Goal: Check status: Check status

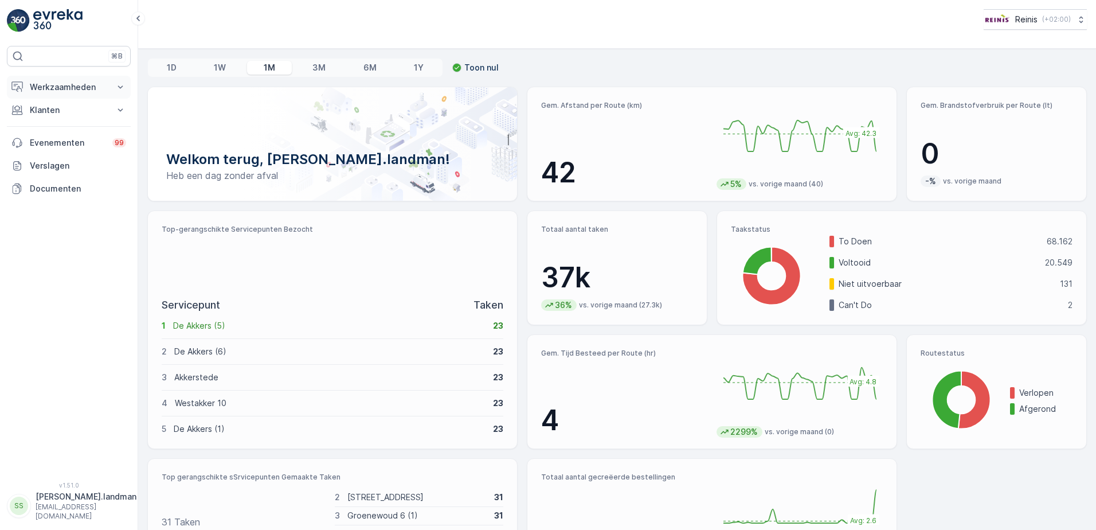
click at [62, 88] on p "Werkzaamheden" at bounding box center [69, 86] width 78 height 11
click at [60, 138] on p "Routes en Taken" at bounding box center [61, 138] width 65 height 11
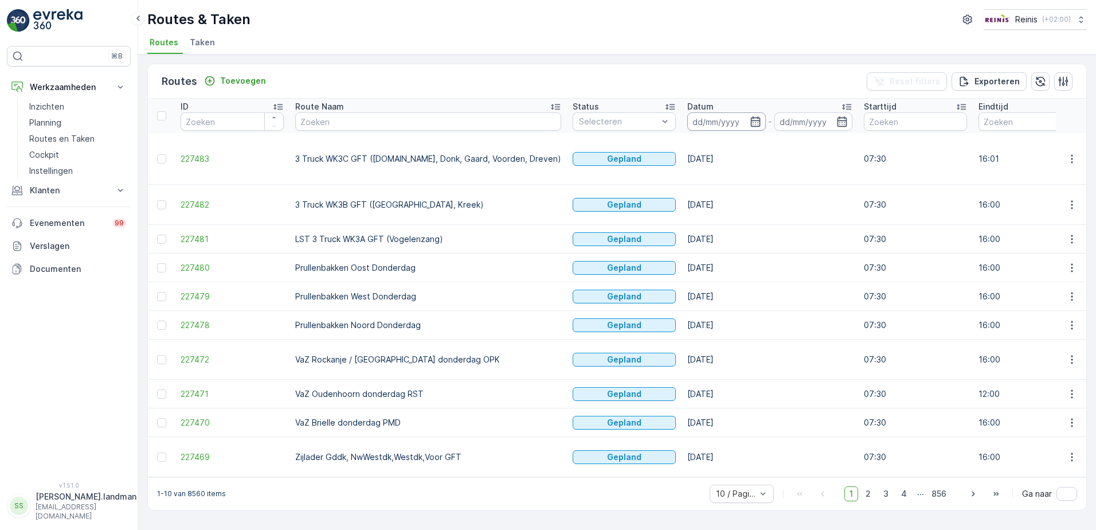
click at [695, 119] on input at bounding box center [726, 121] width 79 height 18
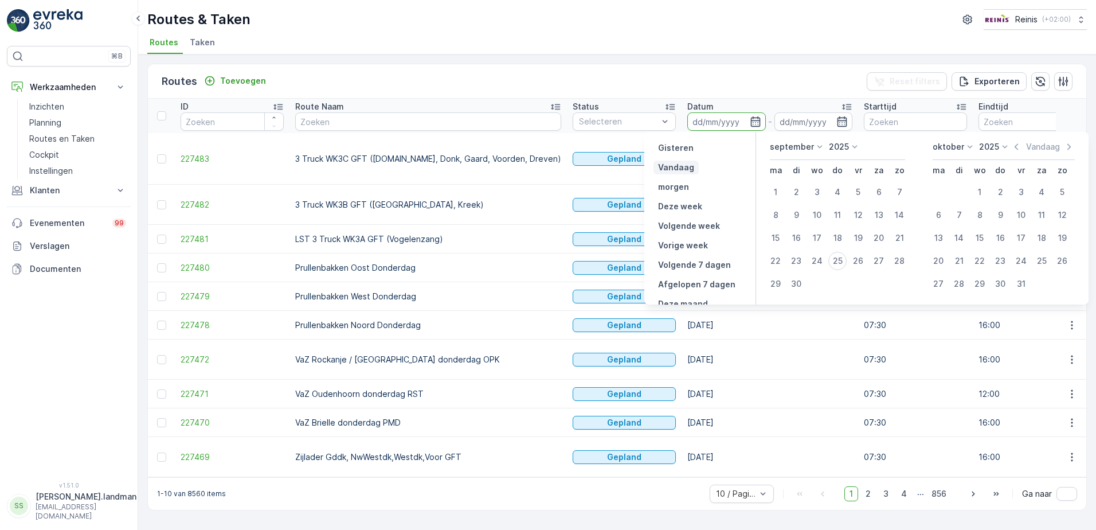
click at [688, 163] on p "Vandaag" at bounding box center [676, 167] width 36 height 11
type input "[DATE]"
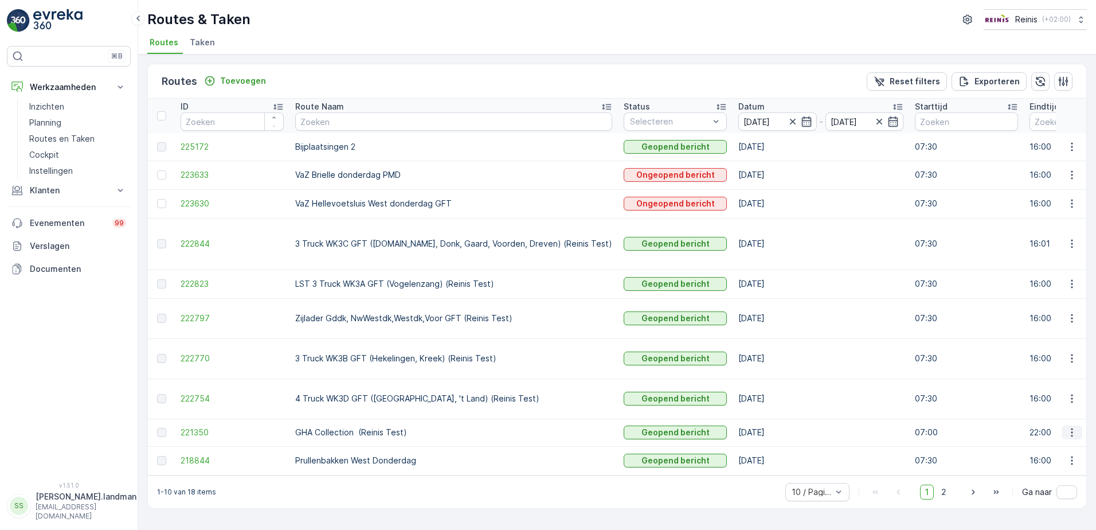
click at [1074, 426] on icon "button" at bounding box center [1071, 431] width 11 height 11
click at [1060, 432] on span "Toon route tracking" at bounding box center [1053, 430] width 77 height 11
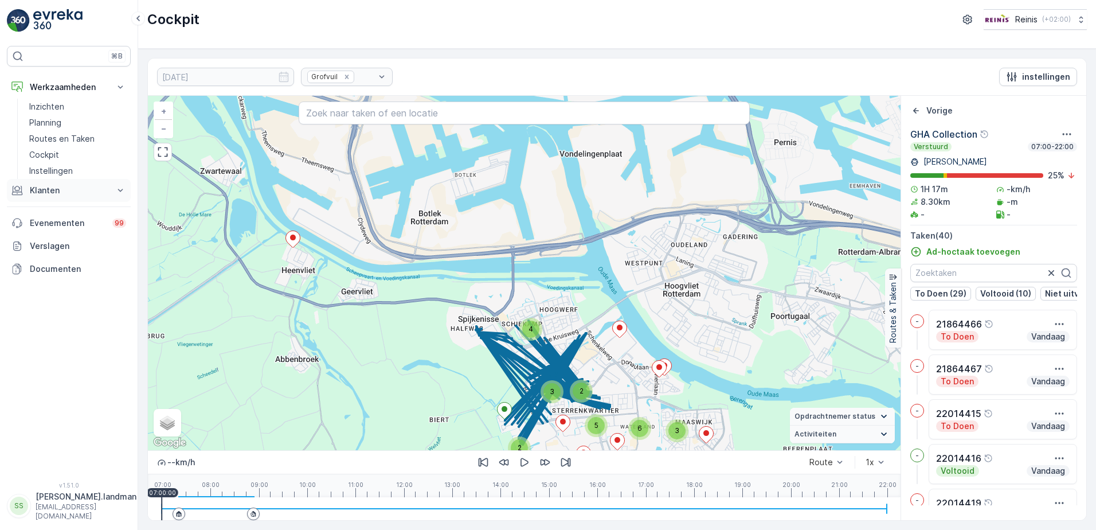
click at [38, 187] on p "Klanten" at bounding box center [69, 190] width 78 height 11
click at [48, 273] on p "Orders" at bounding box center [42, 273] width 26 height 11
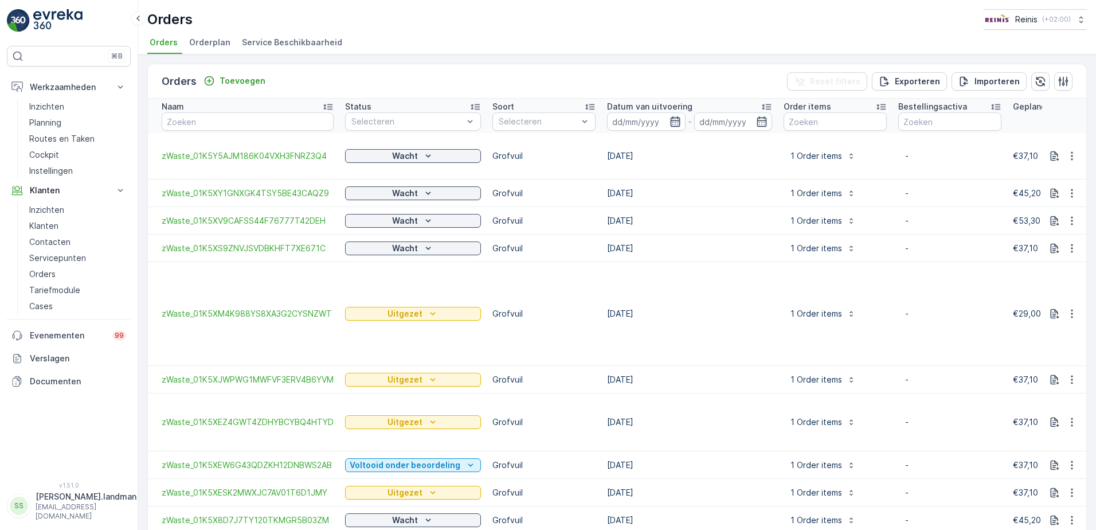
click at [670, 119] on icon "button" at bounding box center [675, 121] width 11 height 11
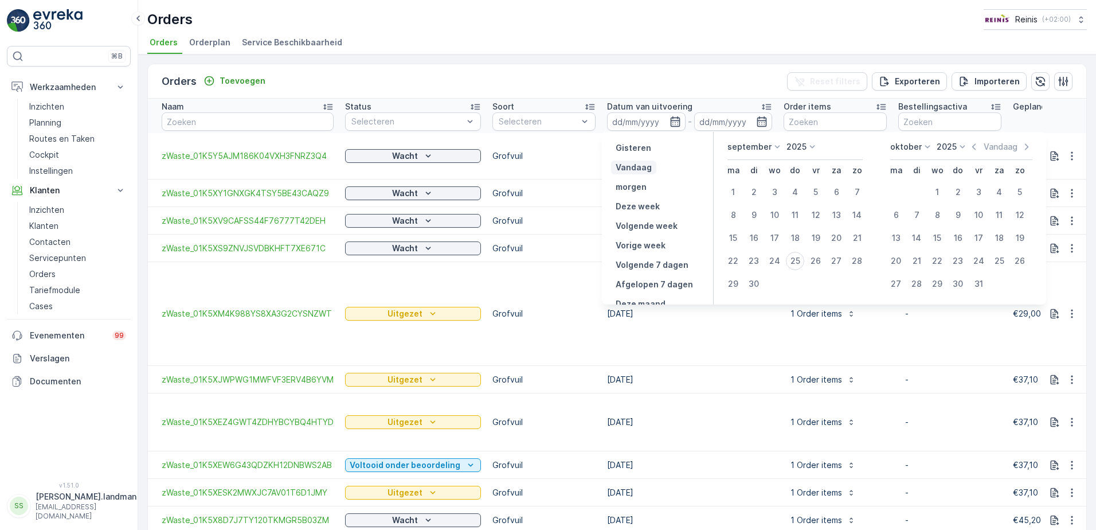
click at [643, 164] on p "Vandaag" at bounding box center [634, 167] width 36 height 11
type input "[DATE]"
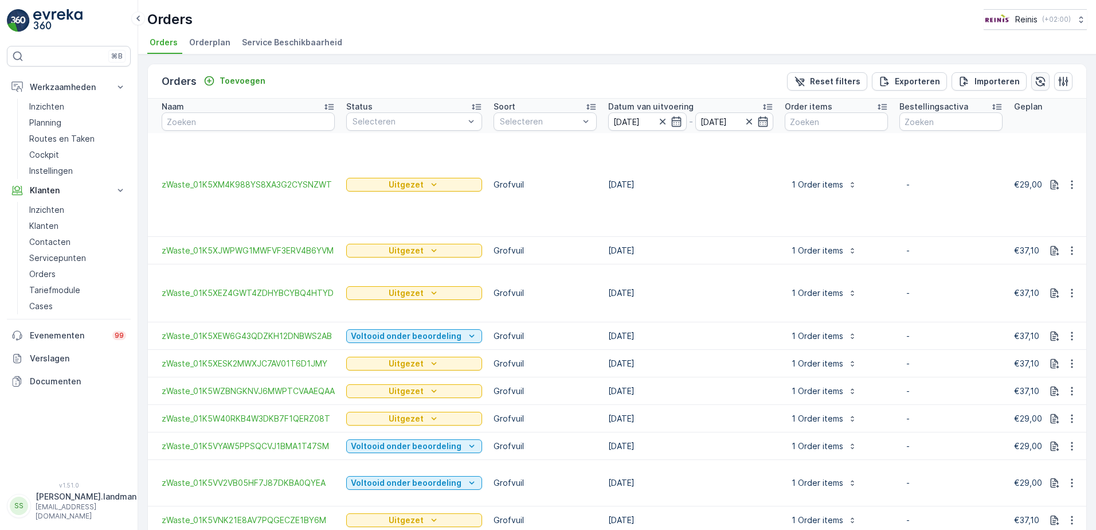
click at [1039, 78] on icon "button" at bounding box center [1040, 81] width 11 height 11
click at [224, 123] on input "text" at bounding box center [248, 121] width 173 height 18
type input "2201"
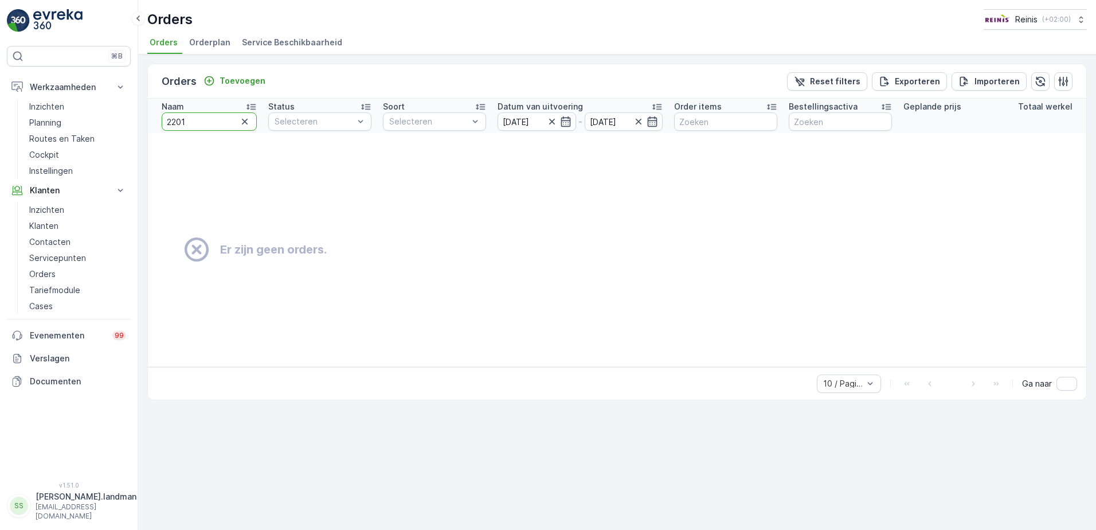
click at [205, 119] on input "2201" at bounding box center [209, 121] width 95 height 18
type input "22014431"
drag, startPoint x: 459, startPoint y: 365, endPoint x: 457, endPoint y: 374, distance: 9.5
click at [459, 366] on td "Er zijn geen orders." at bounding box center [752, 249] width 1208 height 233
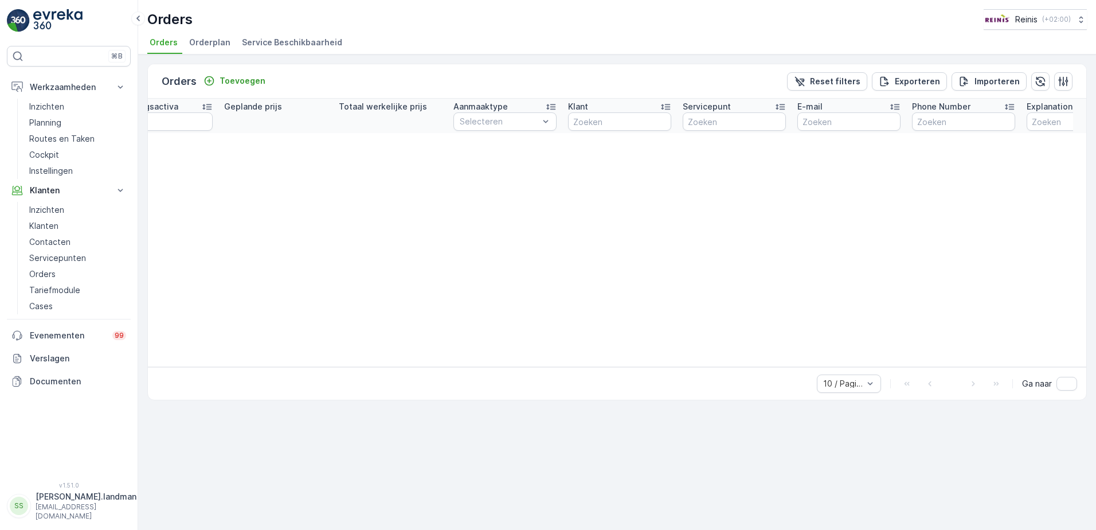
scroll to position [0, 693]
drag, startPoint x: 844, startPoint y: 79, endPoint x: 814, endPoint y: 201, distance: 125.3
click at [844, 80] on p "Reset filters" at bounding box center [835, 81] width 50 height 11
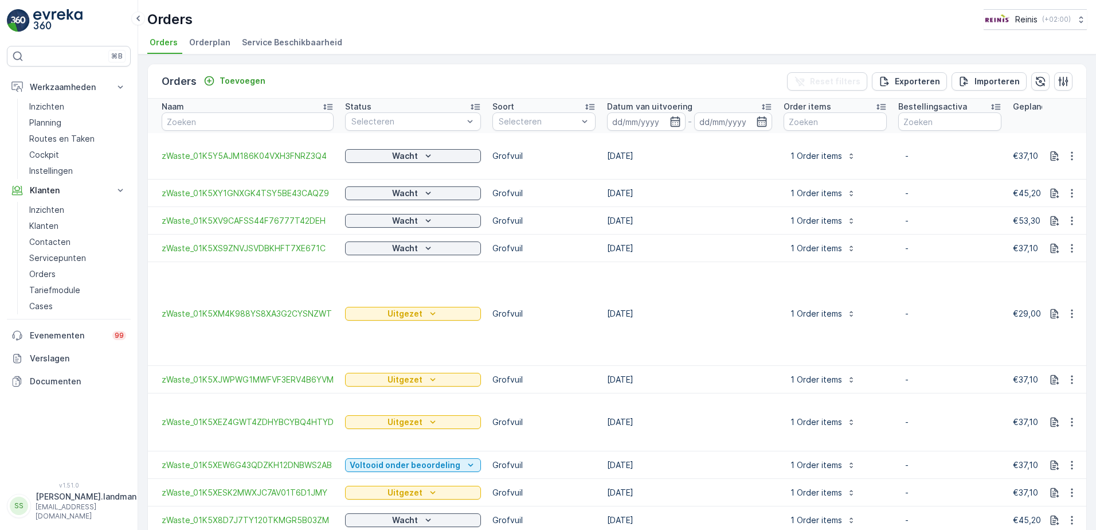
click at [581, 283] on td "Grofvuil" at bounding box center [544, 314] width 115 height 104
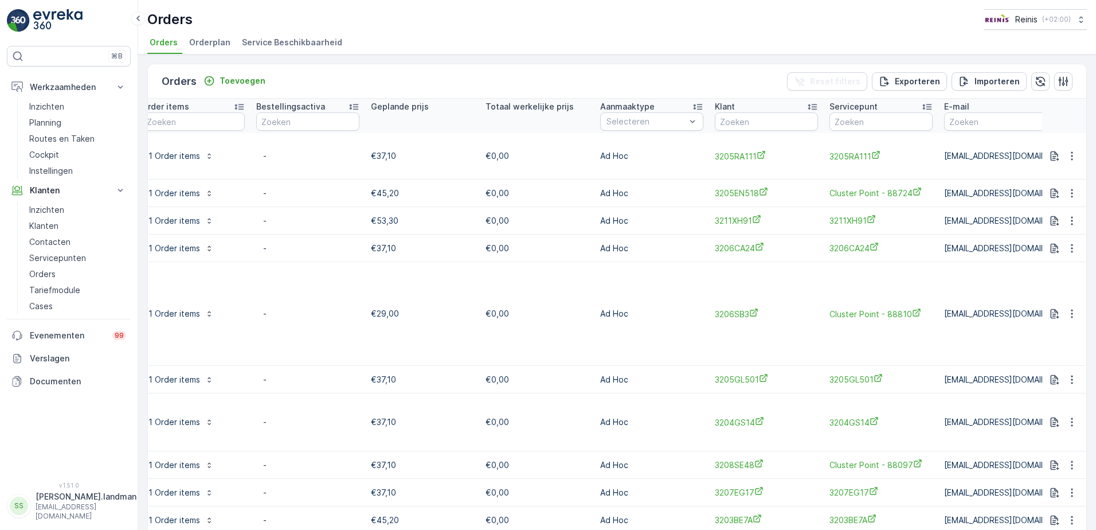
scroll to position [0, 688]
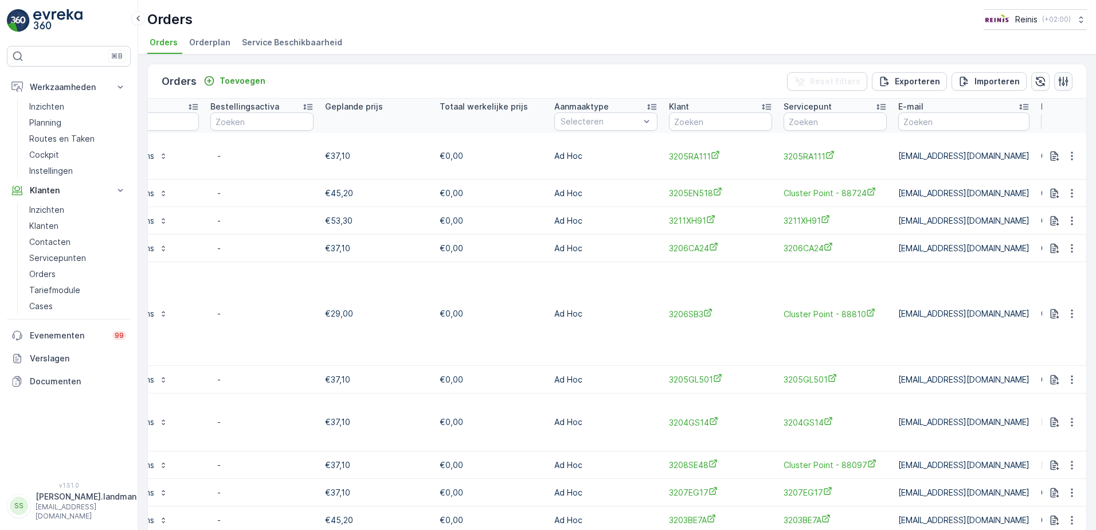
click at [1063, 80] on icon "button" at bounding box center [1064, 81] width 10 height 10
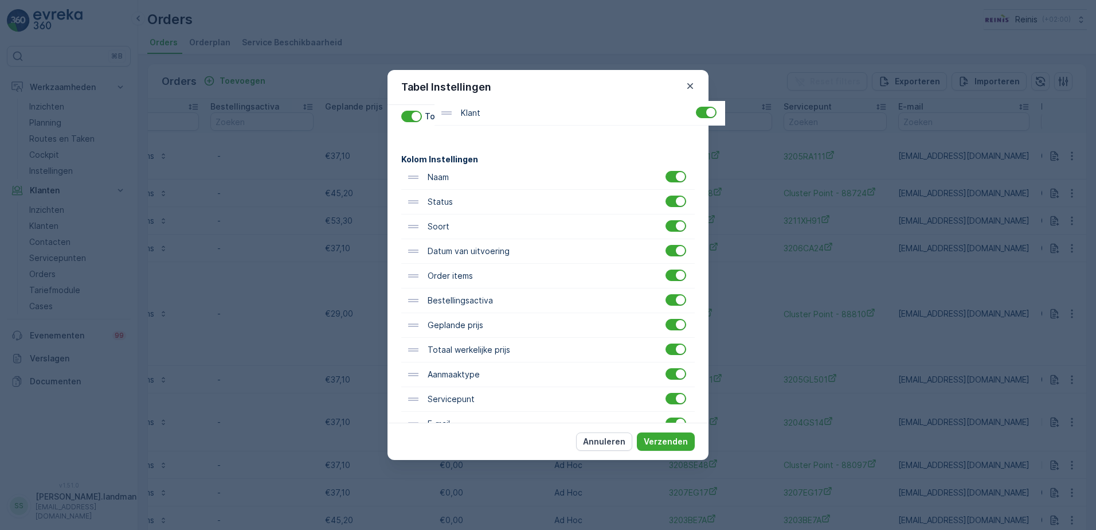
scroll to position [0, 0]
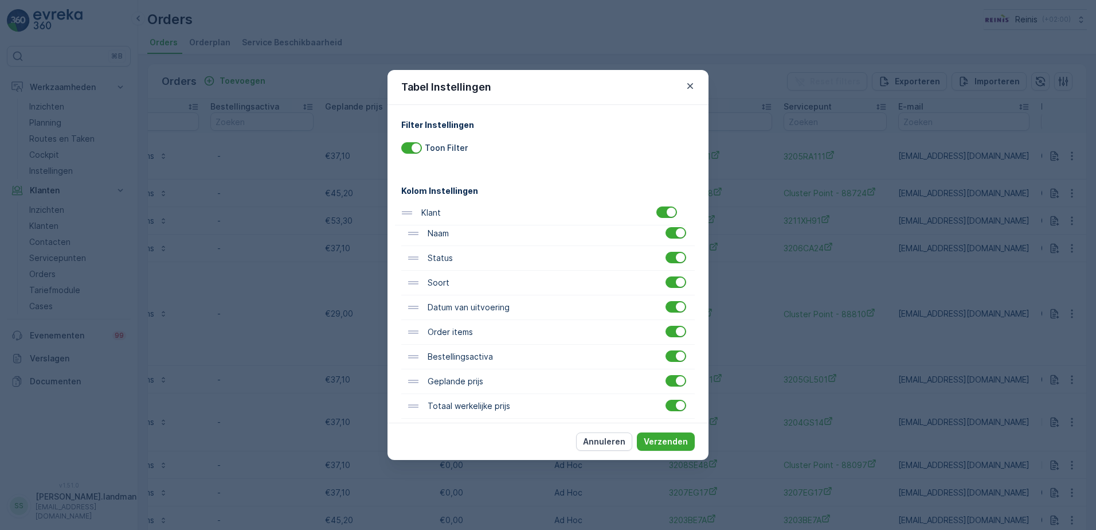
drag, startPoint x: 446, startPoint y: 260, endPoint x: 436, endPoint y: 210, distance: 50.9
click at [436, 210] on div "Naam Status Soort Datum van uitvoering Order items Bestellingsactiva Geplande p…" at bounding box center [547, 394] width 293 height 394
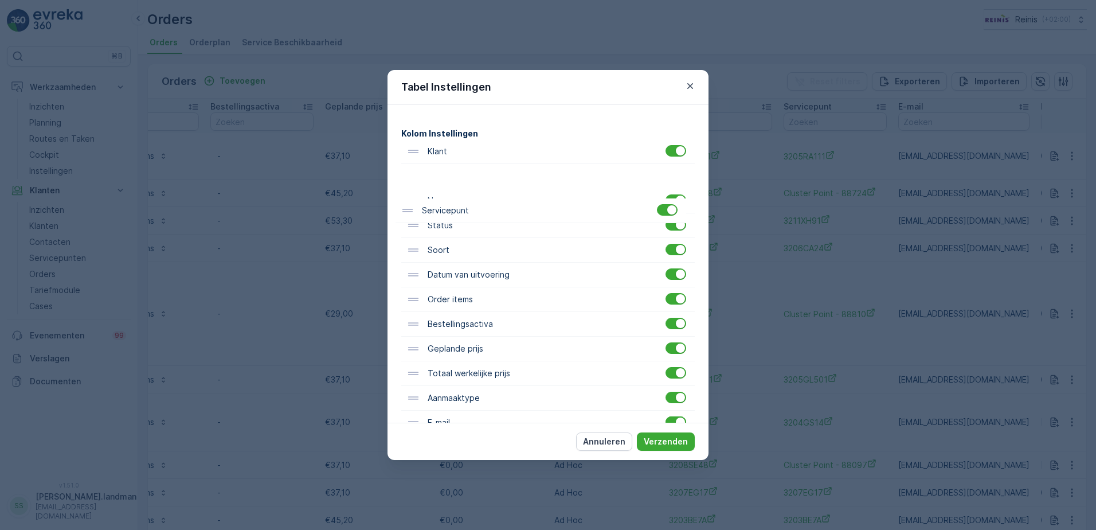
scroll to position [31, 0]
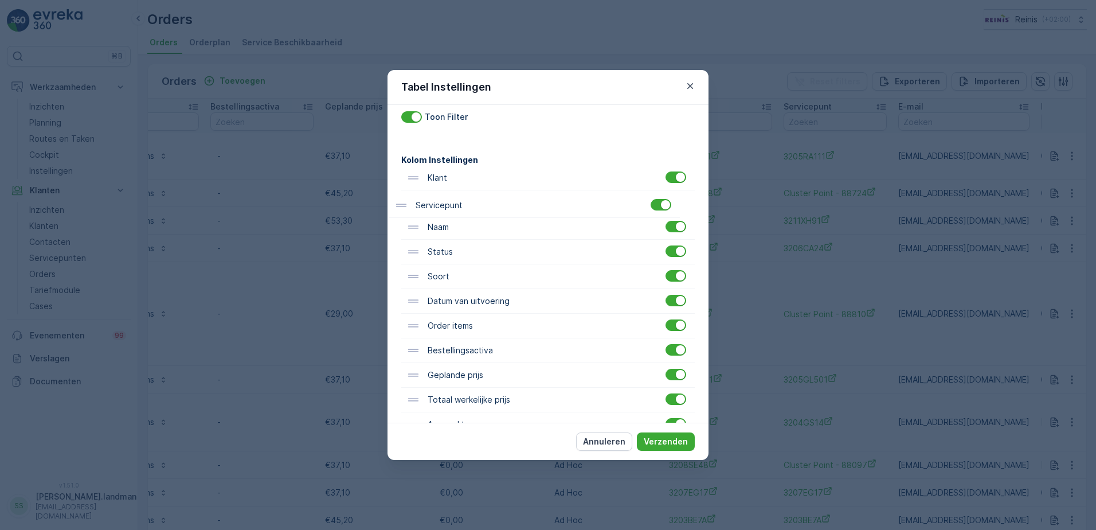
drag, startPoint x: 460, startPoint y: 344, endPoint x: 496, endPoint y: 293, distance: 62.0
click at [444, 202] on div "Klant Naam Status Soort Datum van uitvoering Order items Bestellingsactiva Gepl…" at bounding box center [547, 363] width 293 height 394
drag, startPoint x: 668, startPoint y: 440, endPoint x: 642, endPoint y: 473, distance: 42.4
click at [668, 441] on p "Verzenden" at bounding box center [666, 441] width 44 height 11
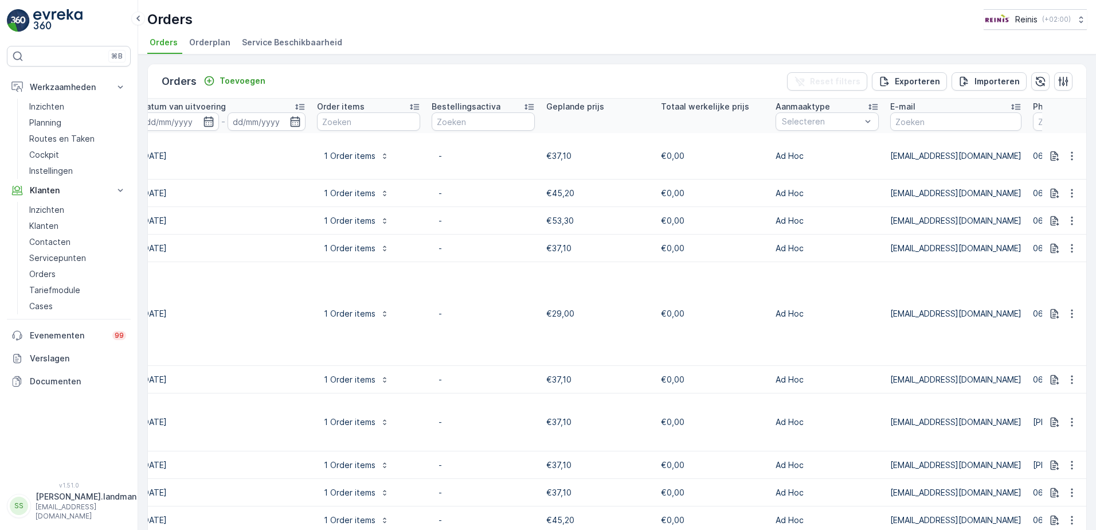
click at [592, 459] on td "€37,10" at bounding box center [598, 465] width 115 height 28
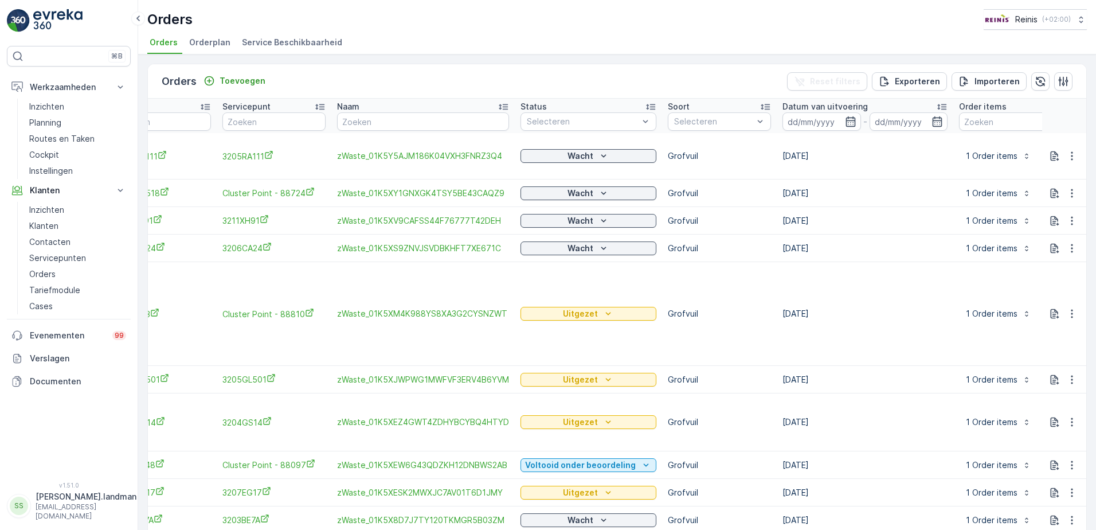
scroll to position [0, 0]
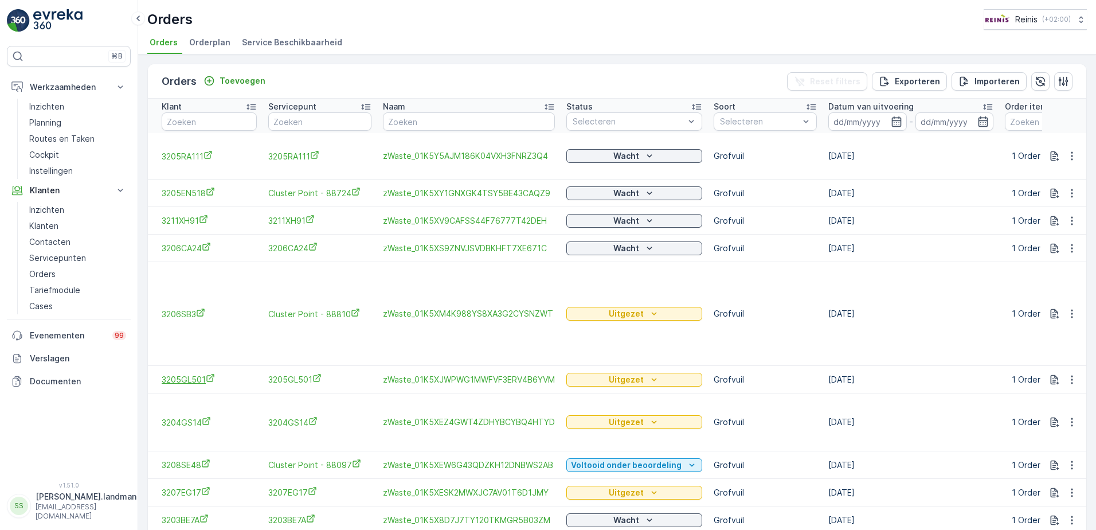
click at [183, 379] on span "3205GL501" at bounding box center [209, 379] width 95 height 12
drag, startPoint x: 569, startPoint y: 464, endPoint x: 563, endPoint y: 463, distance: 5.8
click at [567, 464] on button "Voltooid onder beoordeling" at bounding box center [634, 465] width 136 height 14
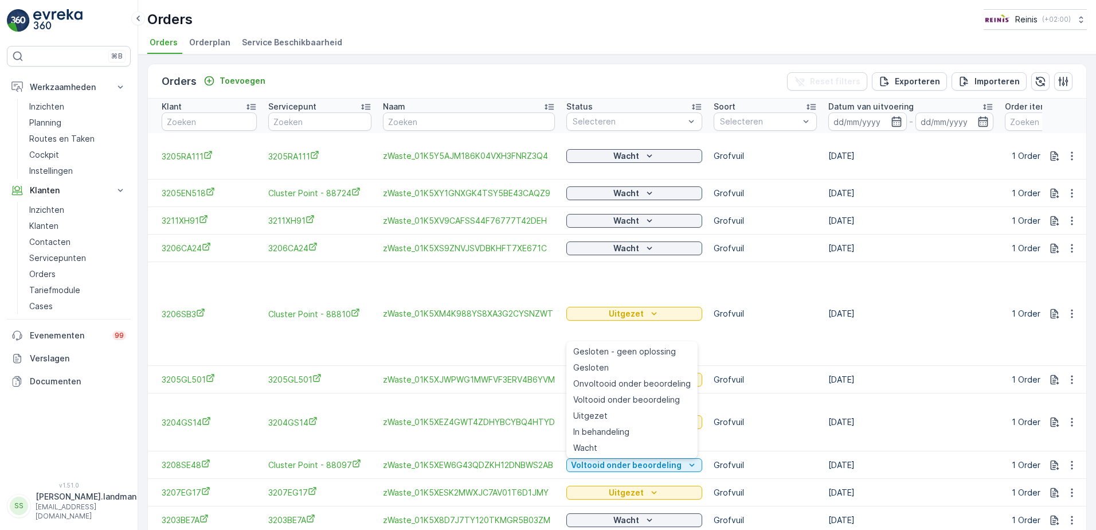
click at [764, 284] on td "Grofvuil" at bounding box center [765, 314] width 115 height 104
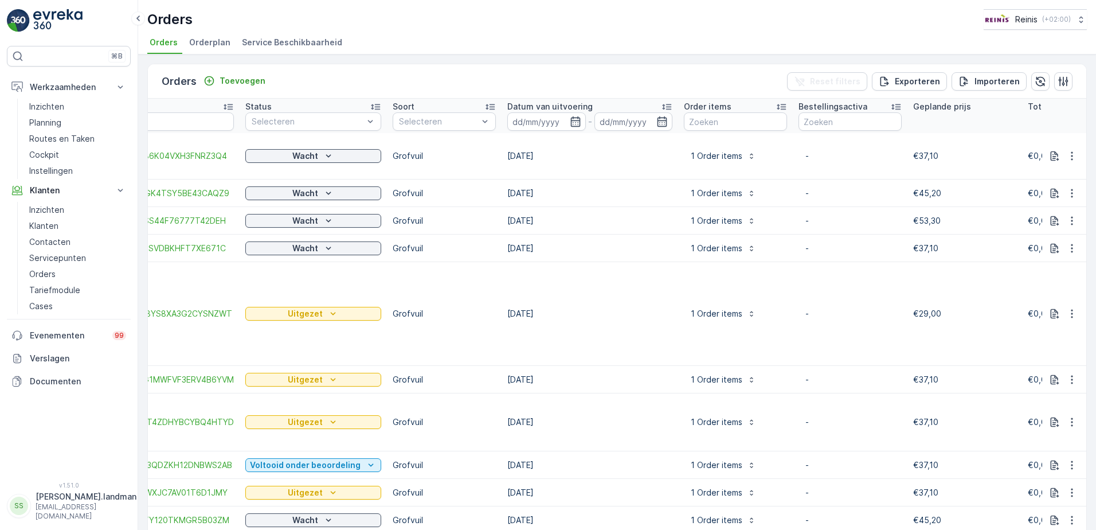
scroll to position [0, 390]
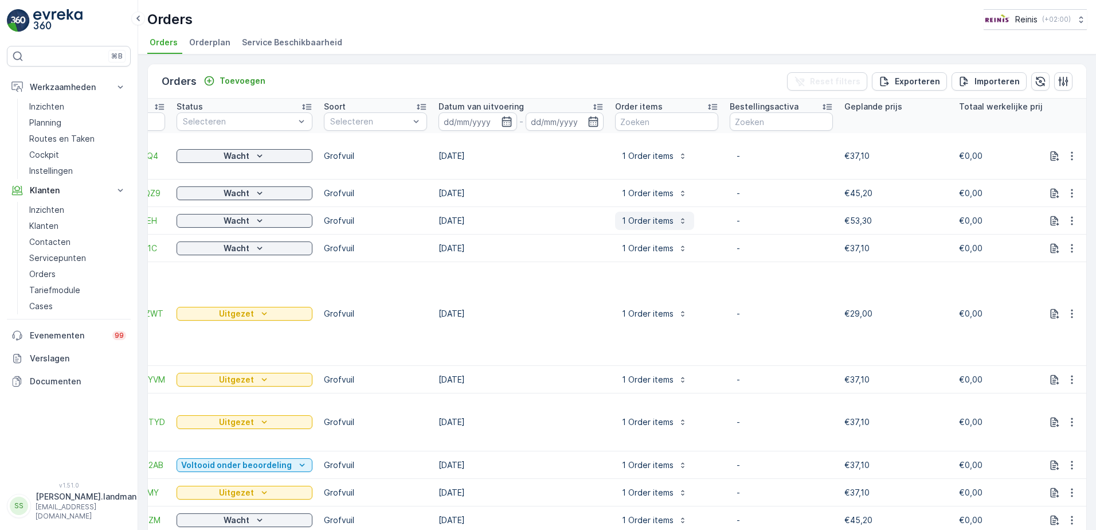
click at [649, 213] on button "1 Order items" at bounding box center [654, 221] width 79 height 18
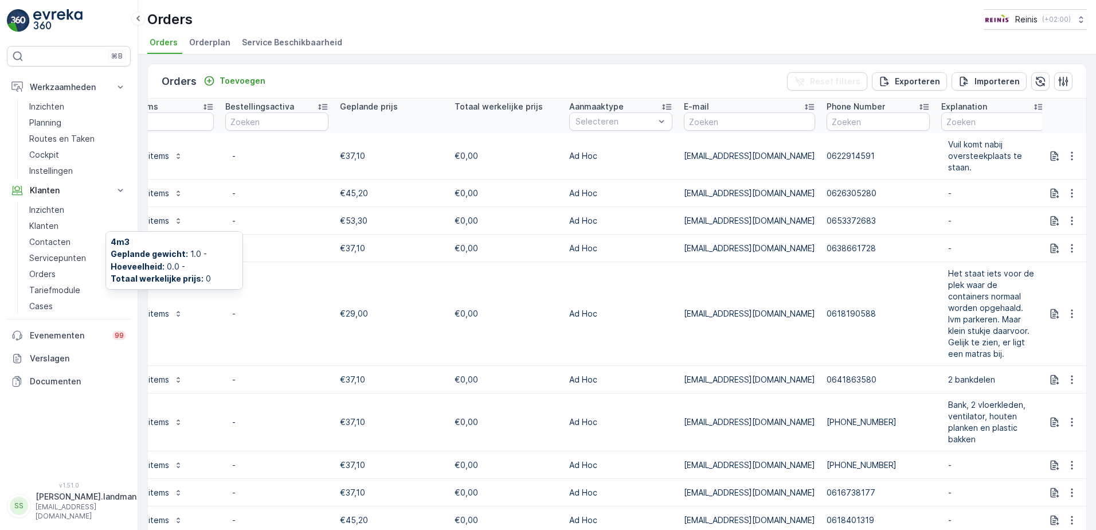
scroll to position [0, 848]
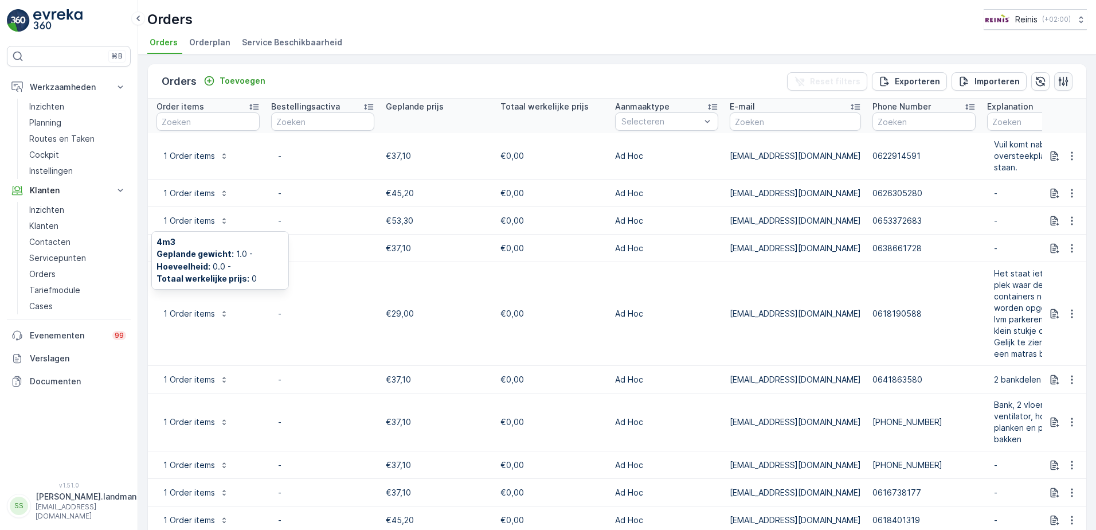
click at [1059, 79] on icon "button" at bounding box center [1064, 81] width 10 height 10
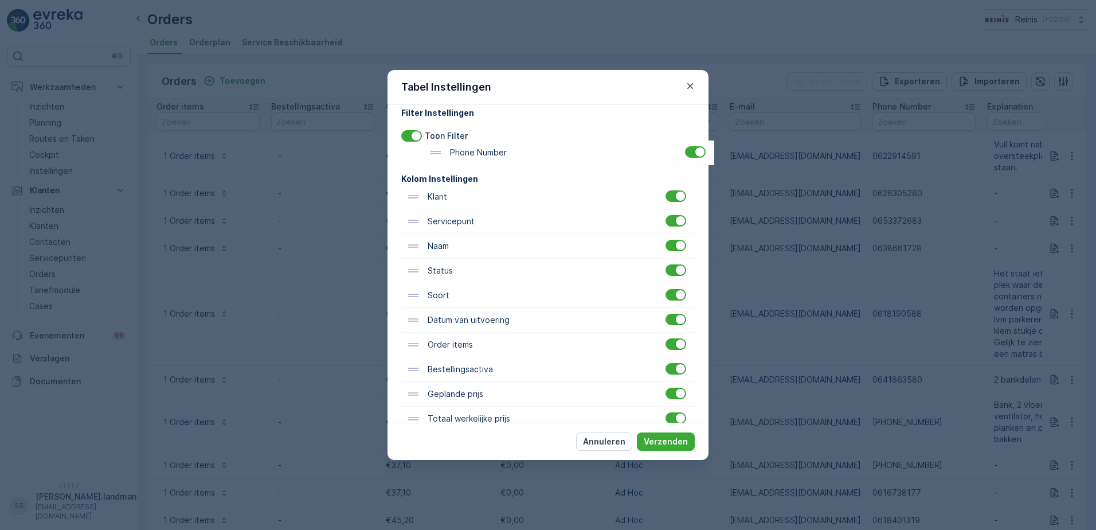
scroll to position [0, 0]
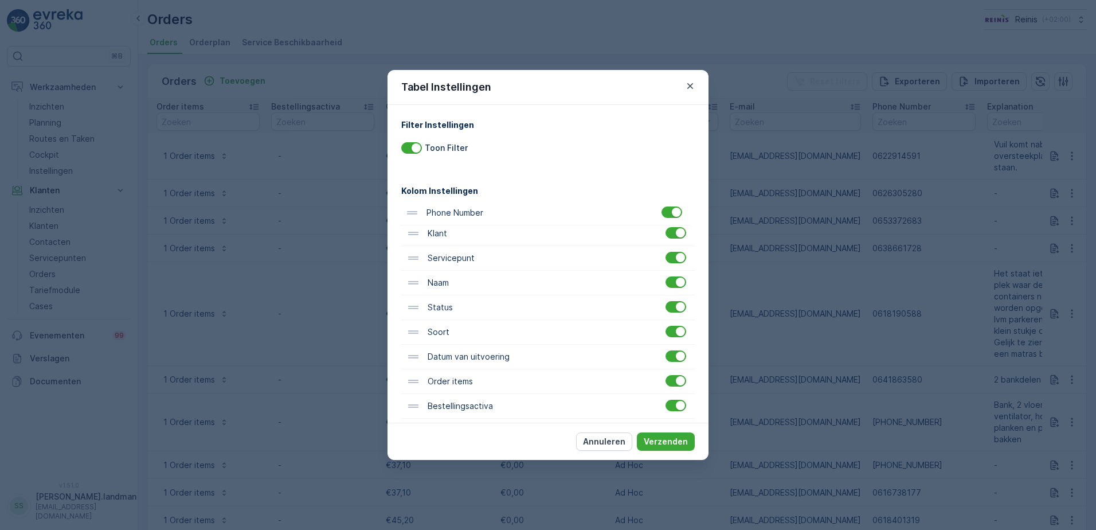
drag, startPoint x: 455, startPoint y: 323, endPoint x: 455, endPoint y: 203, distance: 119.2
click at [455, 203] on div "Klant Servicepunt Naam Status Soort Datum van uitvoering Order items Bestelling…" at bounding box center [547, 394] width 293 height 394
drag, startPoint x: 668, startPoint y: 437, endPoint x: 649, endPoint y: 443, distance: 19.6
click at [666, 436] on p "Verzenden" at bounding box center [666, 441] width 44 height 11
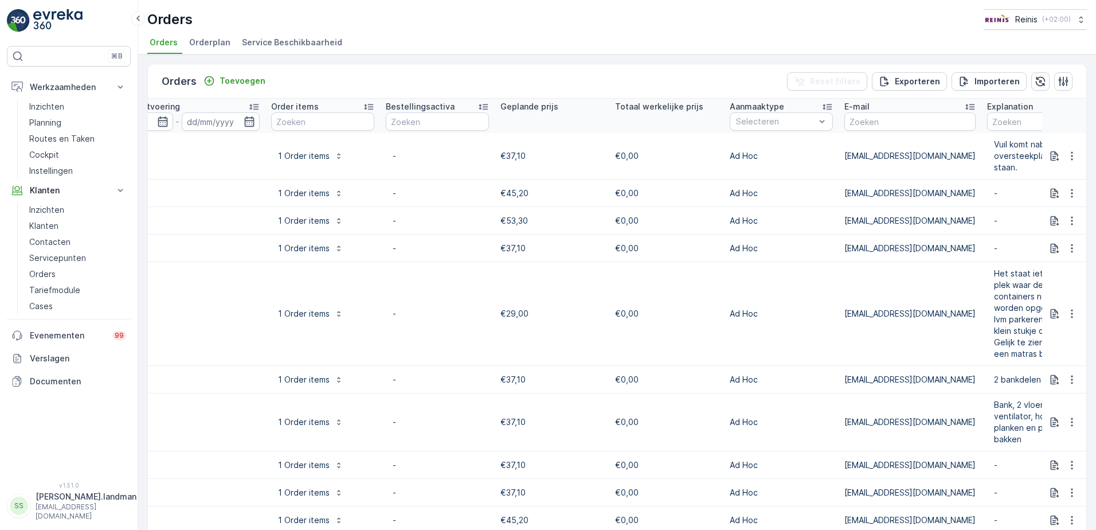
click at [467, 276] on td "-" at bounding box center [437, 314] width 115 height 104
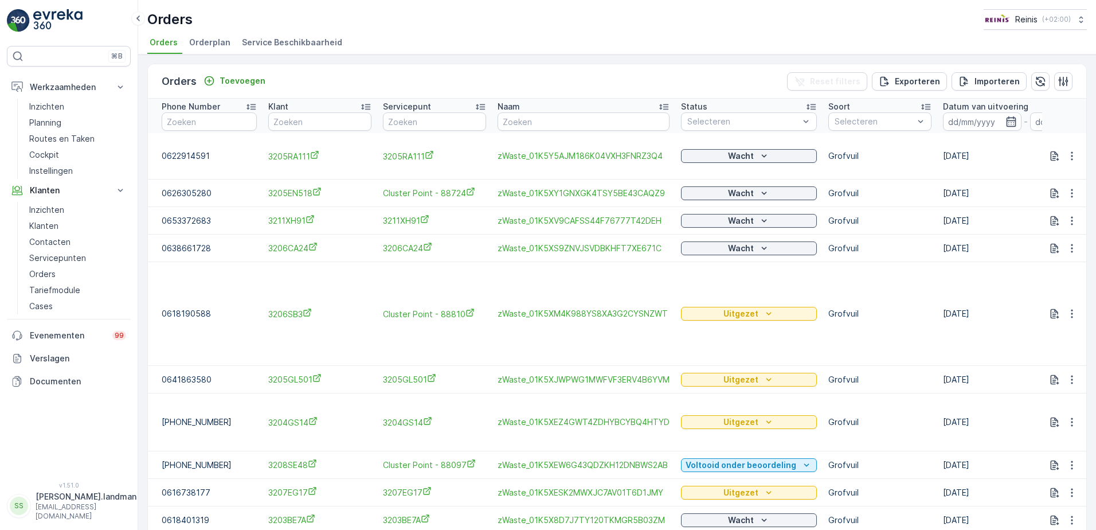
click at [467, 278] on td "Cluster Point - 88810" at bounding box center [434, 314] width 115 height 104
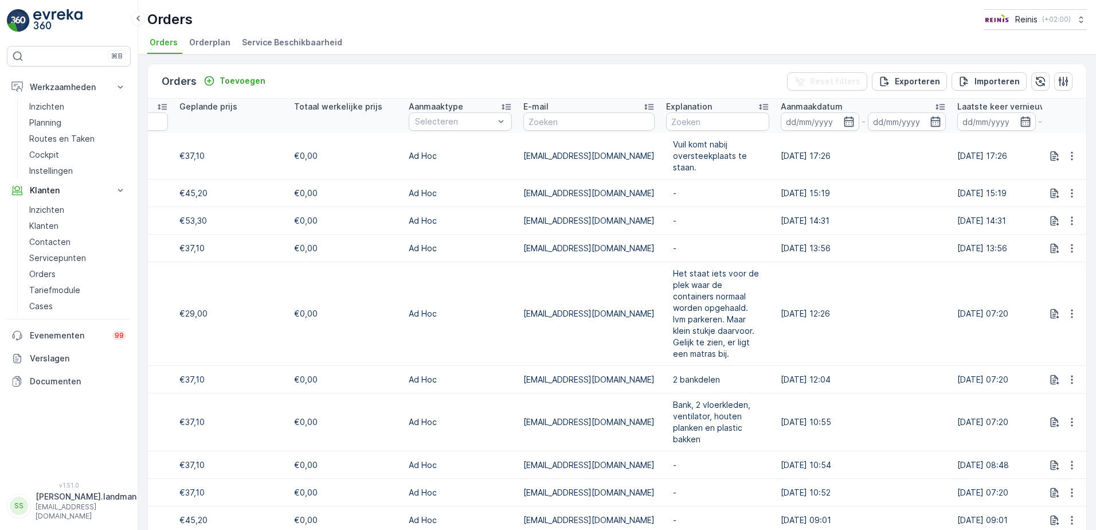
scroll to position [0, 1192]
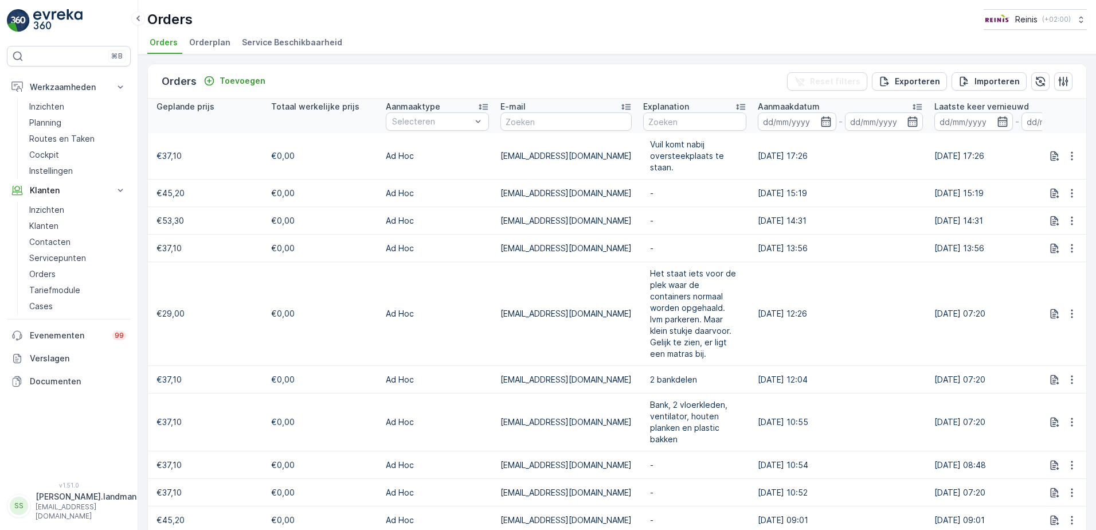
click at [686, 314] on span "Het staat iets voor de plek waar de containers normaal worden opgehaald. Ivm pa…" at bounding box center [694, 314] width 89 height 92
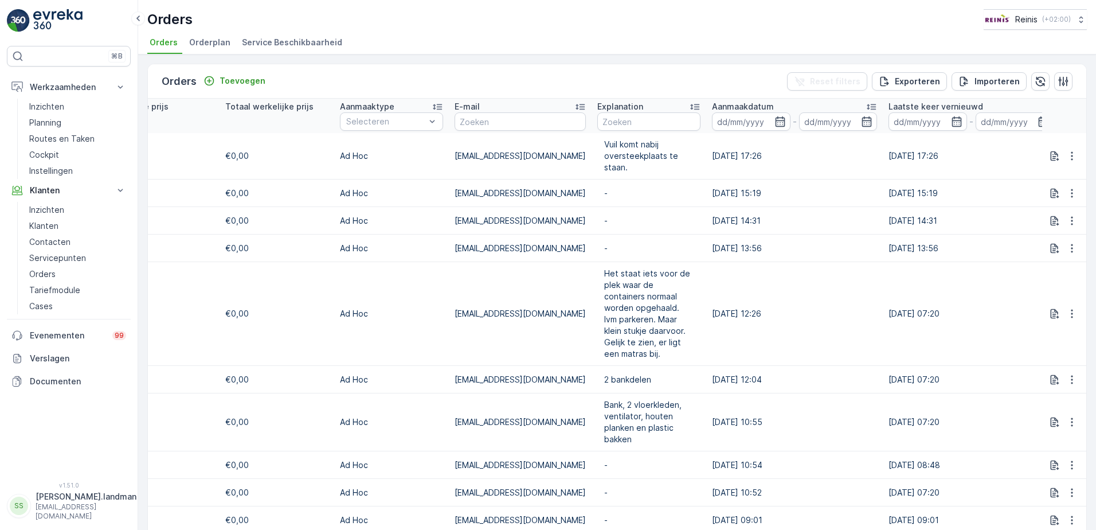
scroll to position [0, 1242]
click at [1071, 317] on icon "button" at bounding box center [1072, 314] width 2 height 9
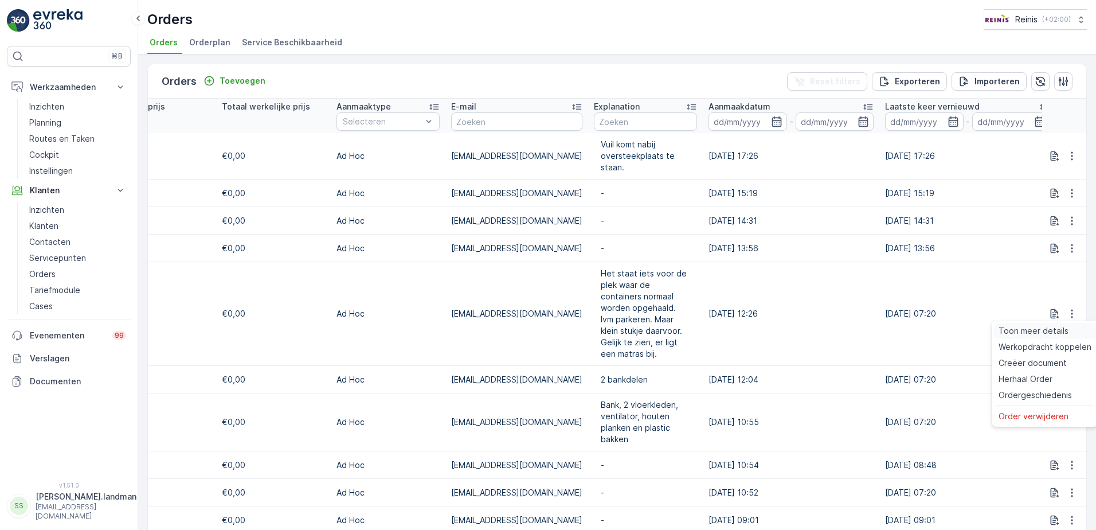
click at [1049, 332] on span "Toon meer details" at bounding box center [1034, 330] width 70 height 11
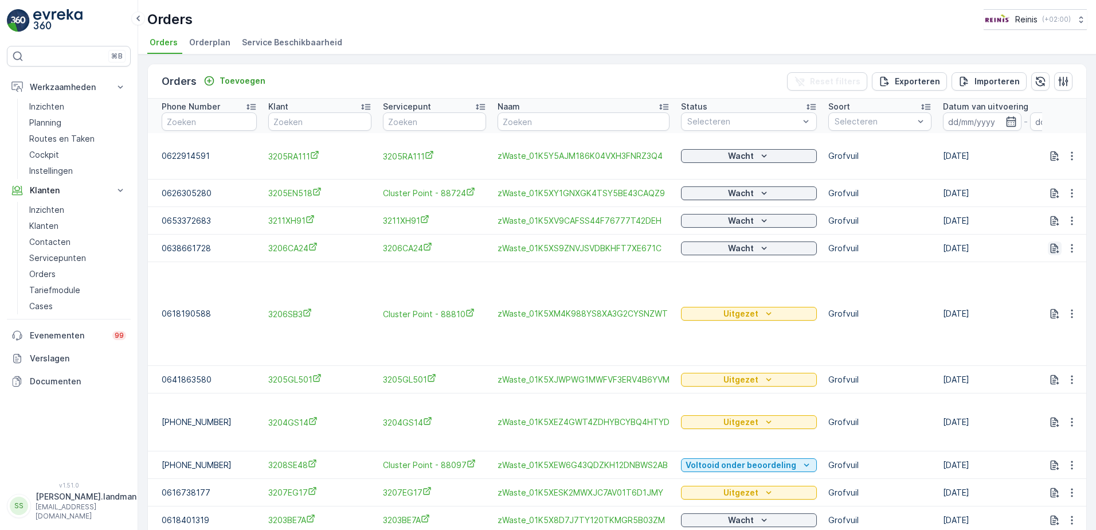
click at [1054, 246] on icon "button" at bounding box center [1055, 248] width 9 height 10
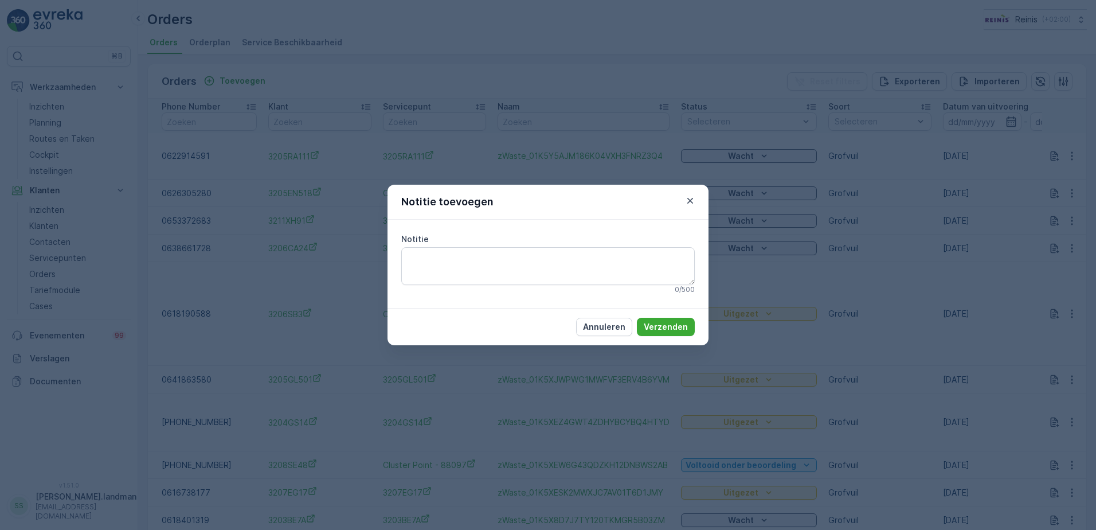
drag, startPoint x: 606, startPoint y: 325, endPoint x: 667, endPoint y: 340, distance: 62.1
click at [606, 326] on p "Annuleren" at bounding box center [604, 326] width 42 height 11
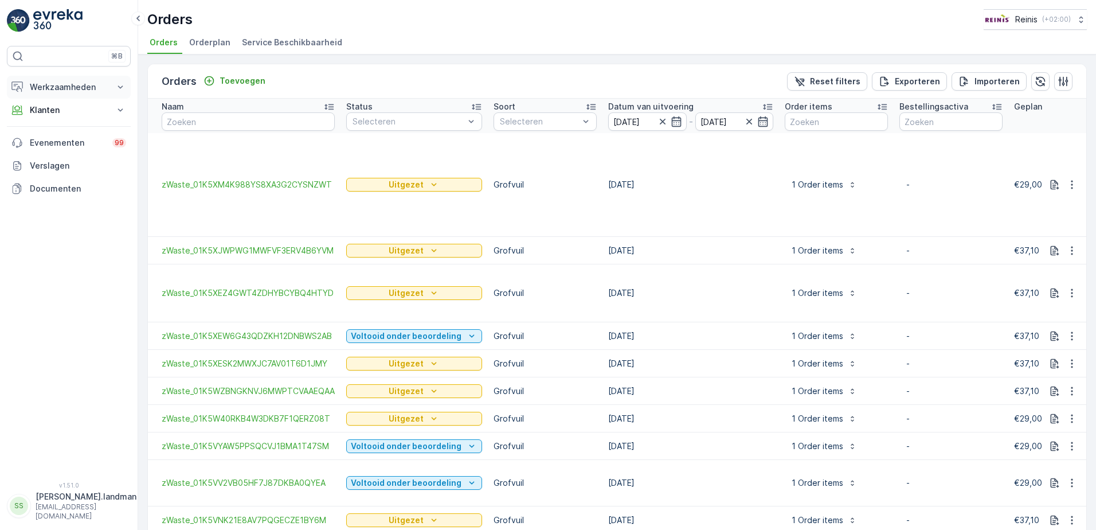
click at [50, 81] on p "Werkzaamheden" at bounding box center [69, 86] width 78 height 11
click at [49, 155] on p "Cockpit" at bounding box center [44, 154] width 30 height 11
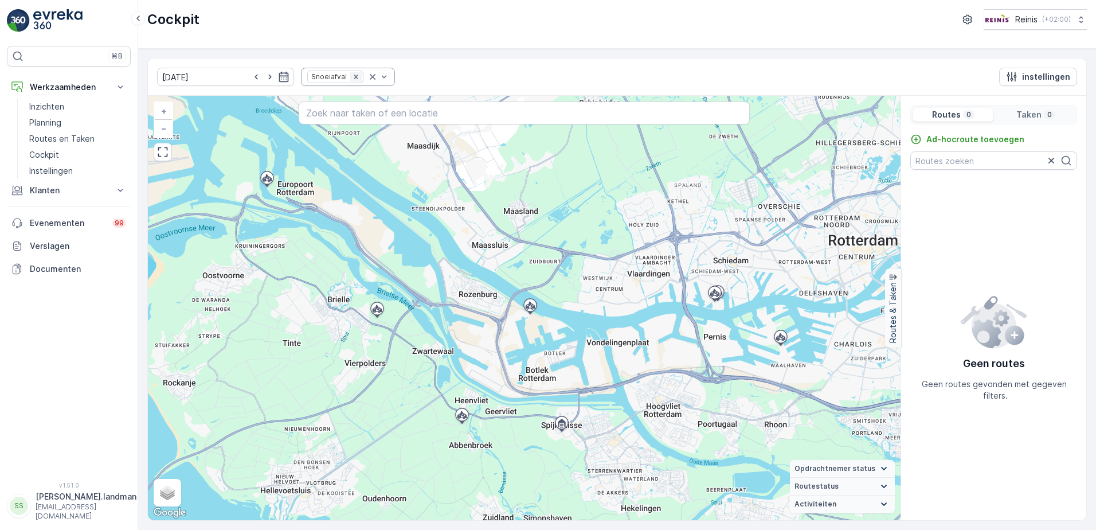
click at [352, 77] on icon "Remove Snoeiafval" at bounding box center [356, 77] width 8 height 8
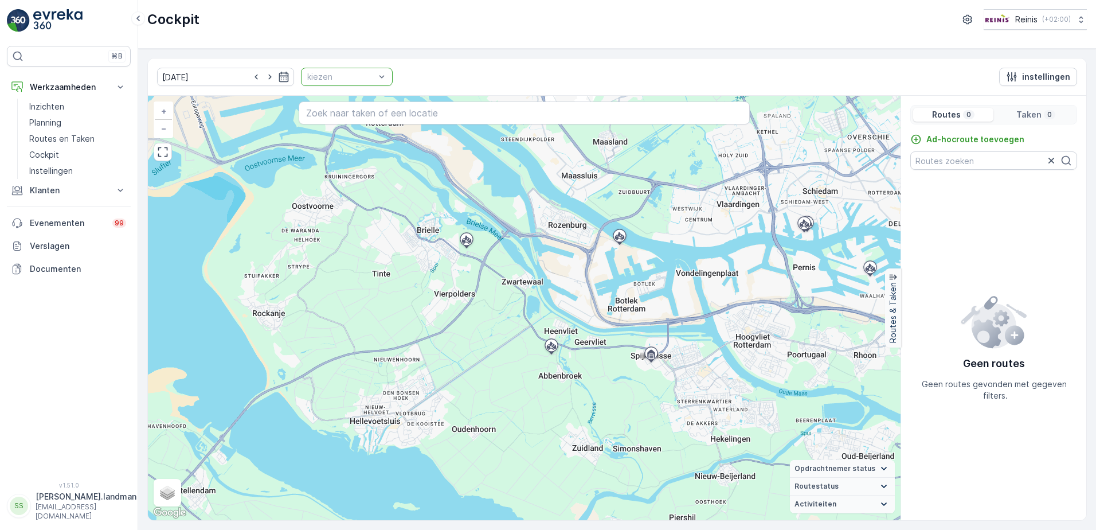
click at [371, 76] on div "kiezen" at bounding box center [347, 77] width 92 height 18
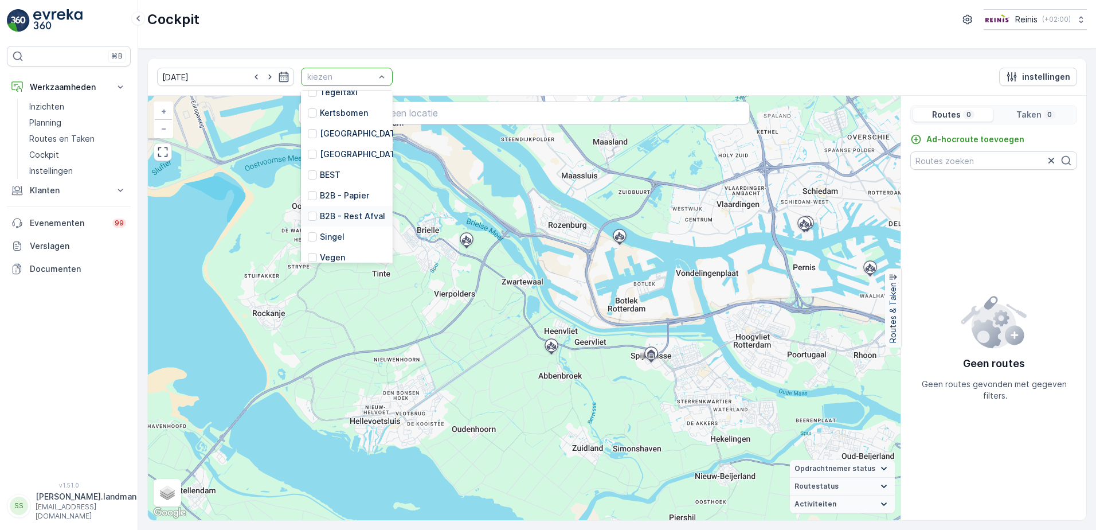
scroll to position [172, 0]
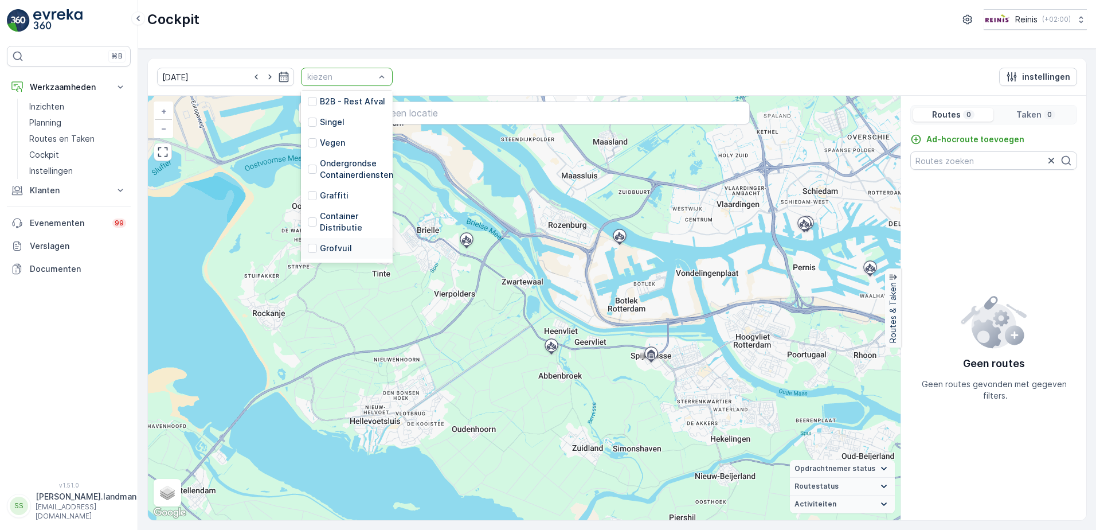
click at [320, 244] on p "Grofvuil" at bounding box center [336, 247] width 32 height 11
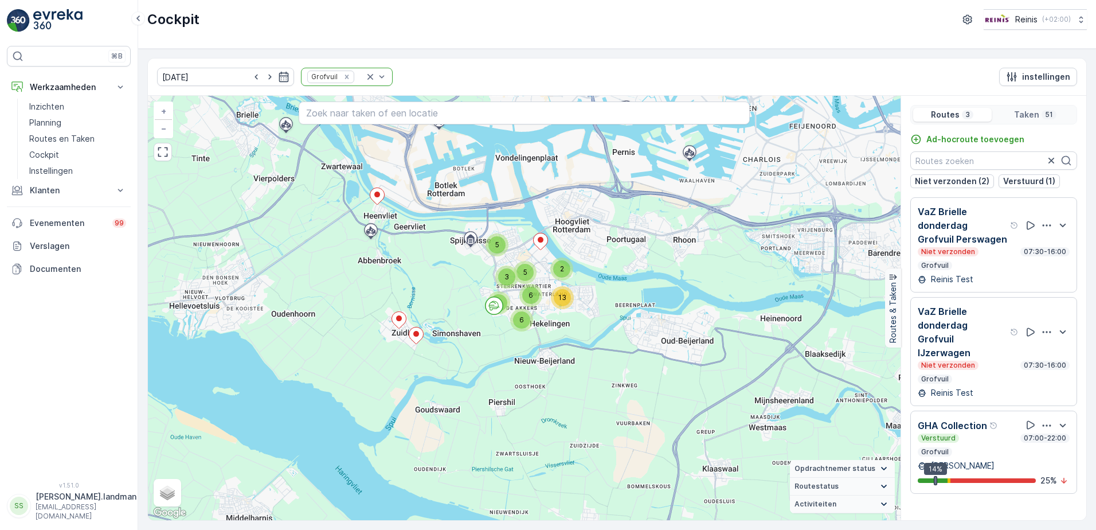
drag, startPoint x: 647, startPoint y: 366, endPoint x: 590, endPoint y: 266, distance: 115.3
click at [590, 266] on div "2 5 6 5 3 13 6 7 + − Satelliet stappenplan Terrein Hybride Leaflet Sneltoetsen …" at bounding box center [524, 308] width 753 height 424
click at [993, 419] on div "GHA Collection Verstuurd 07:00-22:00 Grofvuil" at bounding box center [994, 437] width 152 height 38
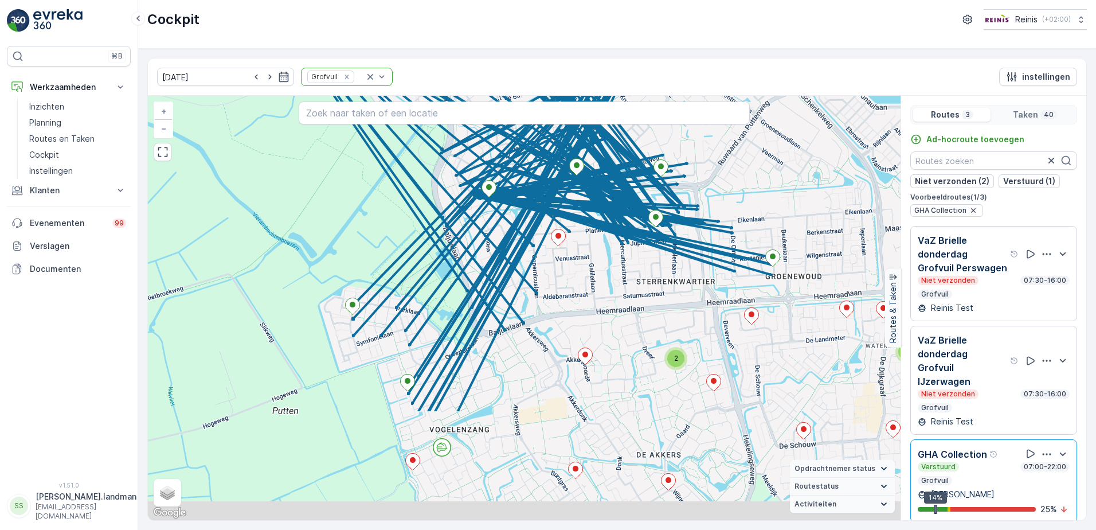
drag, startPoint x: 617, startPoint y: 367, endPoint x: 634, endPoint y: 230, distance: 137.5
click at [634, 230] on icon at bounding box center [505, 184] width 535 height 526
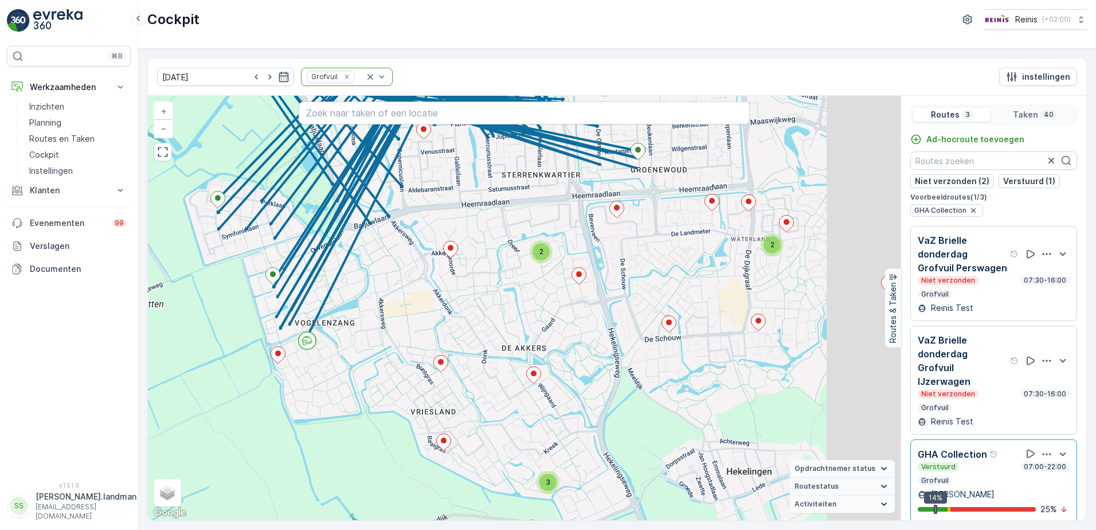
drag, startPoint x: 711, startPoint y: 349, endPoint x: 574, endPoint y: 242, distance: 173.6
click at [574, 242] on div "3 3 2 2 + − Satelliet stappenplan Terrein Hybride Leaflet Sneltoetsen Kaartgege…" at bounding box center [524, 308] width 753 height 424
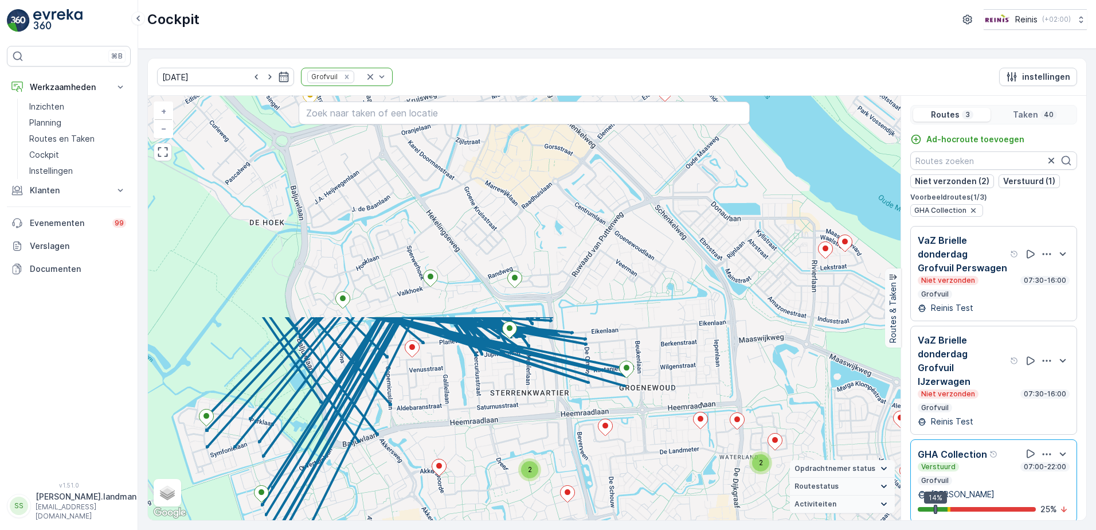
drag, startPoint x: 645, startPoint y: 212, endPoint x: 662, endPoint y: 475, distance: 264.2
click at [663, 473] on div "3 3 2 2 + − Satelliet stappenplan Terrein Hybride Leaflet Sneltoetsen Kaartgege…" at bounding box center [524, 308] width 753 height 424
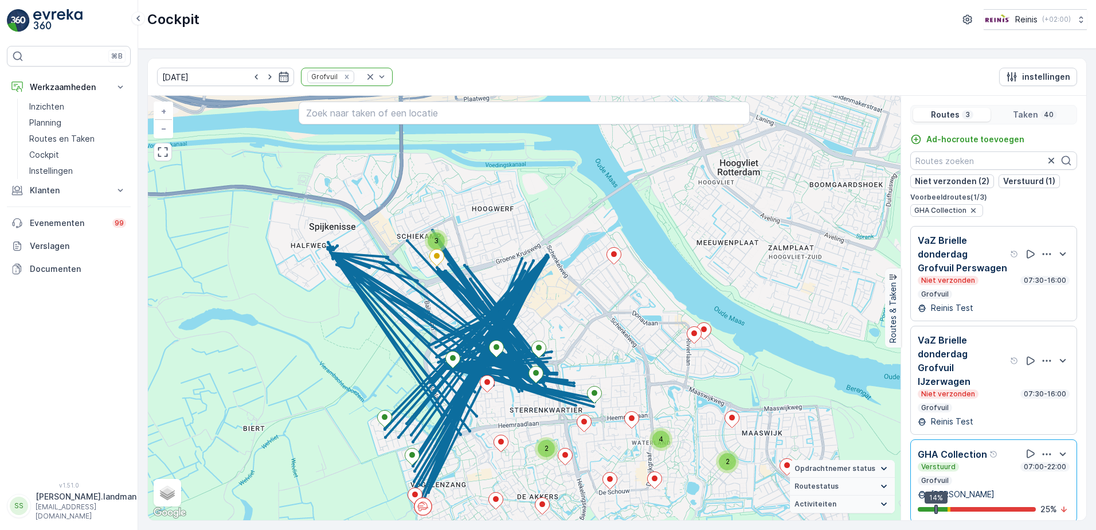
drag, startPoint x: 460, startPoint y: 241, endPoint x: 527, endPoint y: 294, distance: 85.3
click at [527, 295] on icon at bounding box center [461, 368] width 268 height 276
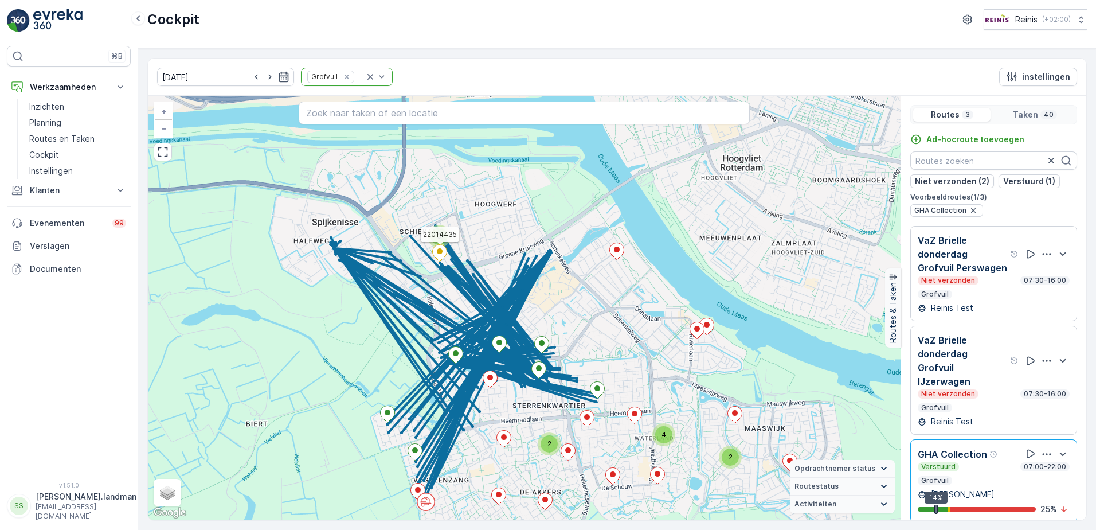
click at [445, 248] on icon at bounding box center [440, 253] width 14 height 17
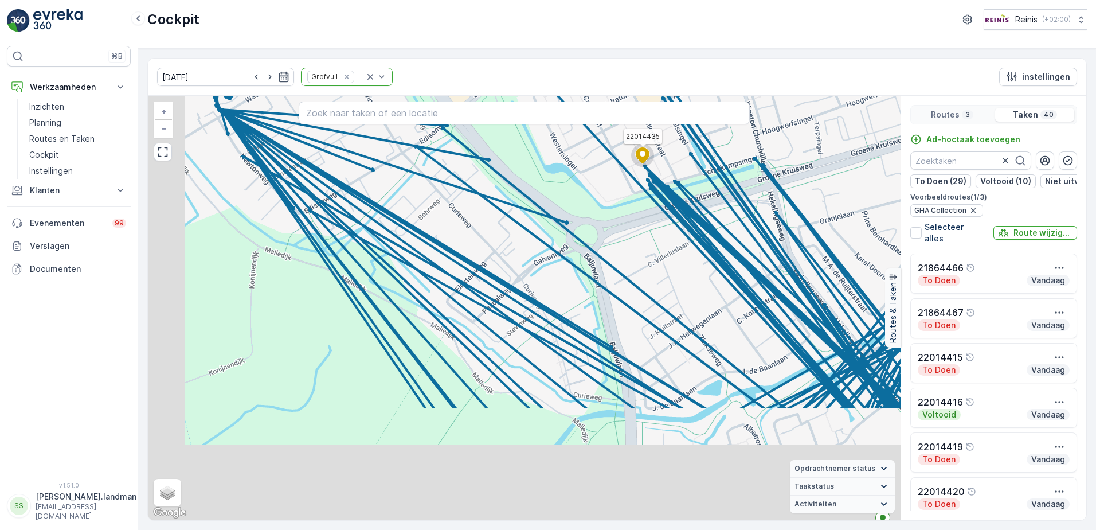
drag, startPoint x: 464, startPoint y: 410, endPoint x: 585, endPoint y: 288, distance: 171.9
click at [588, 215] on div "2 3 2 22014435 + − Satelliet stappenplan Terrein Hybride Leaflet Sneltoetsen Ka…" at bounding box center [524, 308] width 753 height 424
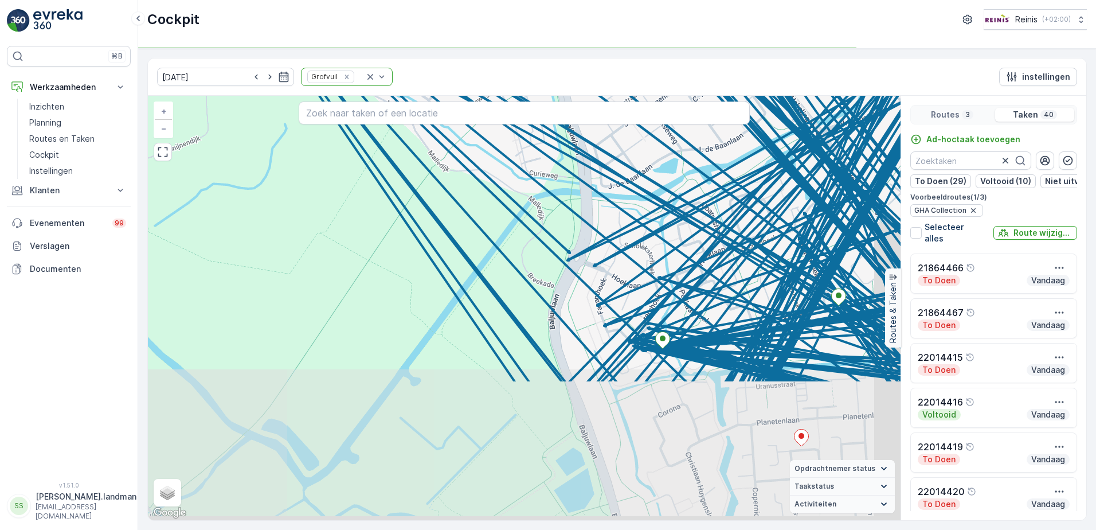
drag, startPoint x: 522, startPoint y: 440, endPoint x: 481, endPoint y: 287, distance: 158.4
click at [459, 255] on div "2 3 2 22014435 + − Satelliet stappenplan Terrein Hybride Leaflet Sneltoetsen Ka…" at bounding box center [524, 308] width 753 height 424
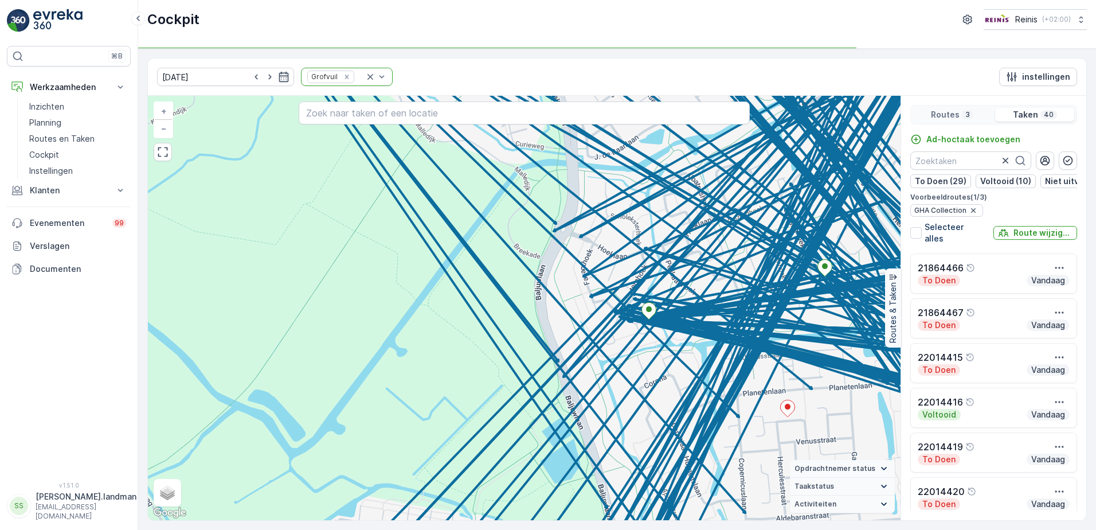
drag, startPoint x: 535, startPoint y: 401, endPoint x: 500, endPoint y: 236, distance: 168.9
click at [500, 236] on icon at bounding box center [682, 318] width 1071 height 1102
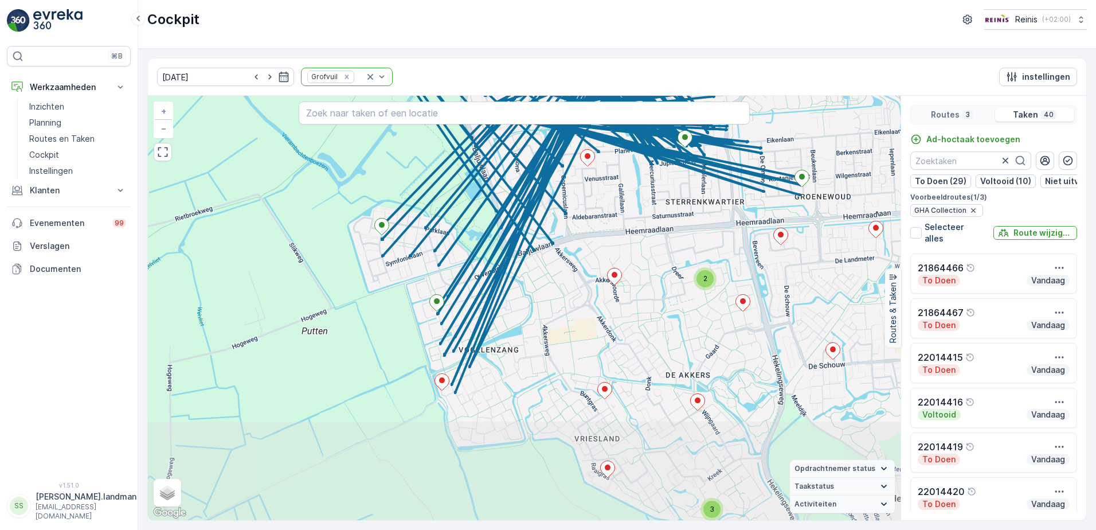
drag, startPoint x: 484, startPoint y: 373, endPoint x: 459, endPoint y: 276, distance: 99.7
click at [456, 271] on div "3 3 2 2 22014435 + − Satelliet stappenplan Terrein Hybride Leaflet Sneltoetsen …" at bounding box center [524, 308] width 753 height 424
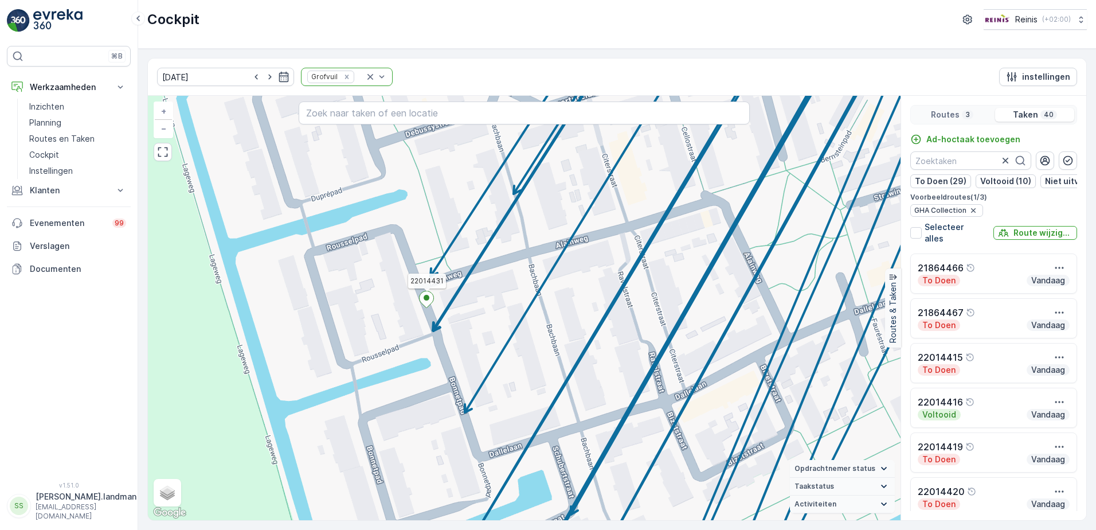
click at [428, 302] on icon at bounding box center [427, 299] width 14 height 17
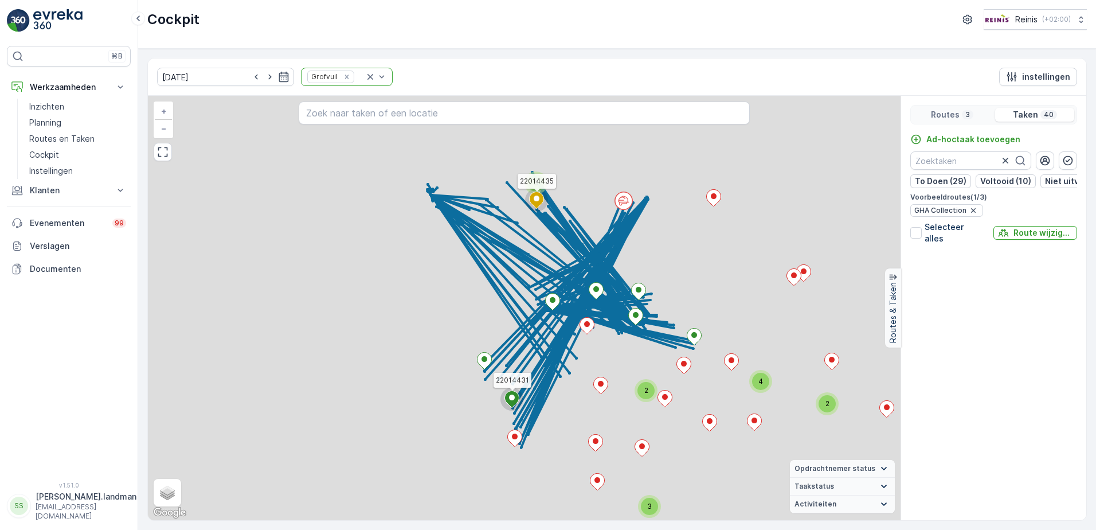
scroll to position [410, 0]
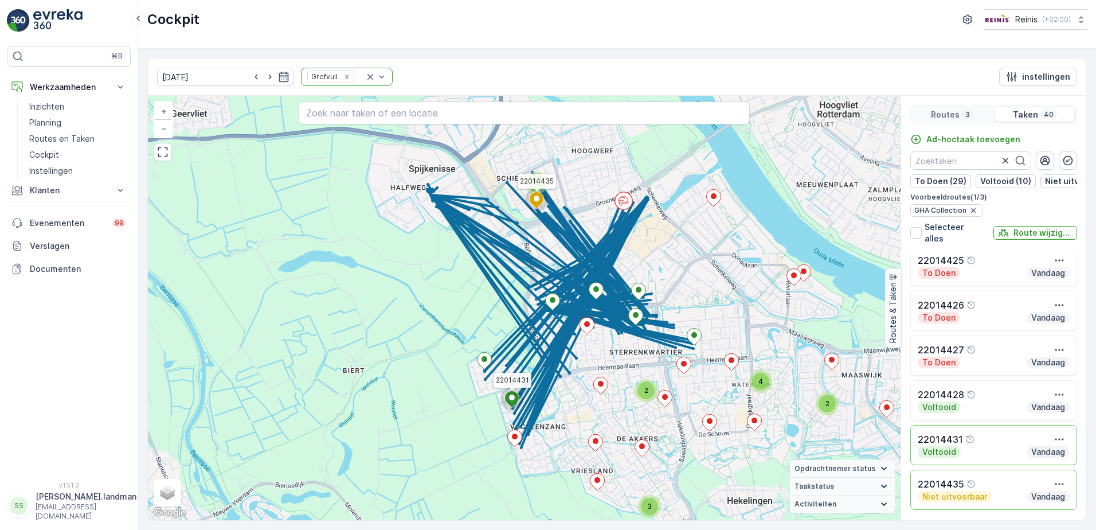
click at [523, 379] on div "3 3 2 2 4 22014431 22014435 + − Satelliet stappenplan Terrein Hybride Leaflet S…" at bounding box center [524, 308] width 753 height 424
click at [515, 395] on icon at bounding box center [512, 399] width 14 height 17
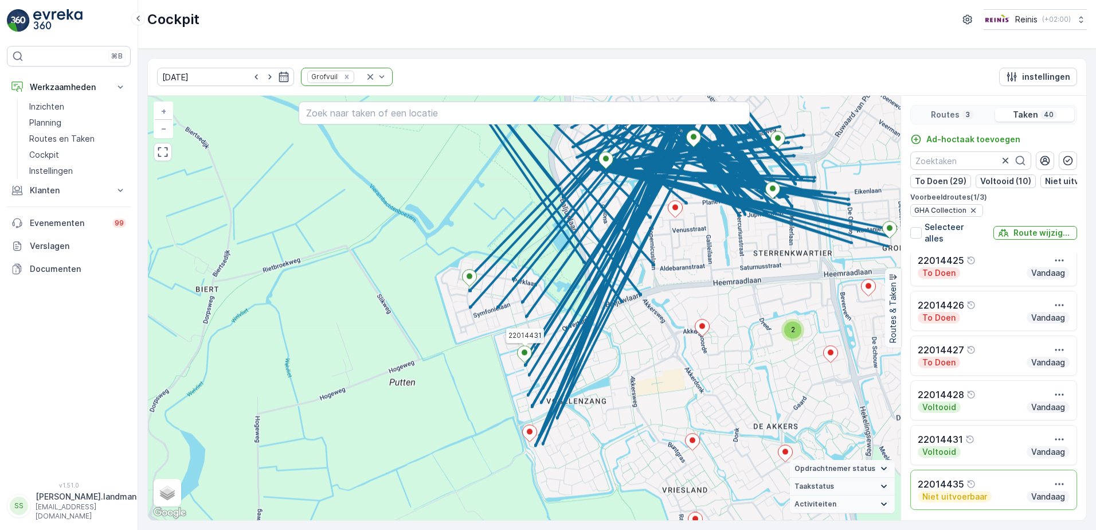
click at [962, 451] on div "Voltooid Vandaag" at bounding box center [994, 451] width 152 height 11
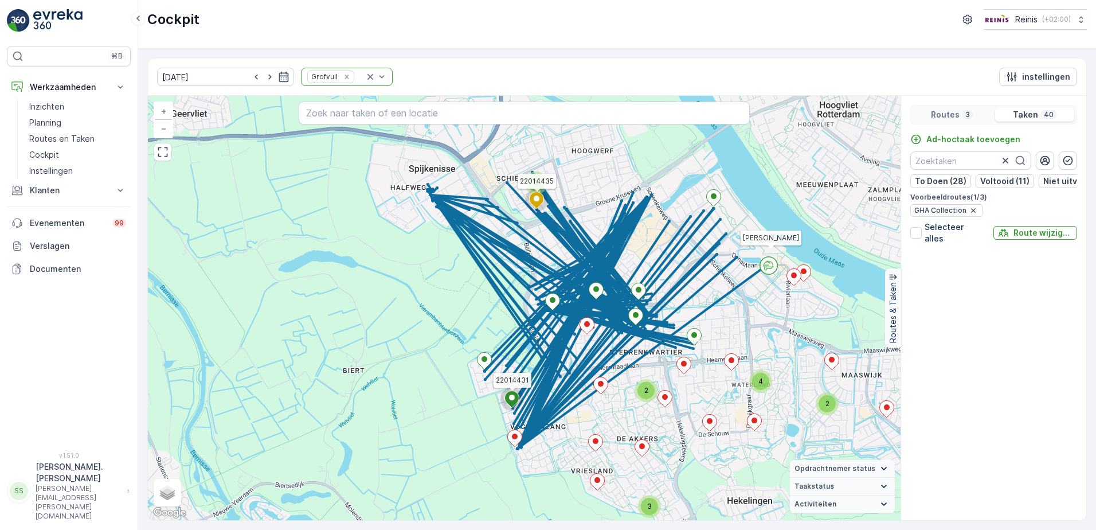
scroll to position [410, 0]
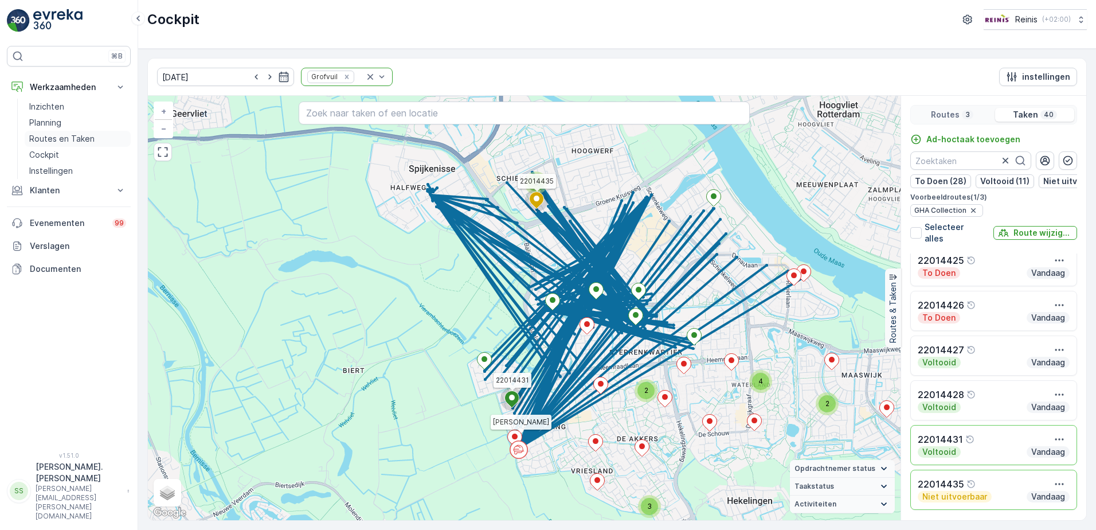
click at [76, 142] on p "Routes en Taken" at bounding box center [61, 138] width 65 height 11
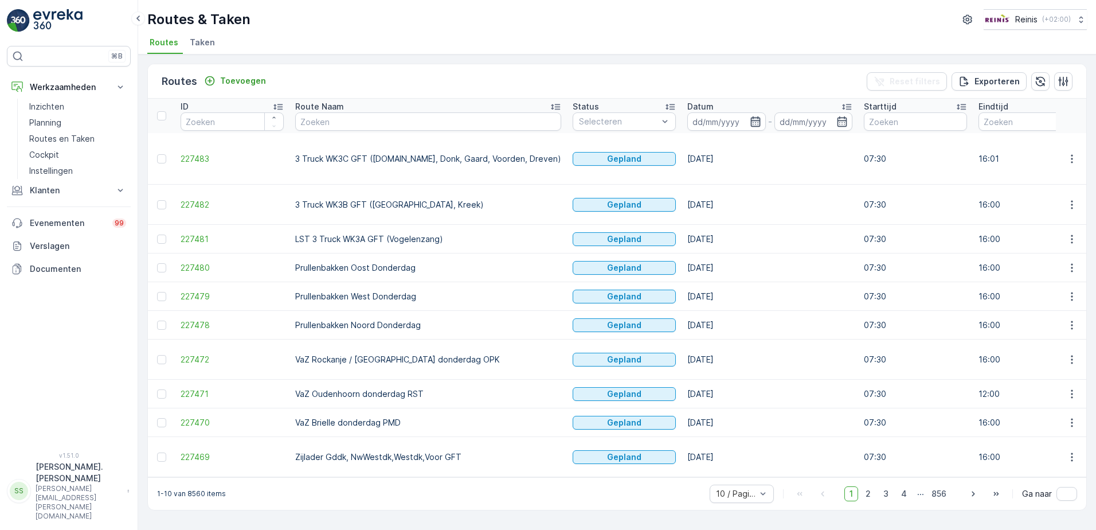
click at [750, 122] on icon "button" at bounding box center [755, 121] width 11 height 11
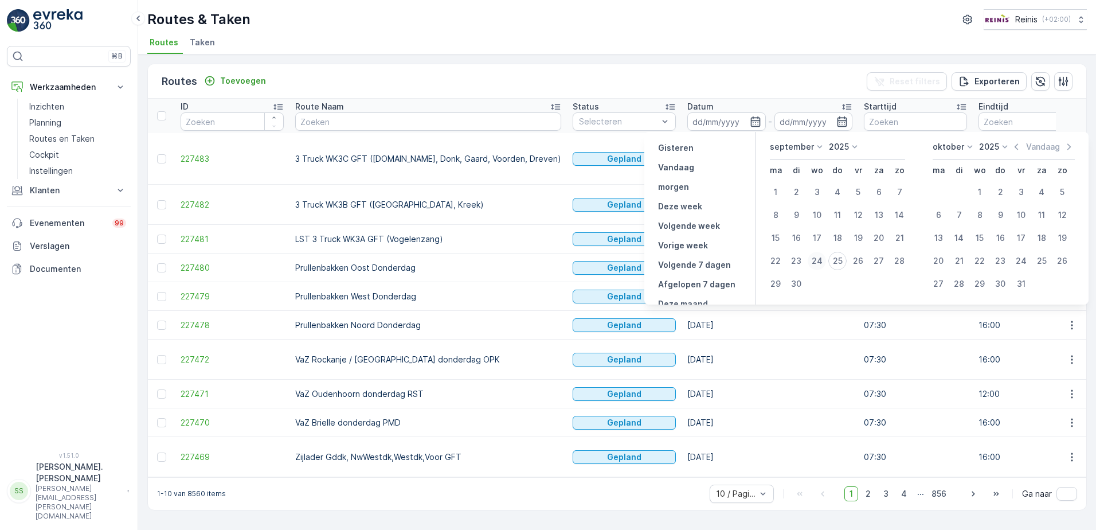
click at [815, 260] on div "24" at bounding box center [817, 261] width 18 height 18
type input "24.09.2025"
click at [815, 260] on div "24" at bounding box center [817, 261] width 18 height 18
type input "24.09.2025"
click at [815, 260] on div "24" at bounding box center [817, 261] width 18 height 18
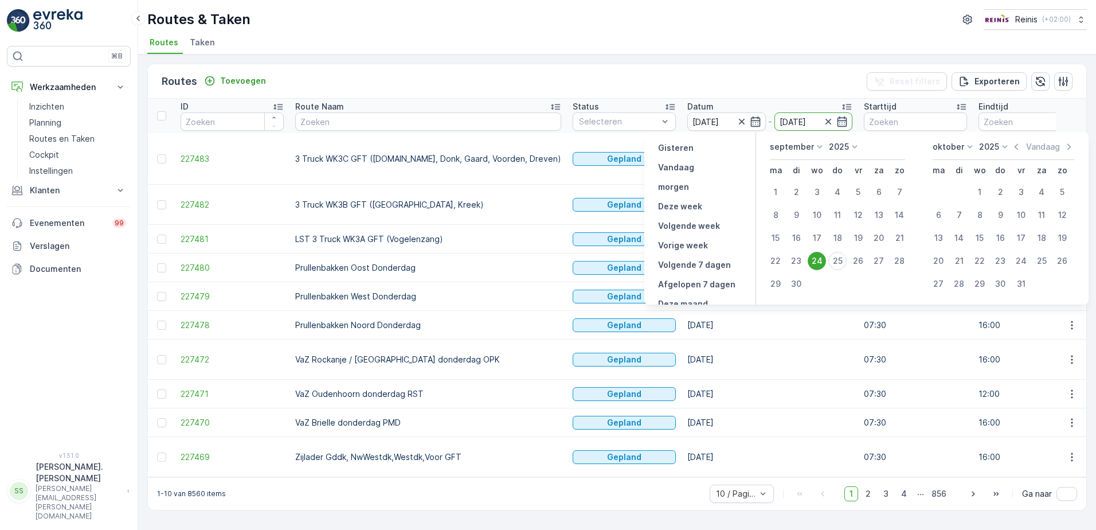
click at [858, 282] on td "07:30" at bounding box center [915, 296] width 115 height 29
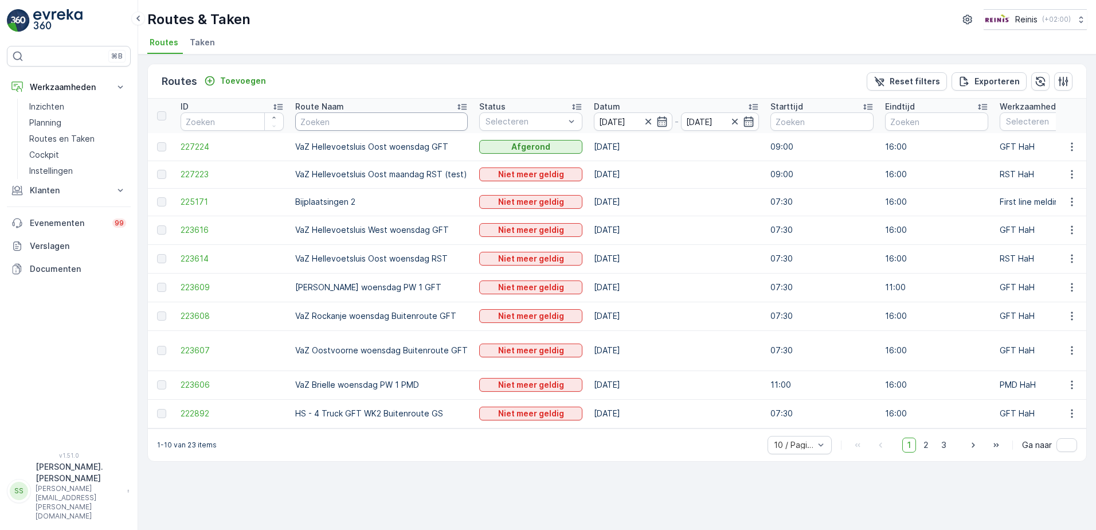
click at [371, 130] on input "text" at bounding box center [381, 121] width 173 height 18
type input "vaz"
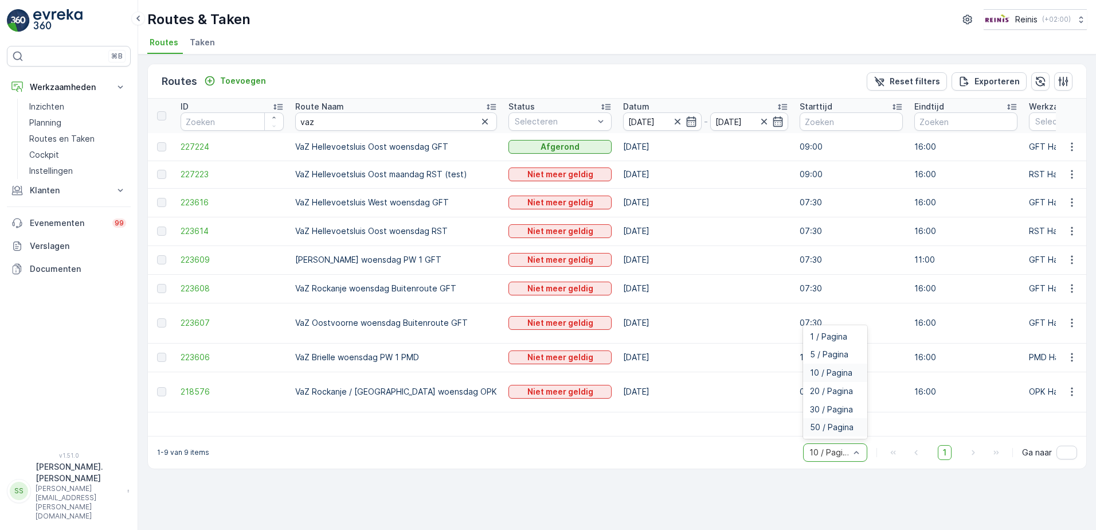
click at [818, 418] on div "50 / Pagina" at bounding box center [835, 427] width 64 height 18
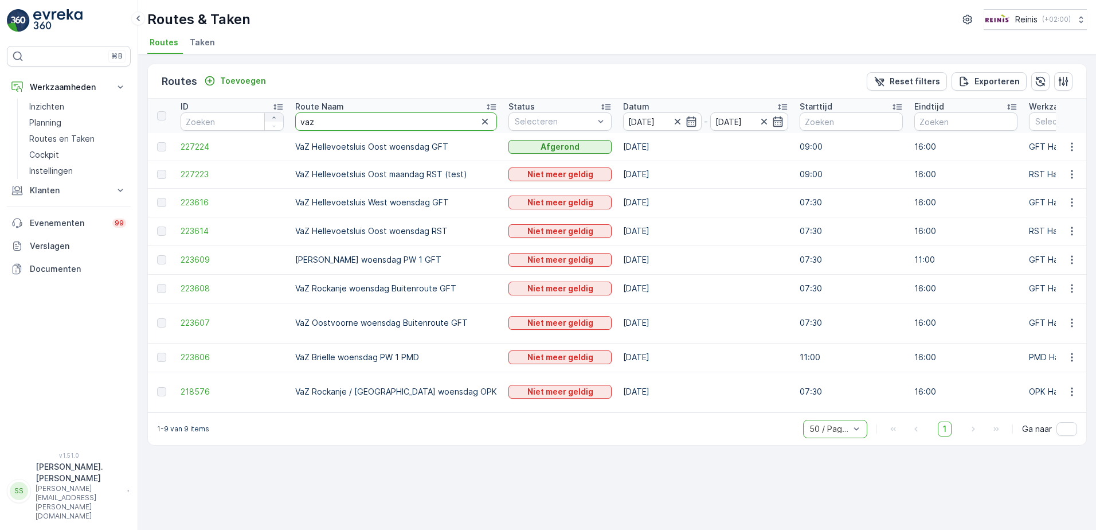
drag, startPoint x: 319, startPoint y: 121, endPoint x: 272, endPoint y: 117, distance: 47.7
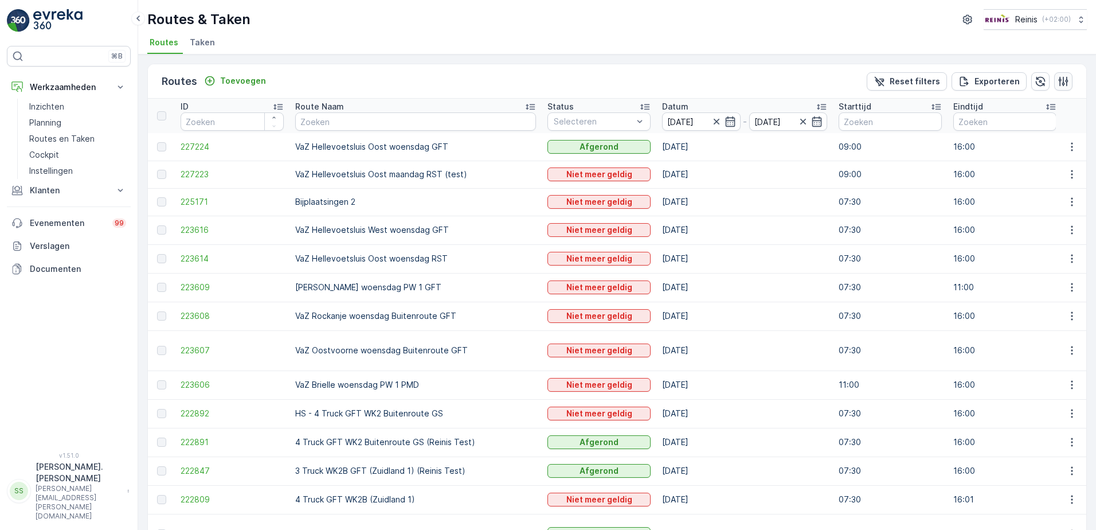
click at [1064, 78] on button "button" at bounding box center [1063, 81] width 18 height 18
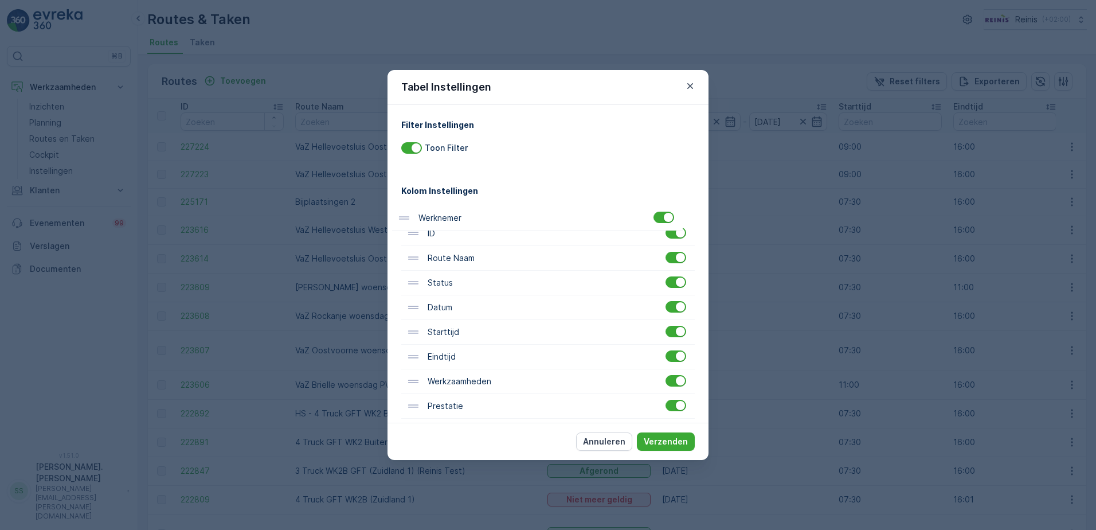
drag, startPoint x: 456, startPoint y: 340, endPoint x: 445, endPoint y: 210, distance: 131.1
click at [445, 210] on div "ID Route Naam Status Datum Starttijd Eindtijd Werkzaamheden Prestatie Dienst Vo…" at bounding box center [547, 431] width 293 height 468
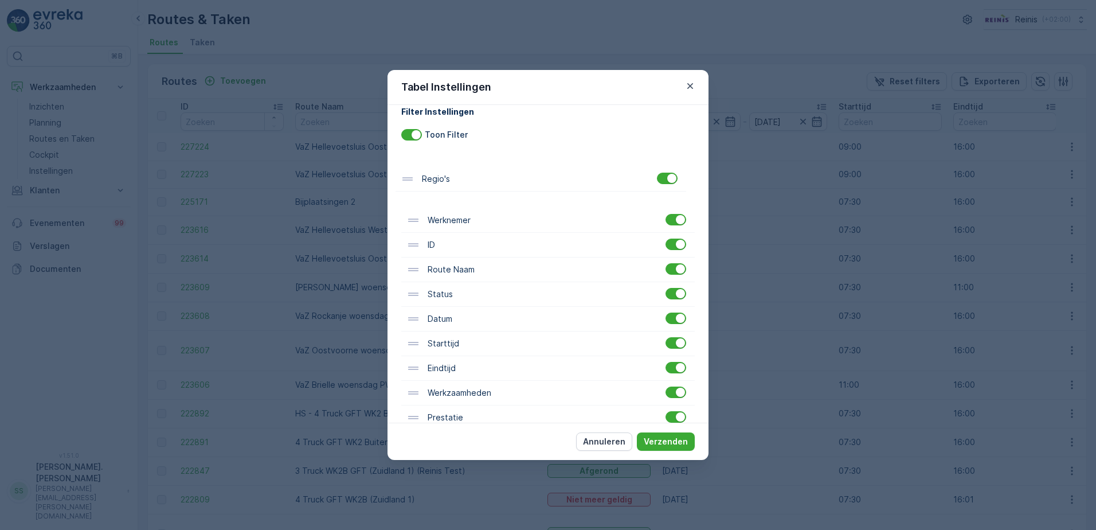
scroll to position [12, 0]
drag, startPoint x: 443, startPoint y: 251, endPoint x: 436, endPoint y: 217, distance: 35.2
click at [436, 217] on div "Werknemer ID Route Naam Status Datum Starttijd Eindtijd Werkzaamheden Prestatie…" at bounding box center [547, 419] width 293 height 468
click at [688, 447] on button "Verzenden" at bounding box center [666, 441] width 58 height 18
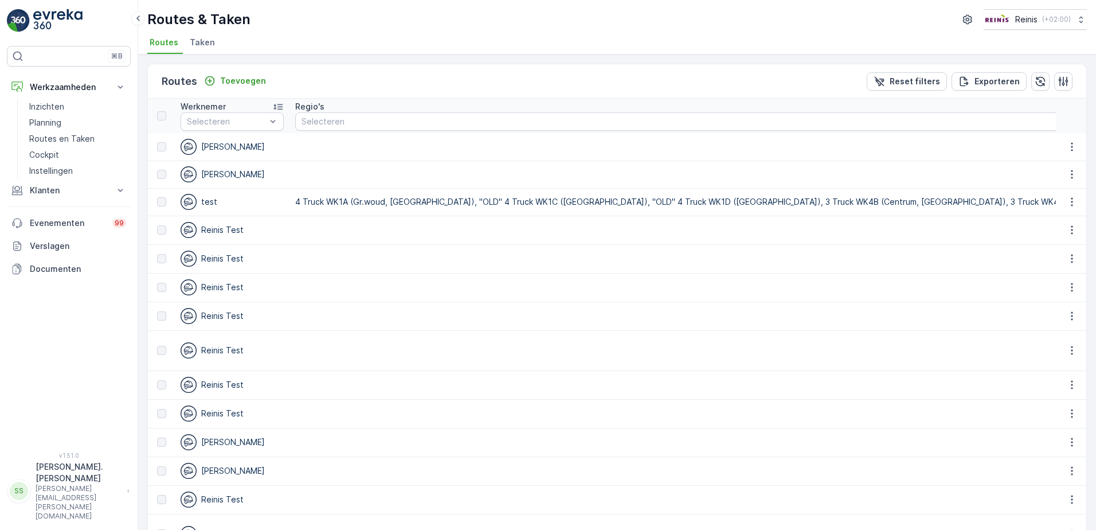
drag, startPoint x: 553, startPoint y: 423, endPoint x: 543, endPoint y: 414, distance: 13.0
click at [550, 428] on td at bounding box center [1079, 442] width 1581 height 29
click at [504, 345] on td at bounding box center [1079, 350] width 1581 height 40
click at [227, 382] on td "Reinis Test" at bounding box center [232, 384] width 115 height 29
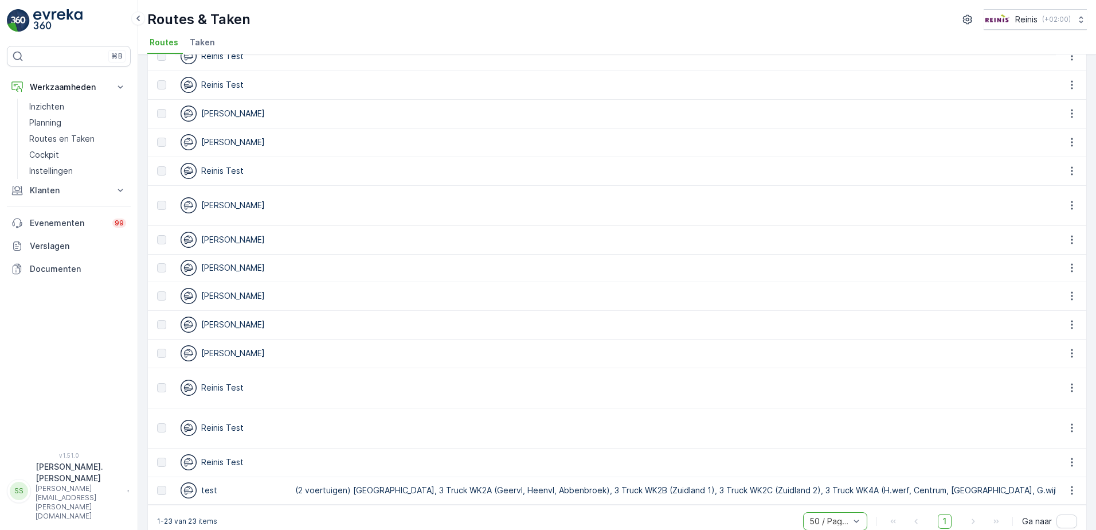
scroll to position [0, 0]
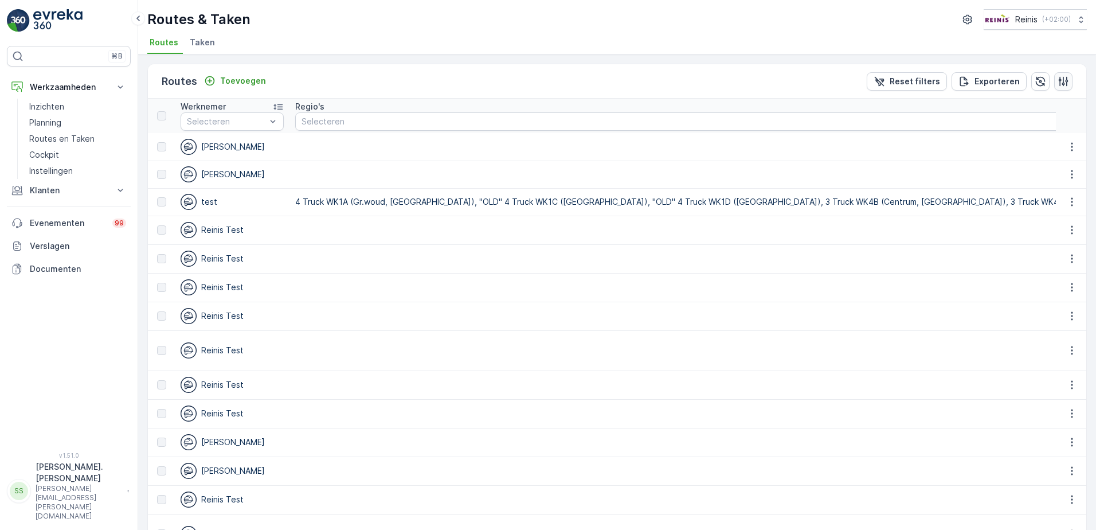
click at [1062, 79] on icon "button" at bounding box center [1063, 81] width 11 height 11
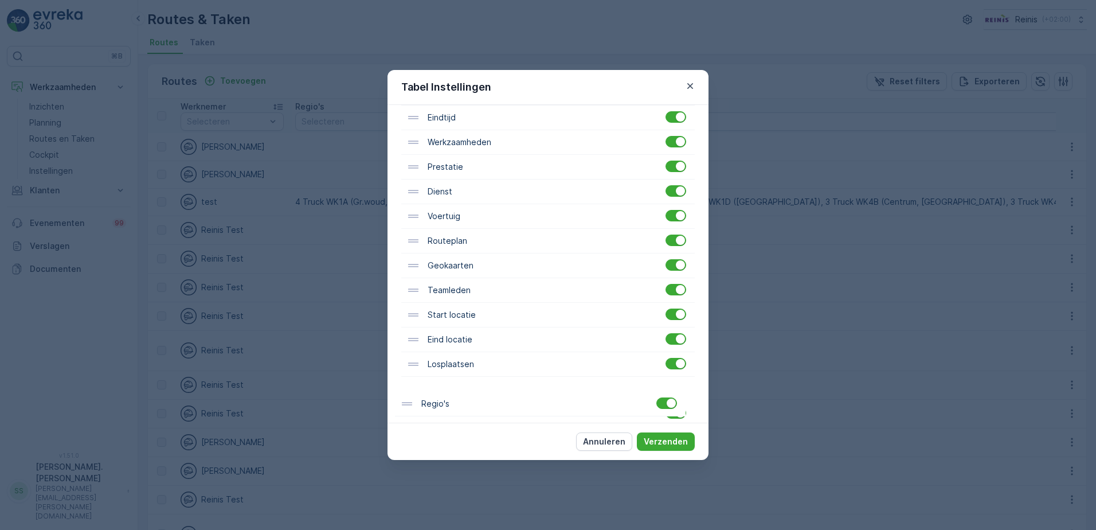
drag, startPoint x: 458, startPoint y: 237, endPoint x: 448, endPoint y: 428, distance: 190.6
click at [448, 427] on div "Tabel Instellingen Filter Instellingen Toon Filter Kolom Instellingen Werknemer…" at bounding box center [547, 265] width 321 height 390
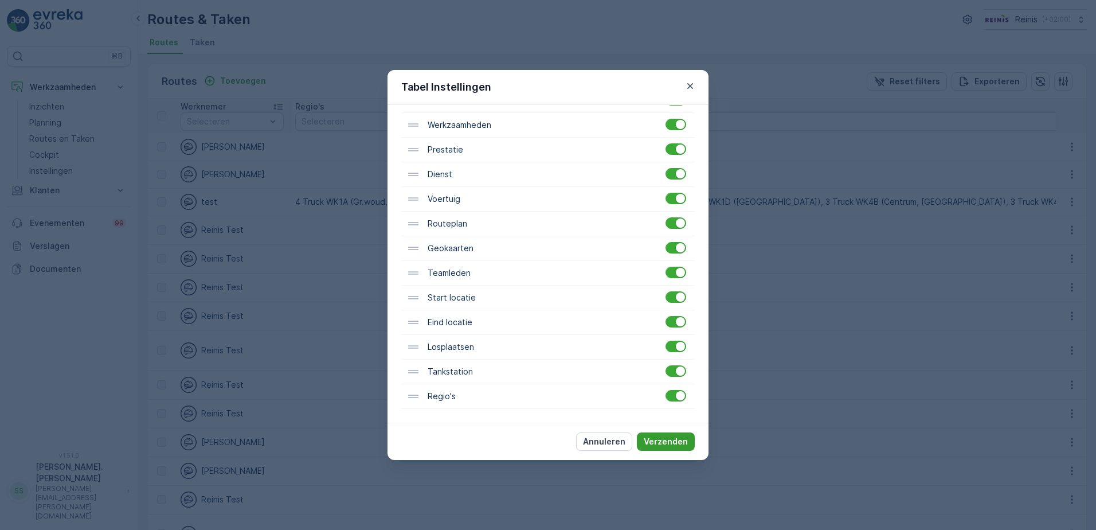
click at [683, 440] on p "Verzenden" at bounding box center [666, 441] width 44 height 11
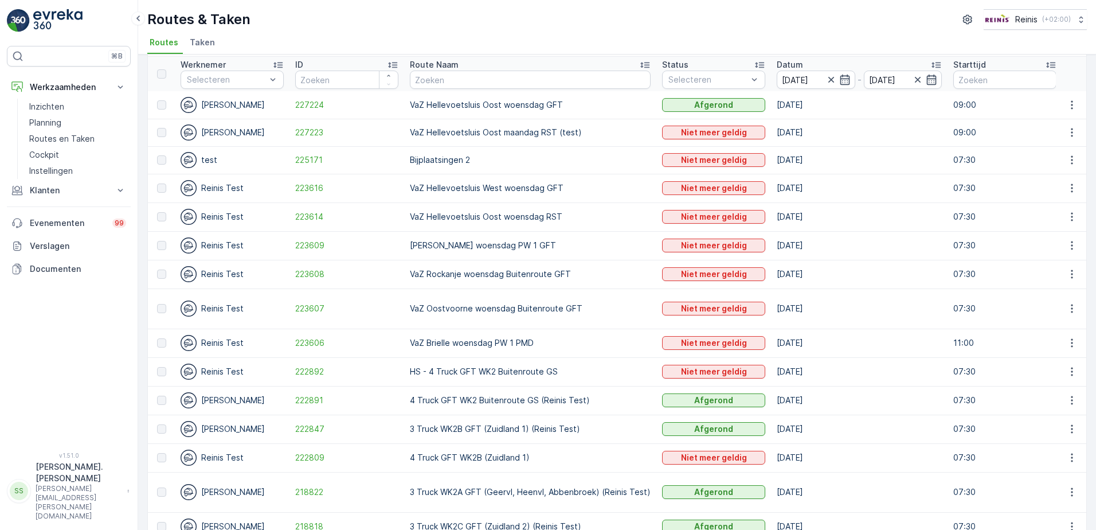
scroll to position [0, 0]
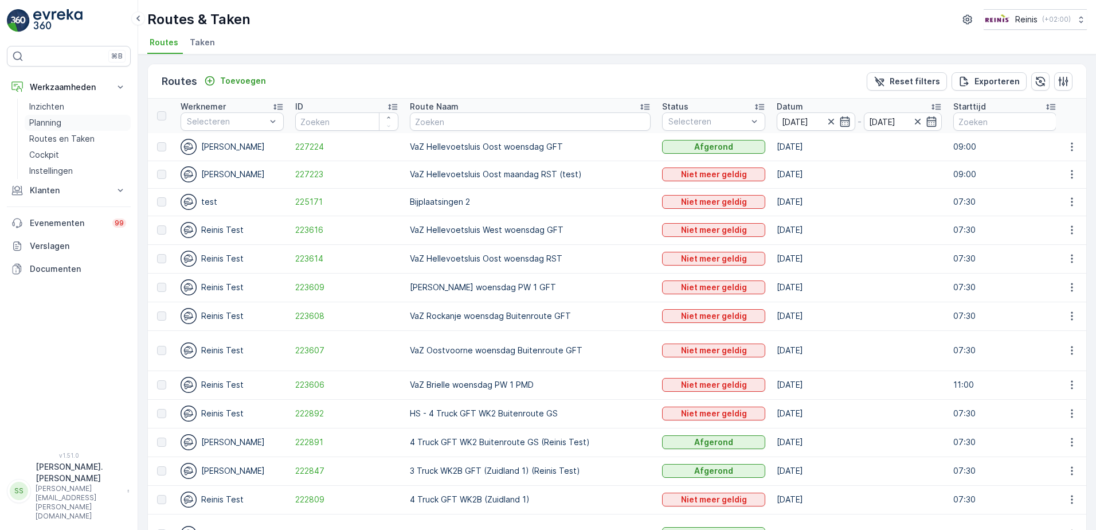
click at [52, 120] on p "Planning" at bounding box center [45, 122] width 32 height 11
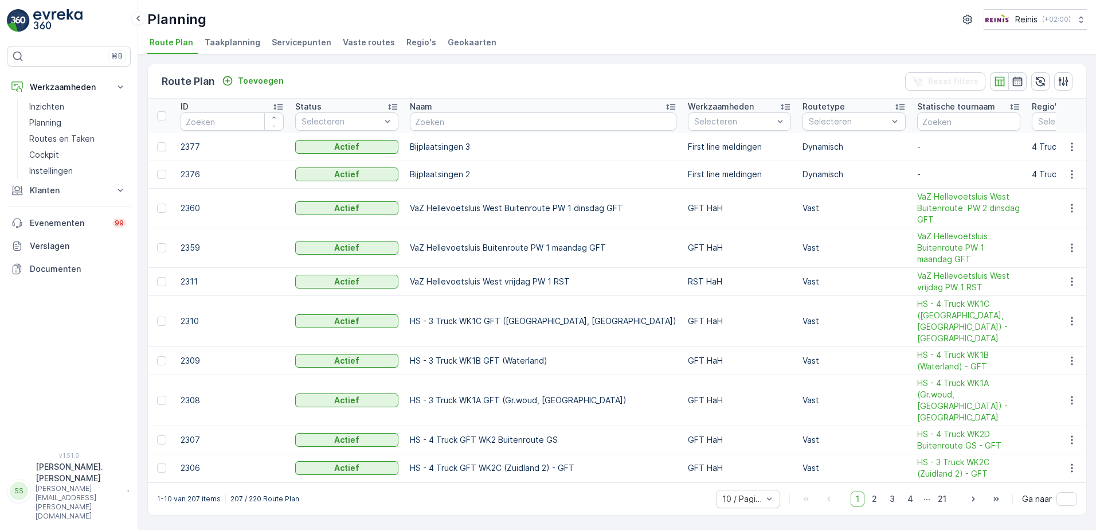
click at [1013, 85] on icon "button" at bounding box center [1018, 81] width 10 height 10
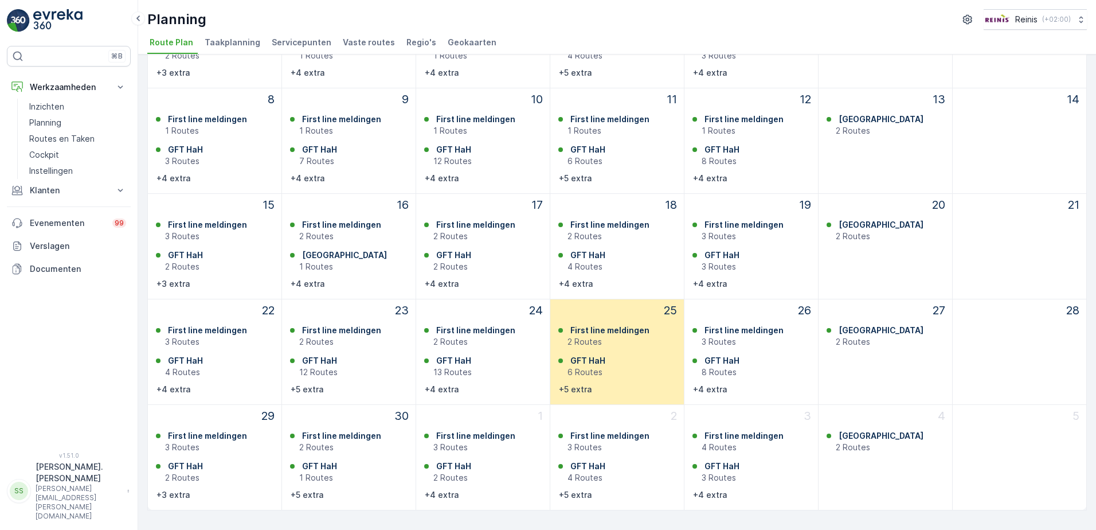
scroll to position [175, 0]
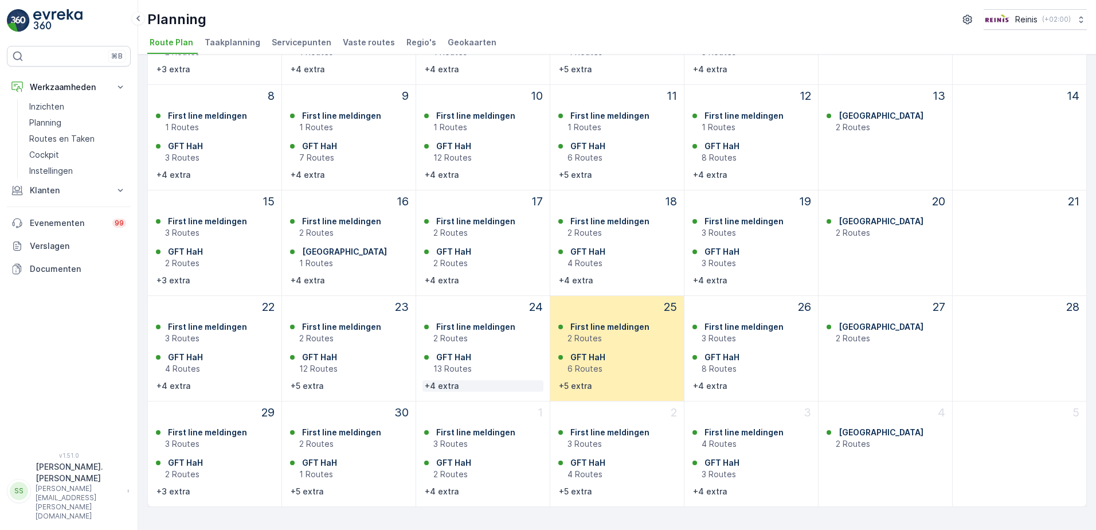
click at [441, 381] on p "+4 extra" at bounding box center [442, 385] width 34 height 11
click at [859, 374] on div "27 Prullenbakken 2 Routes" at bounding box center [886, 348] width 134 height 105
click at [451, 486] on p "+4 extra" at bounding box center [442, 491] width 34 height 11
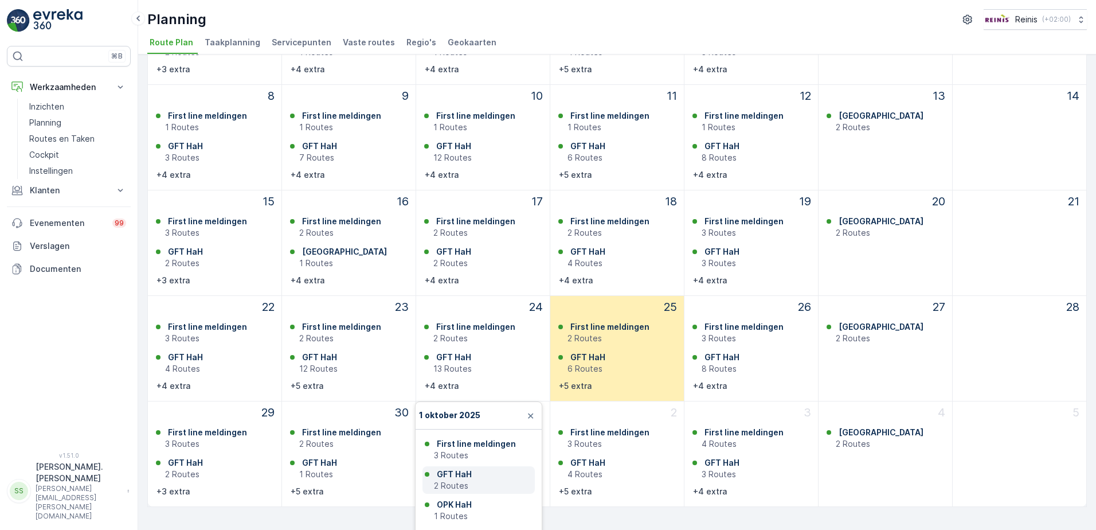
scroll to position [57, 0]
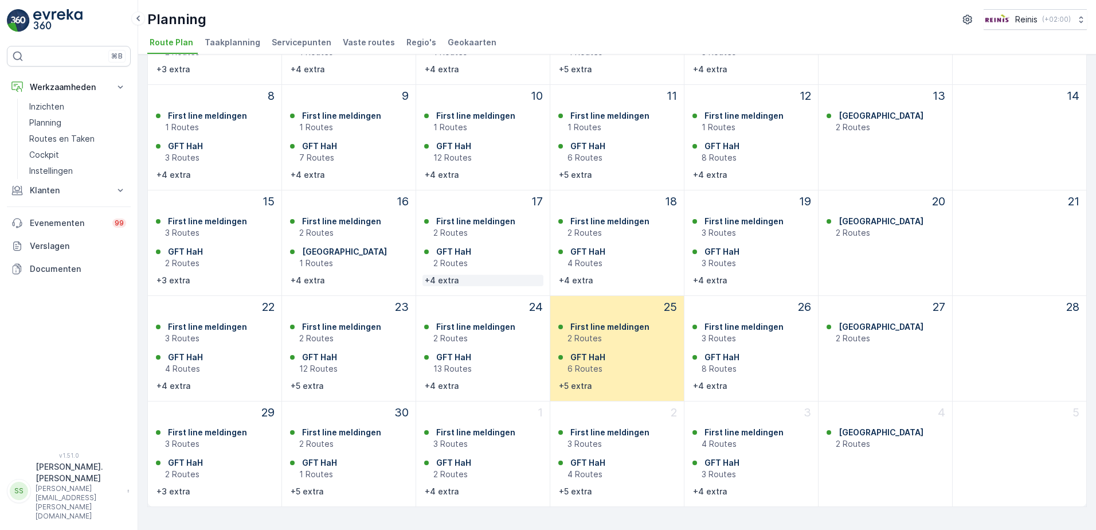
click at [445, 278] on p "+4 extra" at bounding box center [442, 280] width 34 height 11
click at [455, 174] on p "+4 extra" at bounding box center [442, 174] width 34 height 11
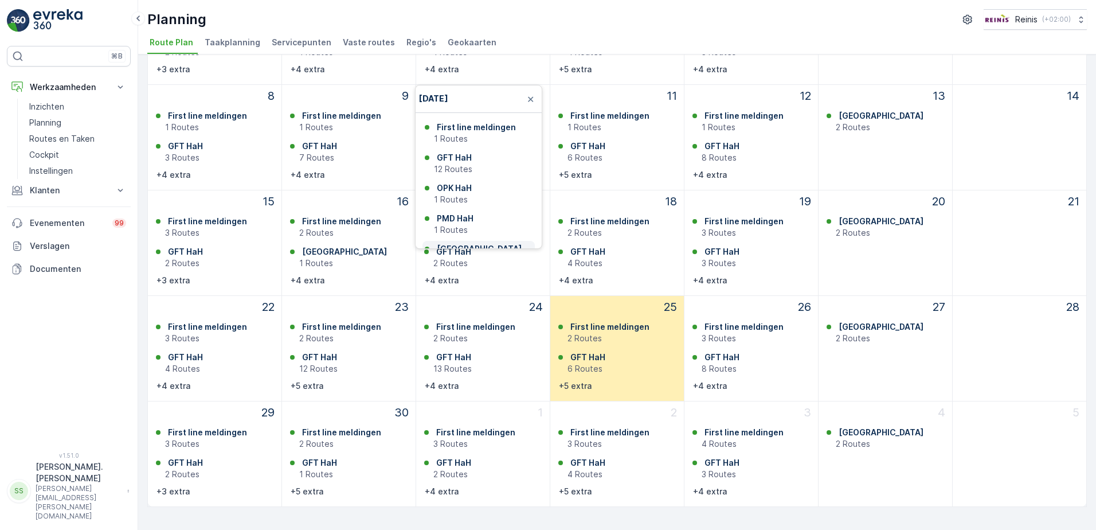
scroll to position [58, 0]
click at [461, 221] on p "RST HaH" at bounding box center [454, 220] width 34 height 11
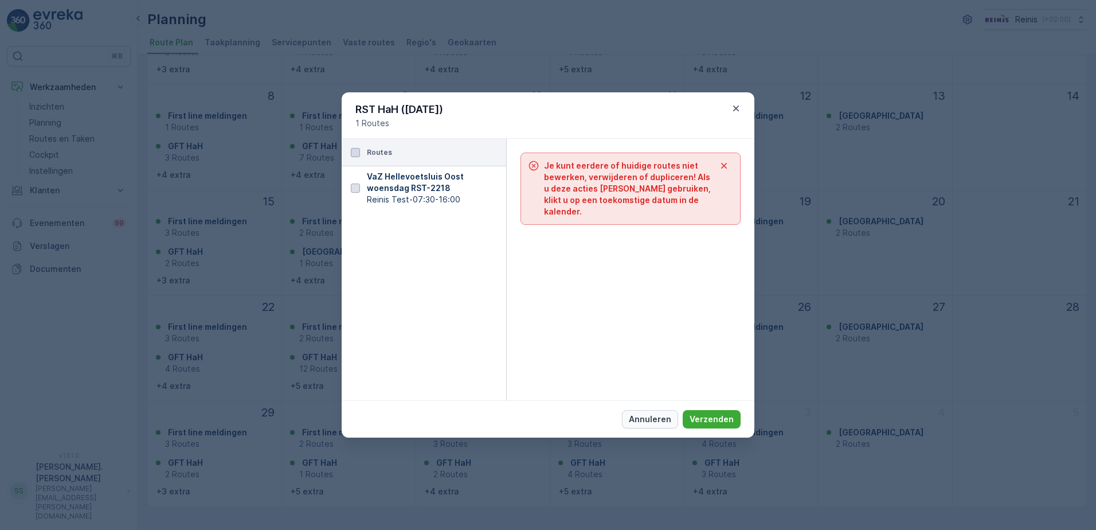
click at [649, 425] on p "Annuleren" at bounding box center [650, 418] width 42 height 11
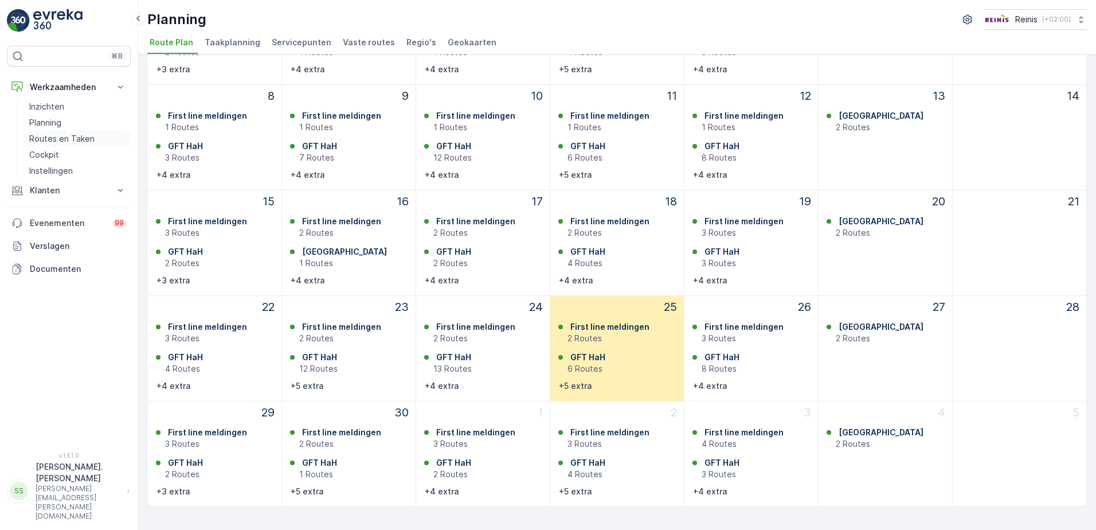
click at [79, 137] on p "Routes en Taken" at bounding box center [61, 138] width 65 height 11
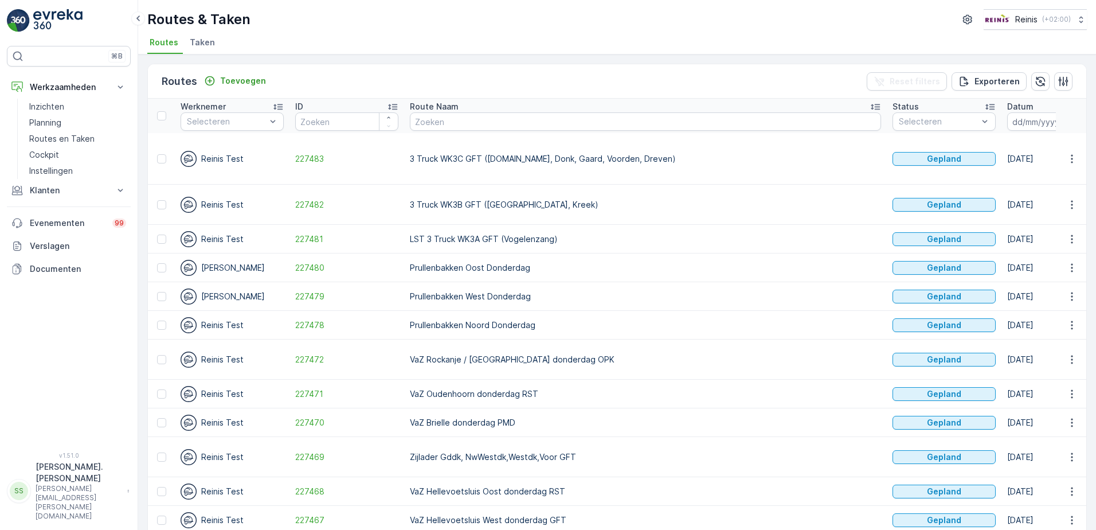
click at [1070, 122] on icon "button" at bounding box center [1075, 121] width 11 height 11
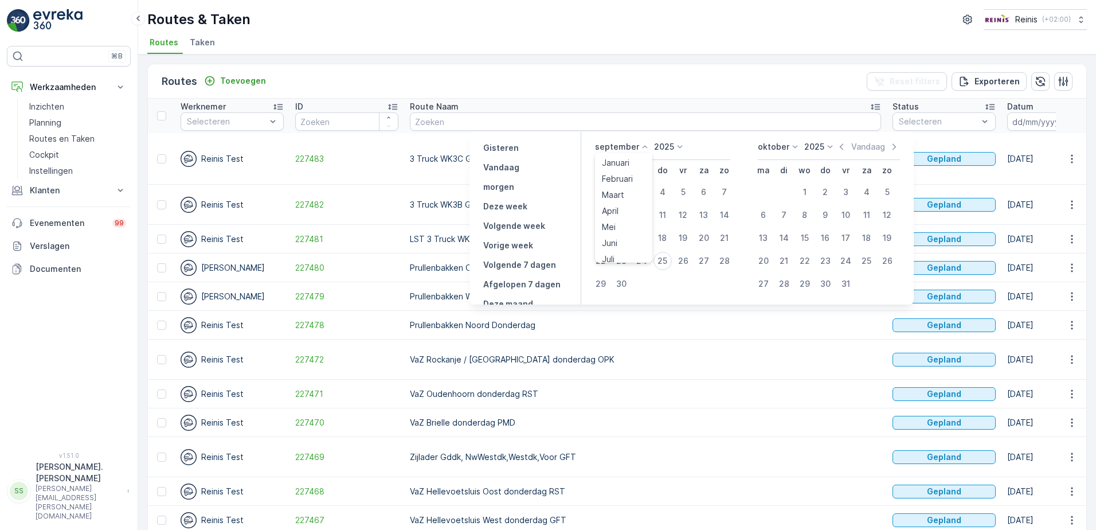
click at [645, 146] on icon at bounding box center [644, 146] width 11 height 11
click at [623, 217] on span "Oktober" at bounding box center [618, 219] width 32 height 11
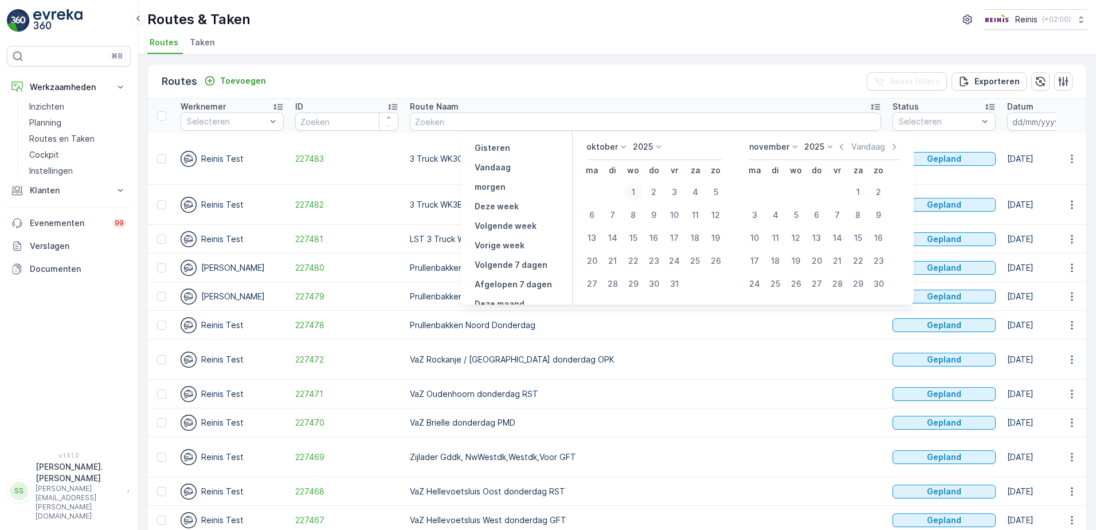
click at [637, 190] on div "1" at bounding box center [633, 192] width 18 height 18
type input "01.10.2025"
click at [637, 190] on div "1" at bounding box center [633, 192] width 18 height 18
type input "01.10.2025"
click at [637, 190] on div "1" at bounding box center [633, 192] width 18 height 18
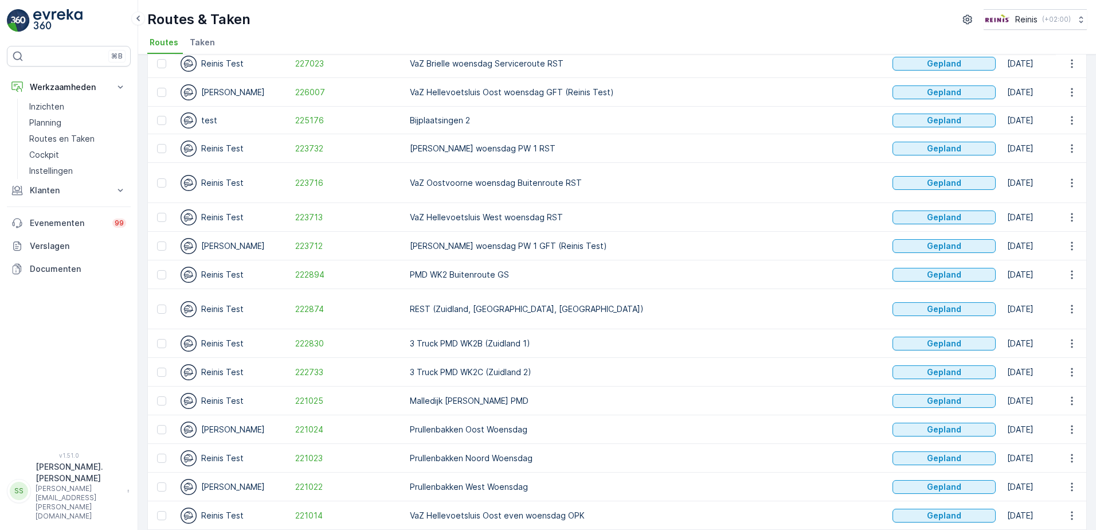
scroll to position [198, 0]
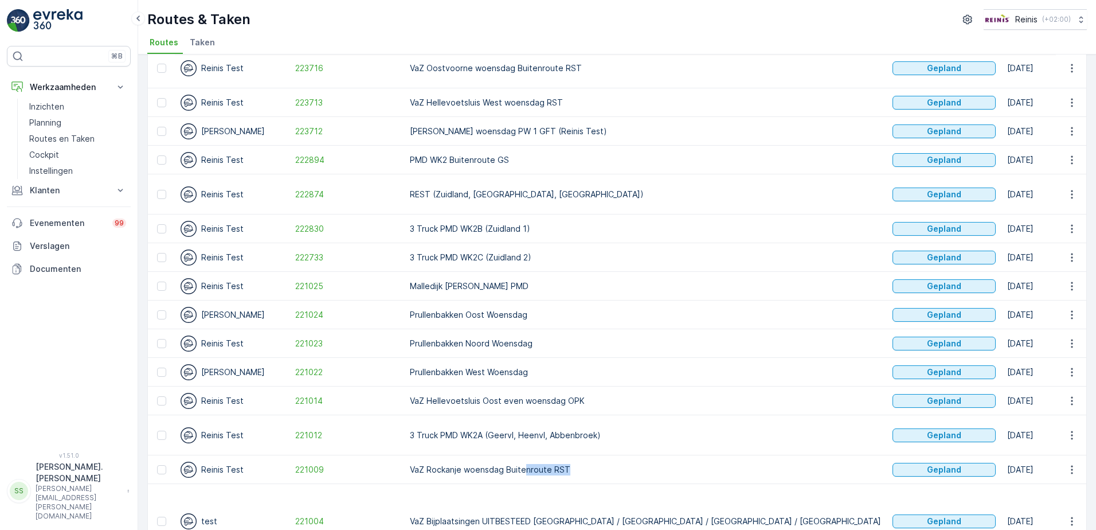
drag, startPoint x: 574, startPoint y: 444, endPoint x: 526, endPoint y: 439, distance: 48.5
click at [526, 455] on td "VaZ Rockanje woensdag Buitenroute RST" at bounding box center [645, 469] width 483 height 29
drag, startPoint x: 526, startPoint y: 439, endPoint x: 484, endPoint y: 424, distance: 43.7
click at [484, 424] on td "3 Truck PMD WK2A (Geervl, Heenvl, Abbenbroek)" at bounding box center [645, 435] width 483 height 40
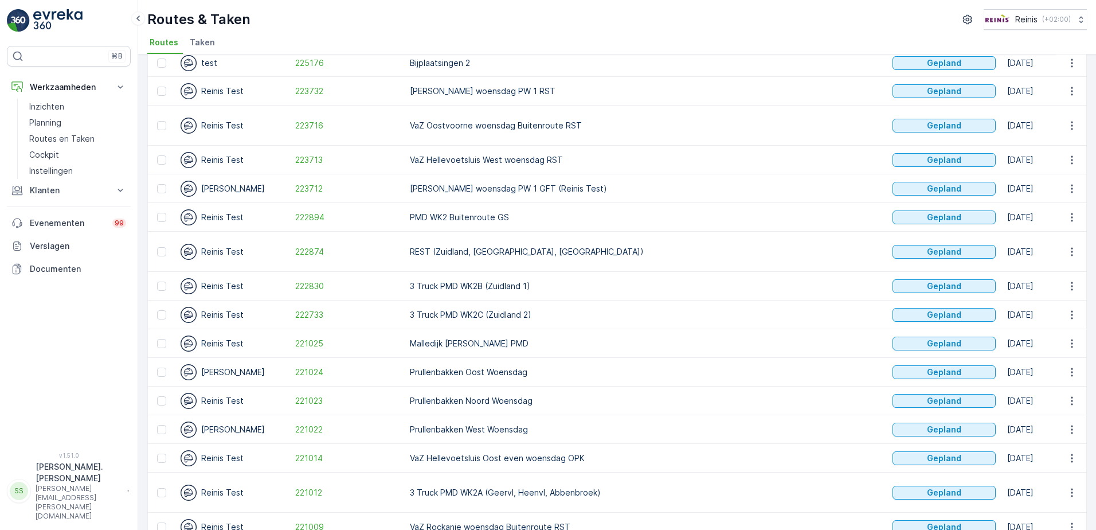
scroll to position [84, 0]
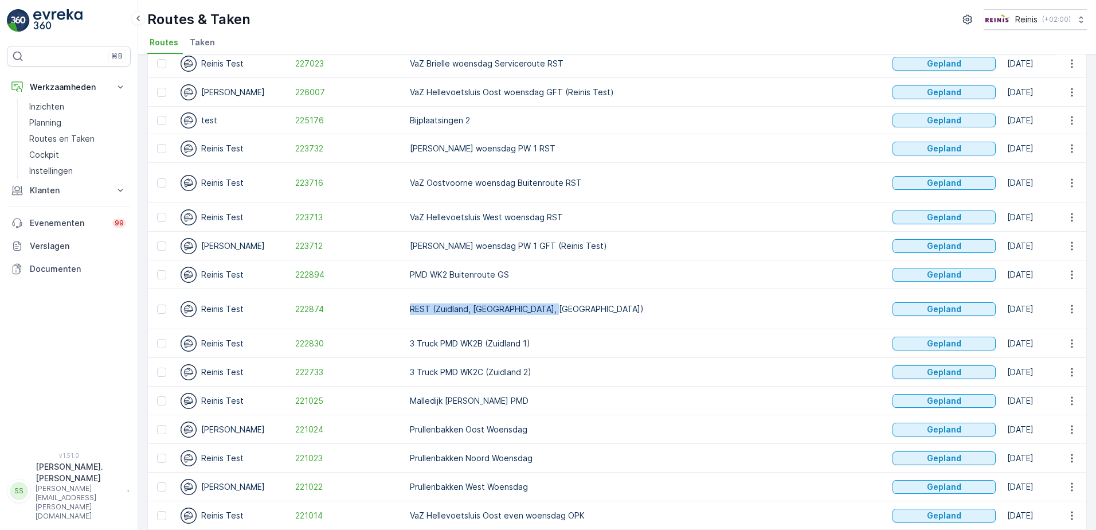
drag, startPoint x: 402, startPoint y: 284, endPoint x: 565, endPoint y: 295, distance: 163.8
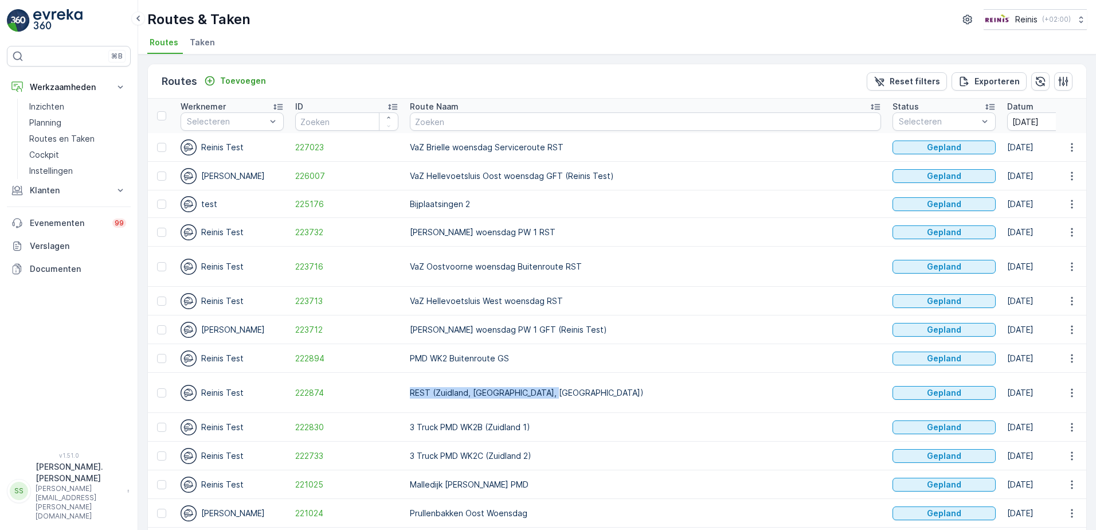
click at [1070, 124] on icon "button" at bounding box center [1075, 121] width 11 height 11
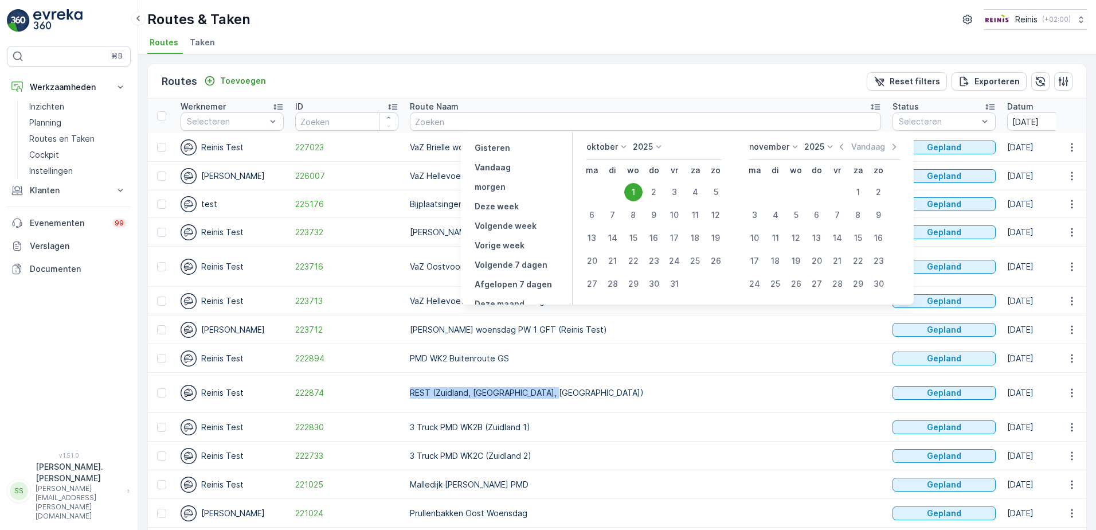
click at [636, 232] on div "15" at bounding box center [633, 238] width 18 height 18
type input "15.10.2025"
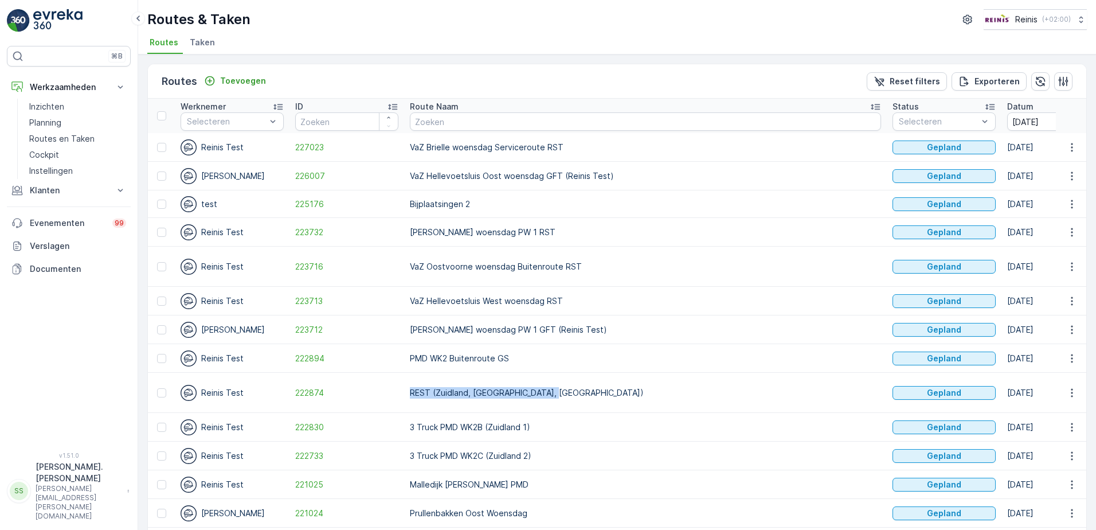
click at [636, 232] on p "VaZ Nieuwenhoorn woensdag PW 1 RST" at bounding box center [645, 231] width 471 height 11
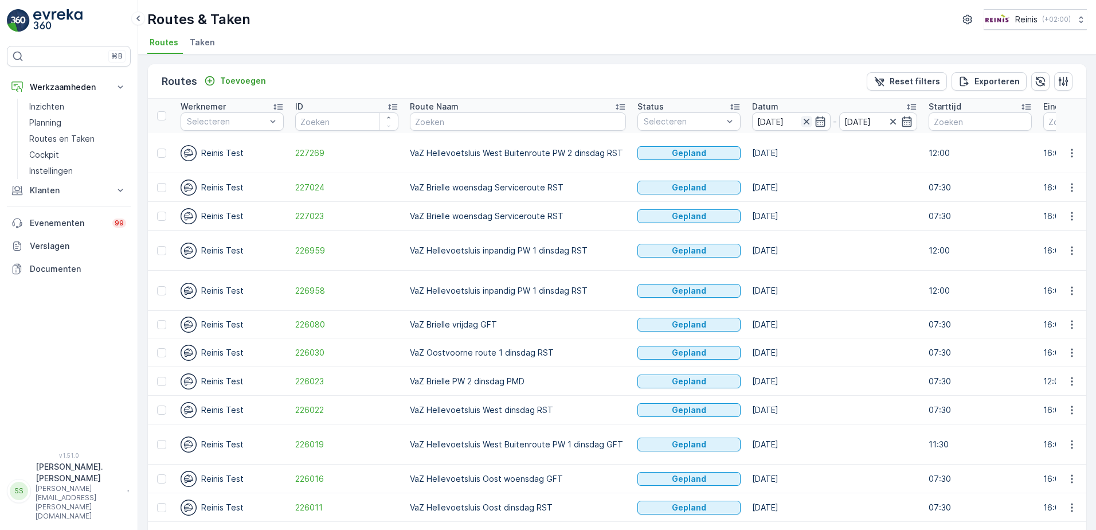
click at [801, 120] on icon "button" at bounding box center [806, 121] width 11 height 11
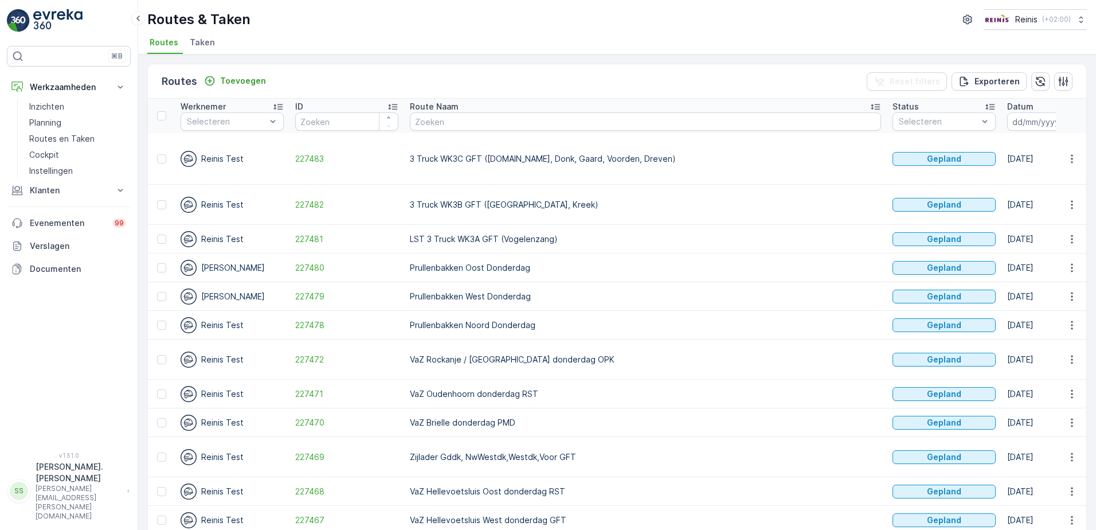
click at [1070, 124] on icon "button" at bounding box center [1075, 121] width 11 height 11
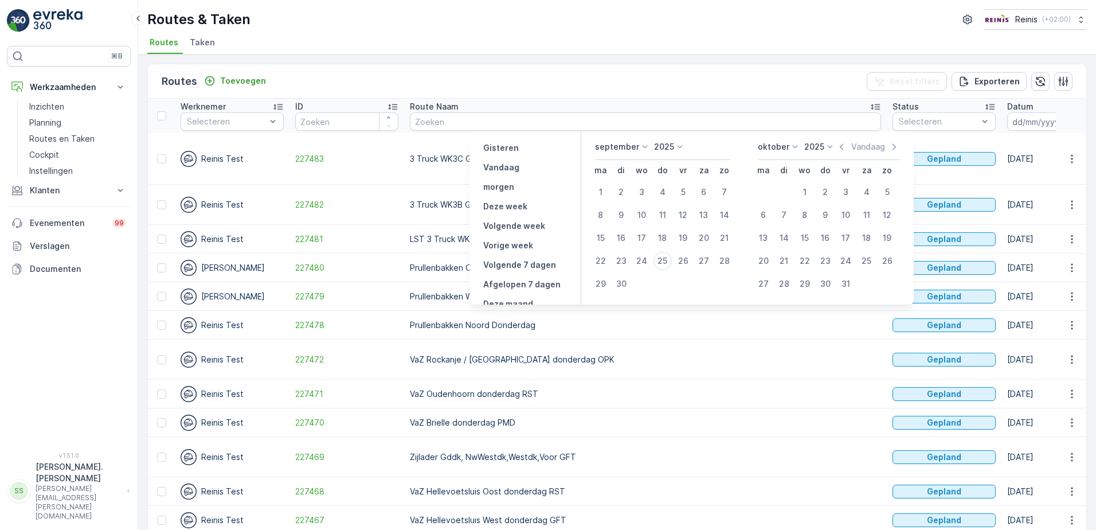
click at [643, 141] on div "september 2025 ma di wo do vr za zo 1 2 3 4 5 6 7 8 9 10 11 12 13 14 15 16 17 1…" at bounding box center [747, 218] width 332 height 173
click at [648, 148] on icon at bounding box center [644, 146] width 11 height 11
click at [616, 221] on span "Oktober" at bounding box center [618, 219] width 32 height 11
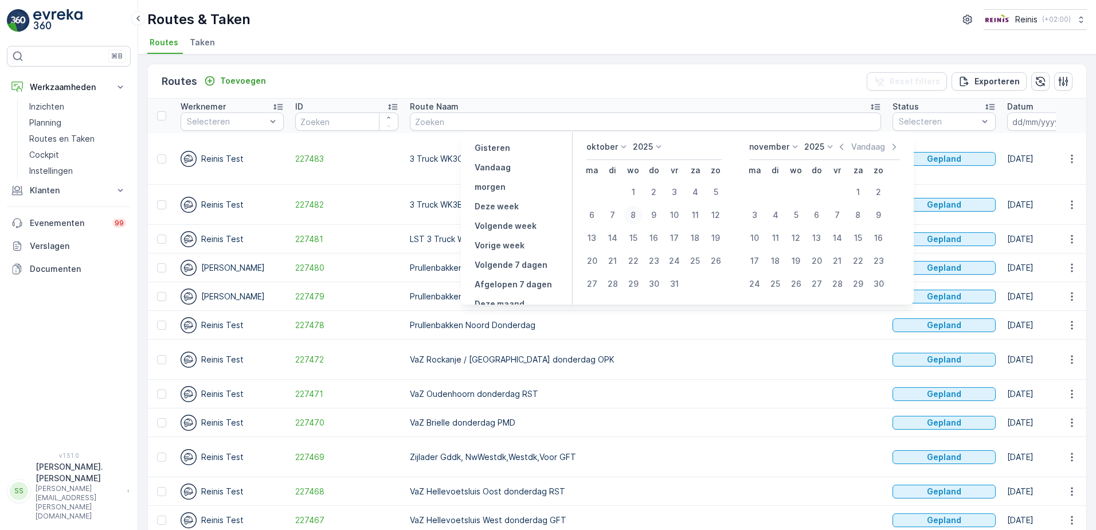
click at [631, 217] on div "8" at bounding box center [633, 215] width 18 height 18
type input "08.10.2025"
click at [631, 217] on div "8" at bounding box center [633, 215] width 18 height 18
type input "08.10.2025"
click at [631, 217] on div "8" at bounding box center [633, 215] width 18 height 18
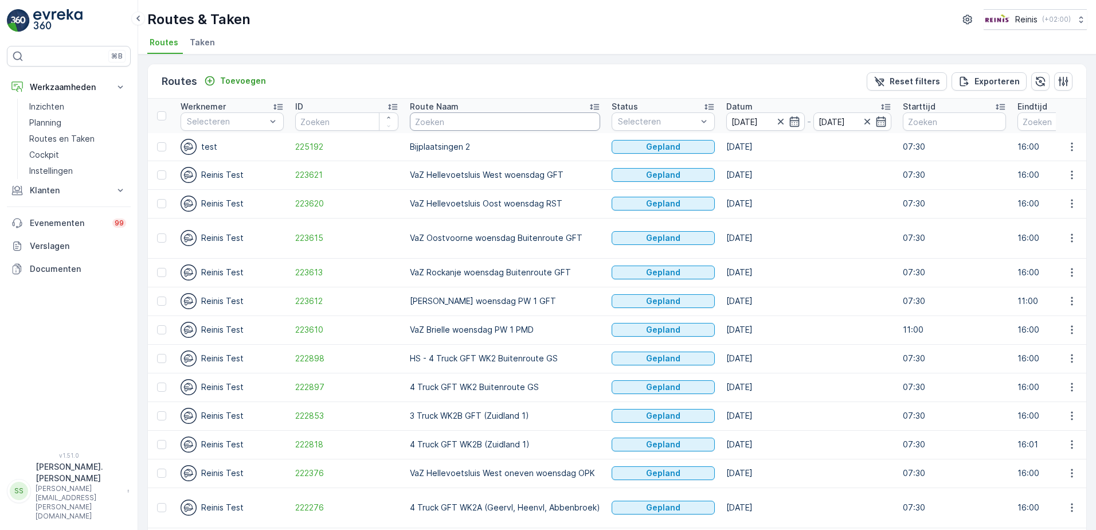
click at [503, 120] on input "text" at bounding box center [505, 121] width 190 height 18
type input "rest"
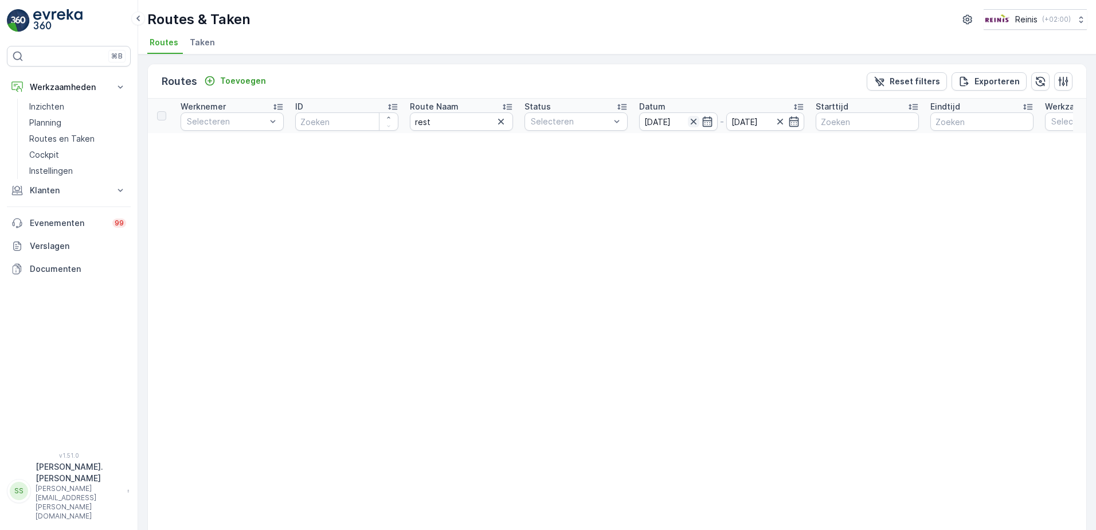
click at [693, 123] on icon "button" at bounding box center [693, 121] width 11 height 11
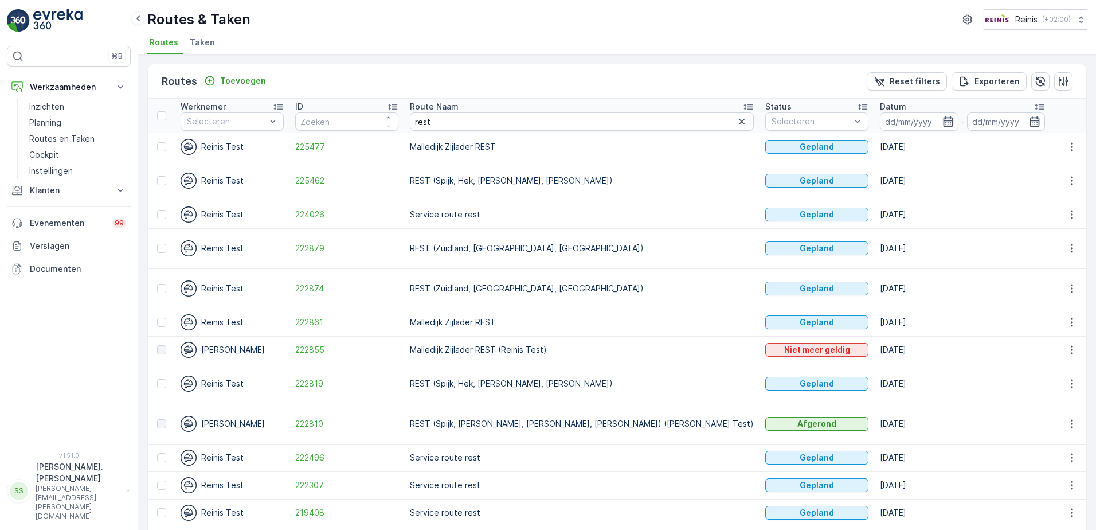
click at [943, 120] on icon "button" at bounding box center [948, 121] width 10 height 10
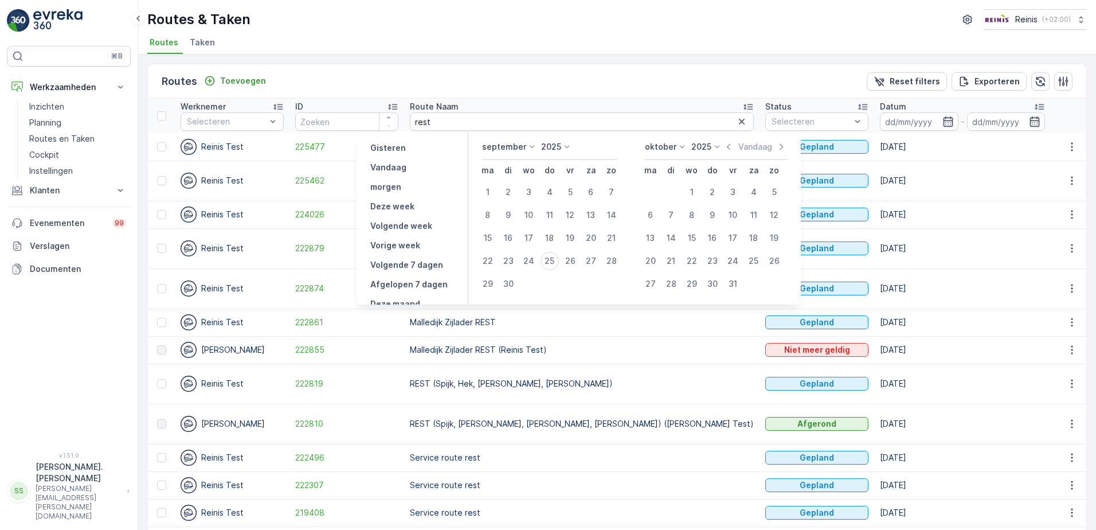
click at [528, 146] on icon at bounding box center [531, 146] width 11 height 11
click at [510, 248] on span "Oktober" at bounding box center [505, 249] width 32 height 11
click at [528, 233] on div "15" at bounding box center [520, 238] width 18 height 18
type input "15.10.2025"
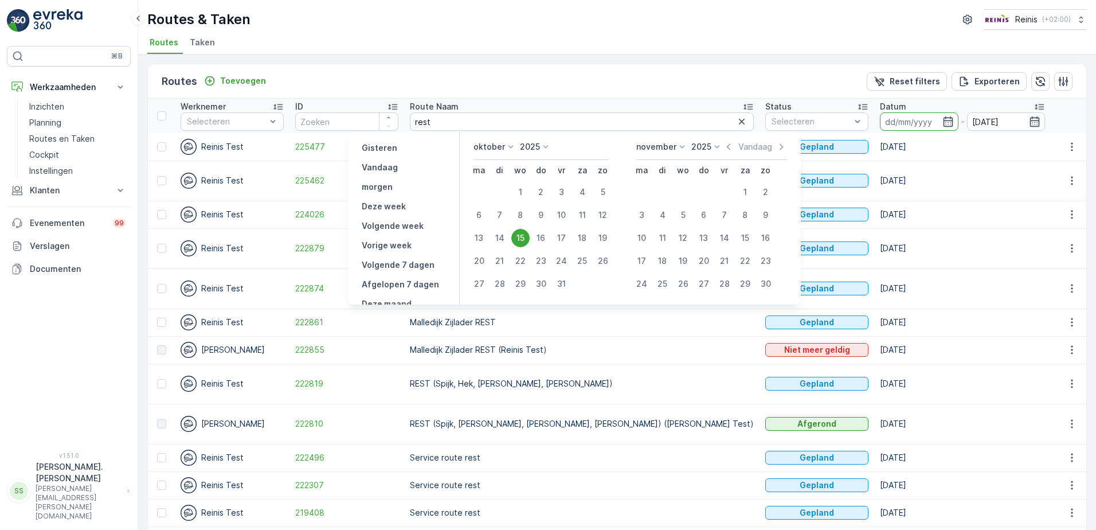
click at [528, 233] on div "15" at bounding box center [520, 238] width 18 height 18
type input "15.10.2025"
click at [528, 233] on div "15" at bounding box center [520, 238] width 18 height 18
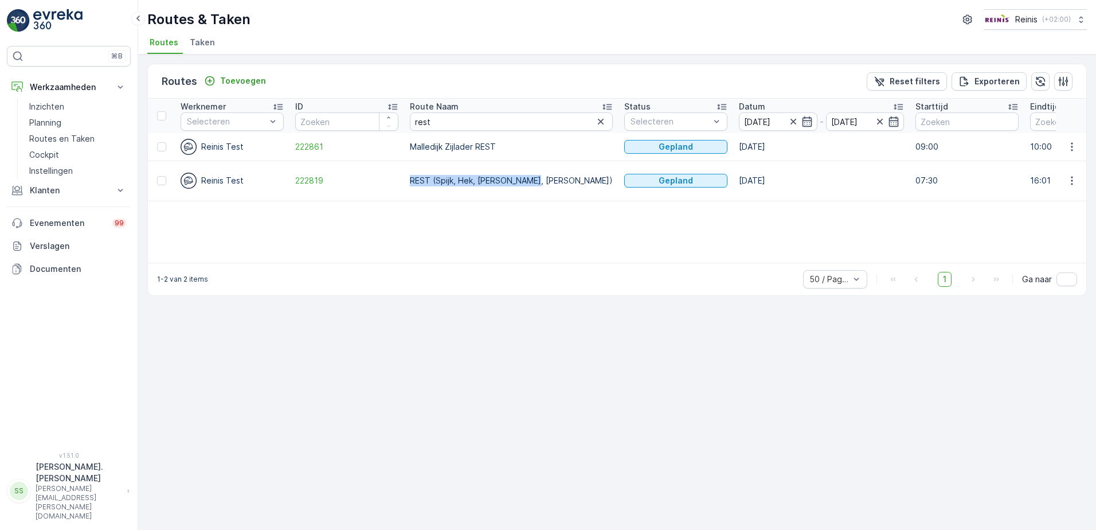
drag, startPoint x: 401, startPoint y: 174, endPoint x: 532, endPoint y: 182, distance: 130.9
click at [54, 193] on p "Klanten" at bounding box center [69, 190] width 78 height 11
click at [55, 276] on link "Orders" at bounding box center [78, 274] width 106 height 16
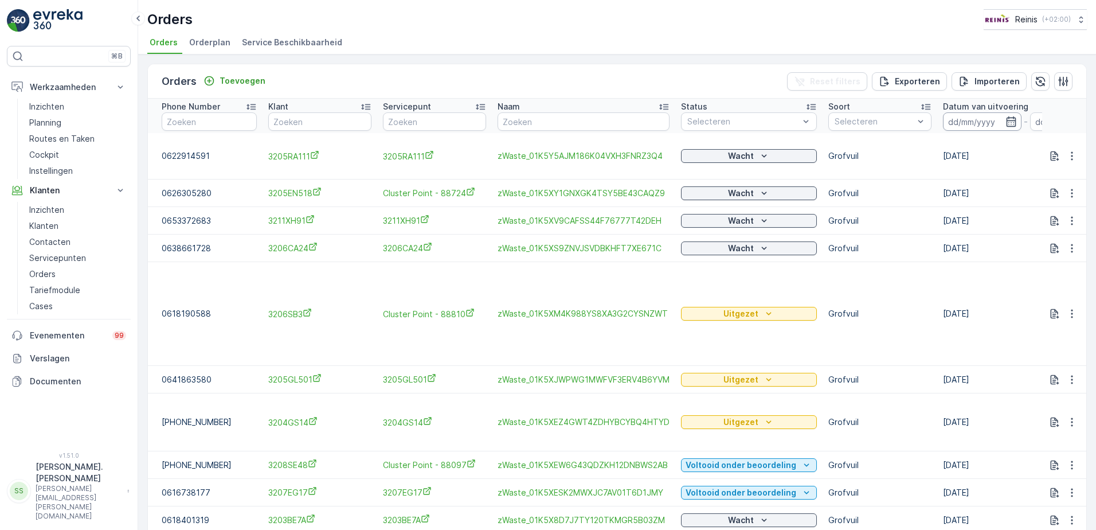
click at [988, 119] on input at bounding box center [982, 121] width 79 height 18
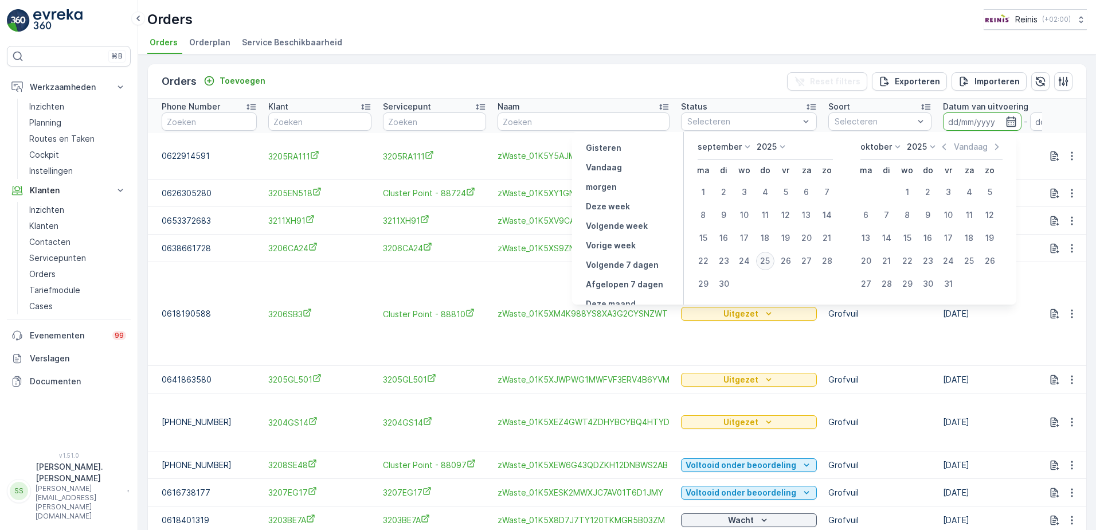
click at [768, 256] on div "25" at bounding box center [765, 261] width 18 height 18
type input "[DATE]"
click at [614, 165] on p "Vandaag" at bounding box center [604, 167] width 36 height 11
type input "[DATE]"
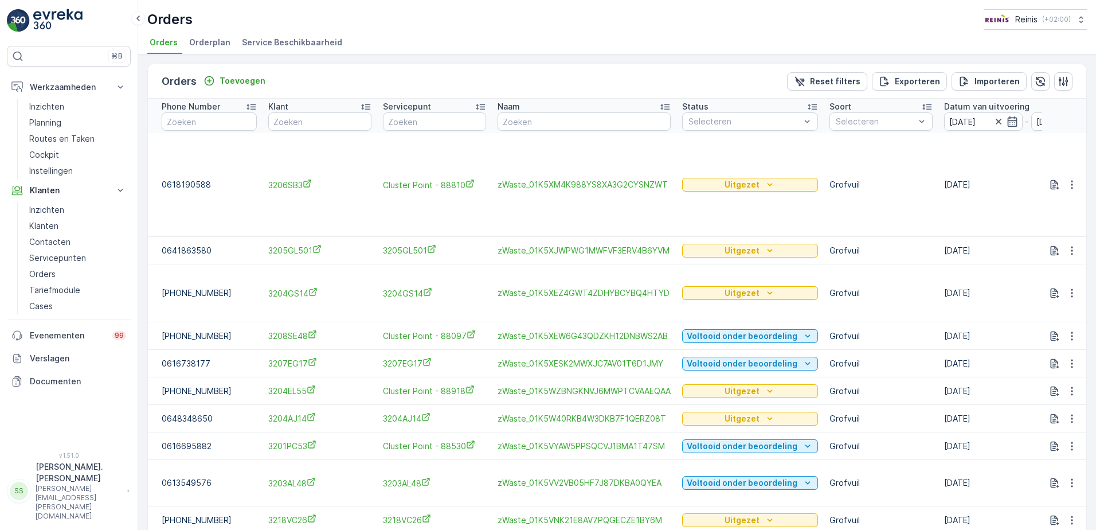
scroll to position [52, 0]
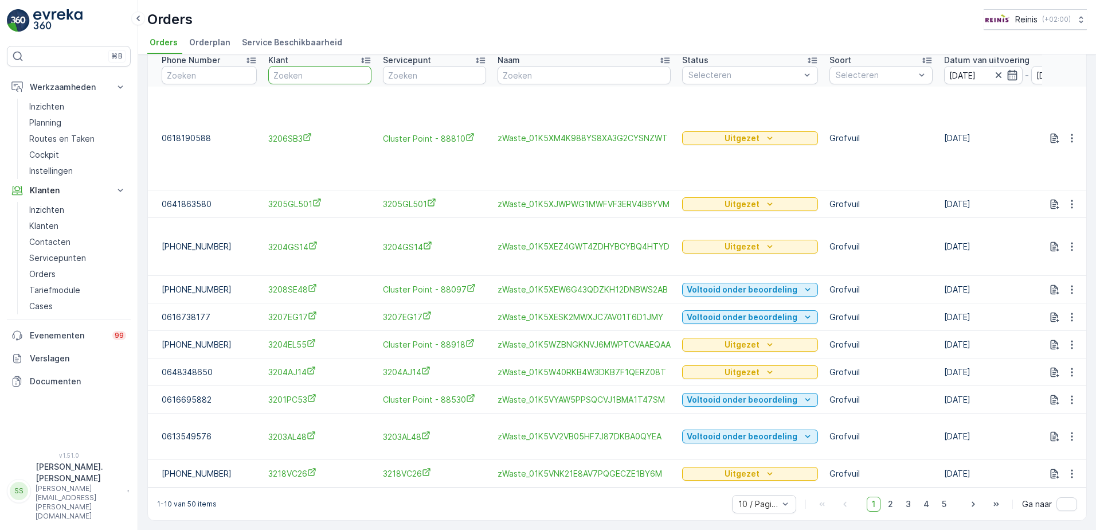
click at [309, 66] on input "text" at bounding box center [319, 75] width 103 height 18
type input "3208ca69"
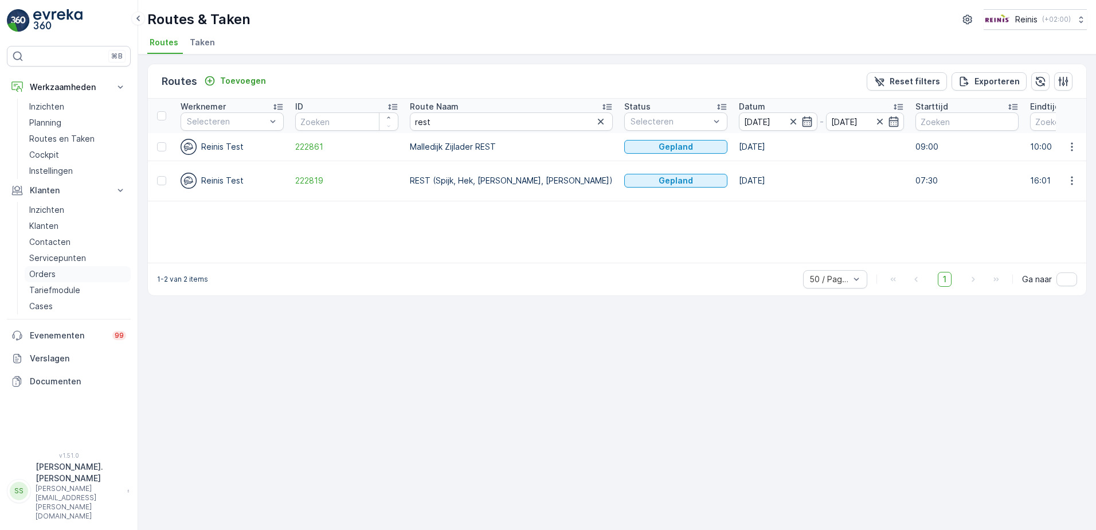
click at [57, 274] on link "Orders" at bounding box center [78, 274] width 106 height 16
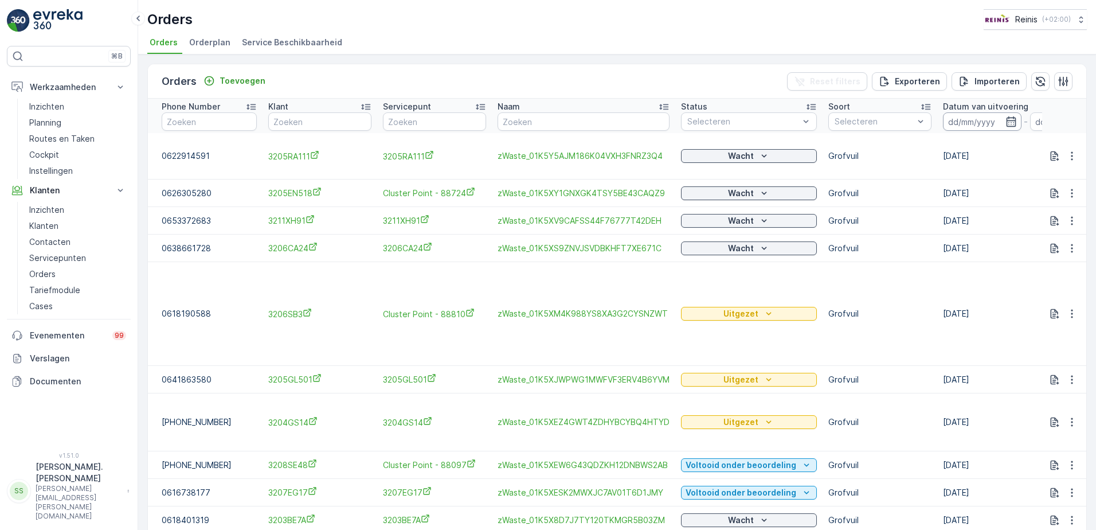
click at [961, 119] on input at bounding box center [982, 121] width 79 height 18
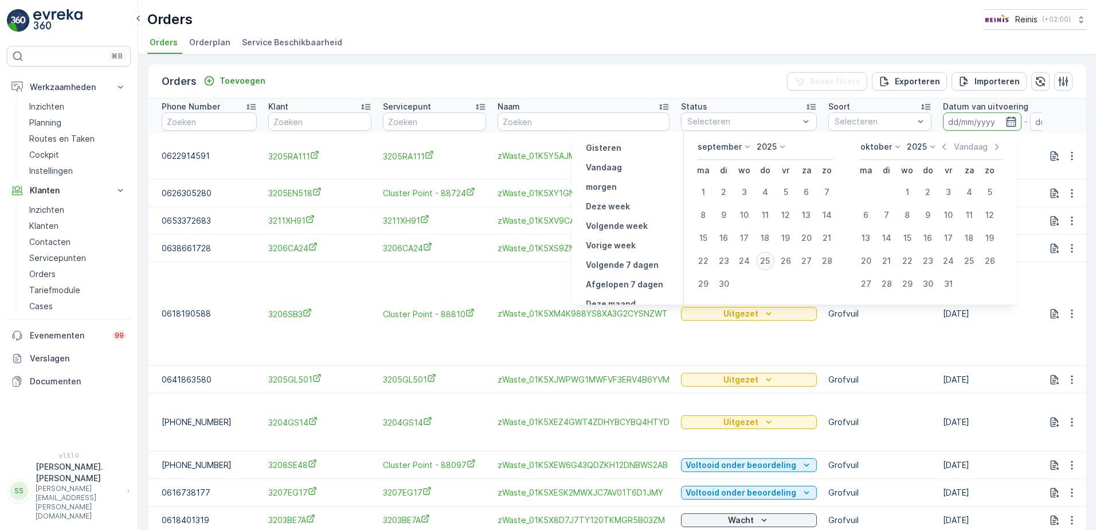
click at [766, 256] on div "25" at bounding box center [765, 261] width 18 height 18
type input "[DATE]"
drag, startPoint x: 628, startPoint y: 169, endPoint x: 623, endPoint y: 165, distance: 6.5
click at [627, 168] on button "Vandaag" at bounding box center [603, 167] width 45 height 14
type input "[DATE]"
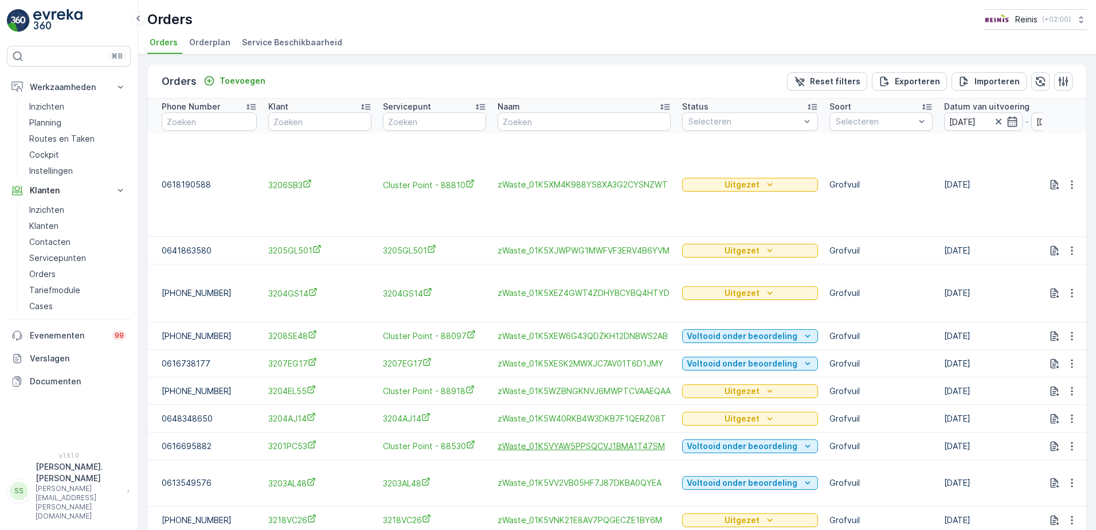
scroll to position [52, 0]
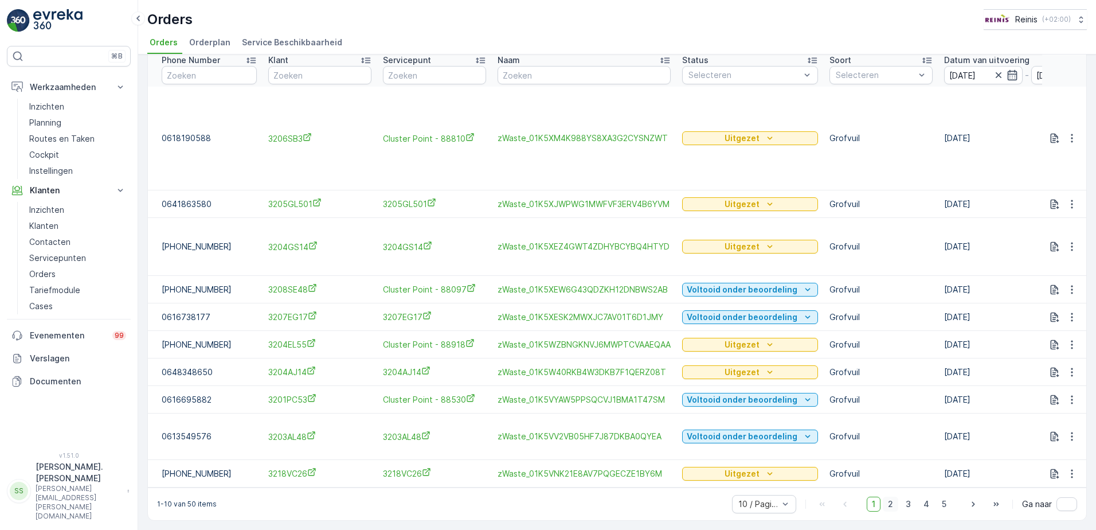
click at [888, 503] on span "2" at bounding box center [890, 503] width 15 height 15
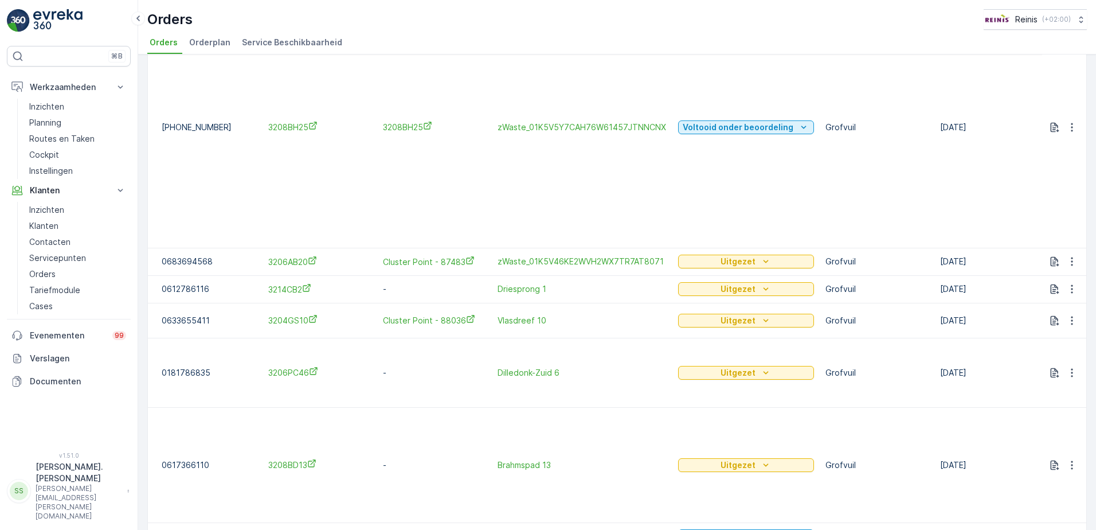
scroll to position [274, 0]
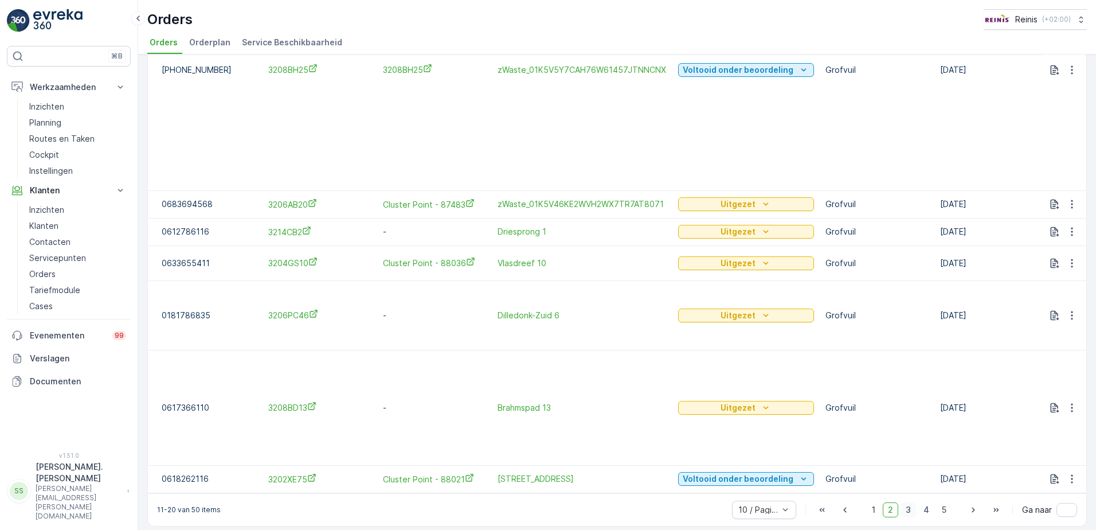
click at [905, 505] on span "3" at bounding box center [908, 509] width 15 height 15
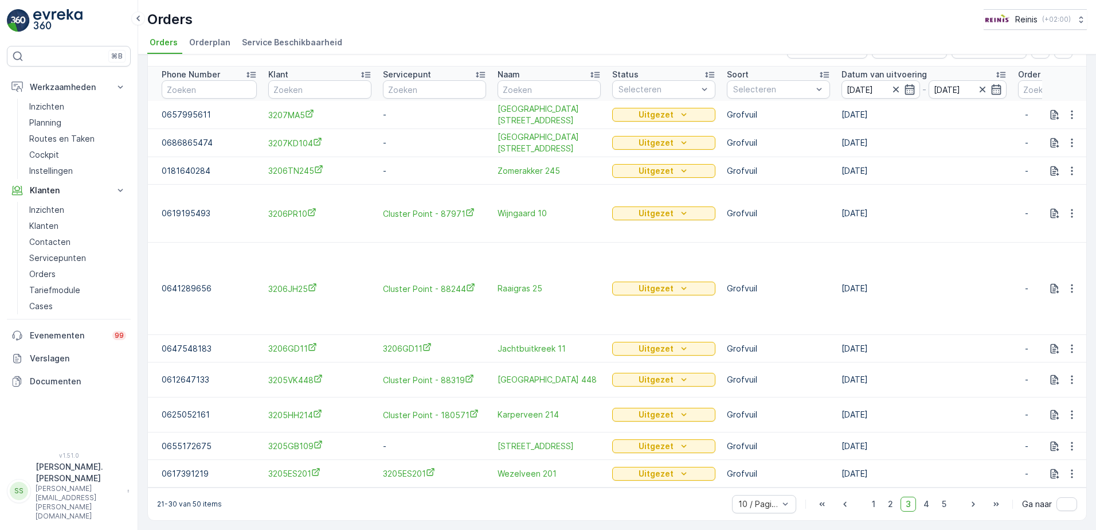
scroll to position [38, 0]
click at [925, 502] on span "4" at bounding box center [926, 503] width 16 height 15
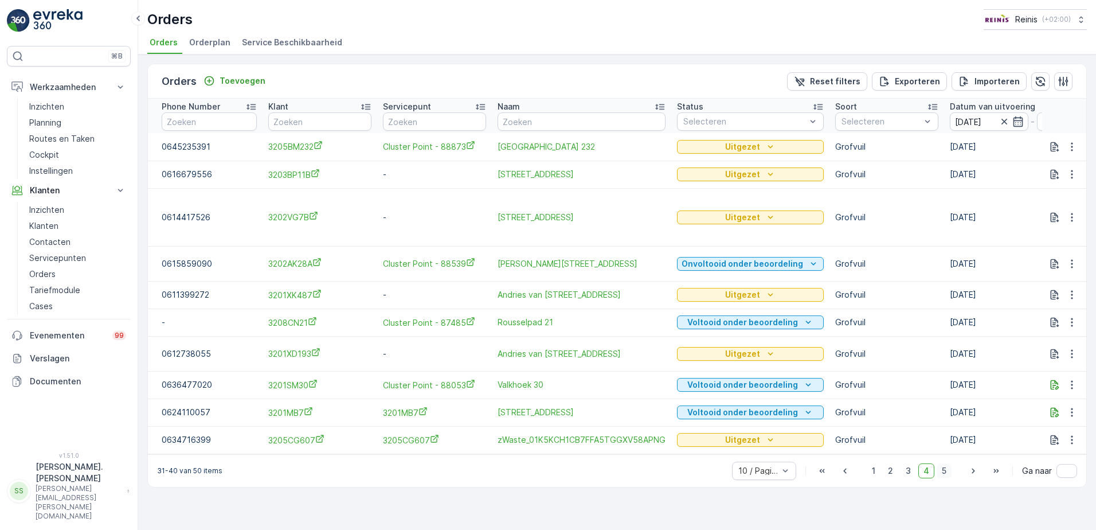
click at [947, 476] on span "5" at bounding box center [944, 470] width 15 height 15
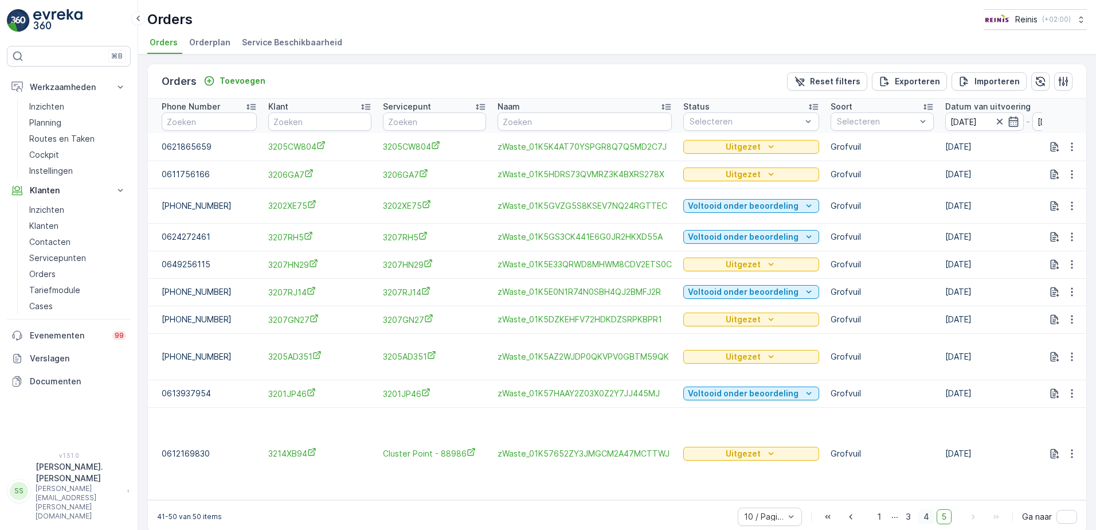
click at [929, 509] on span "4" at bounding box center [926, 516] width 16 height 15
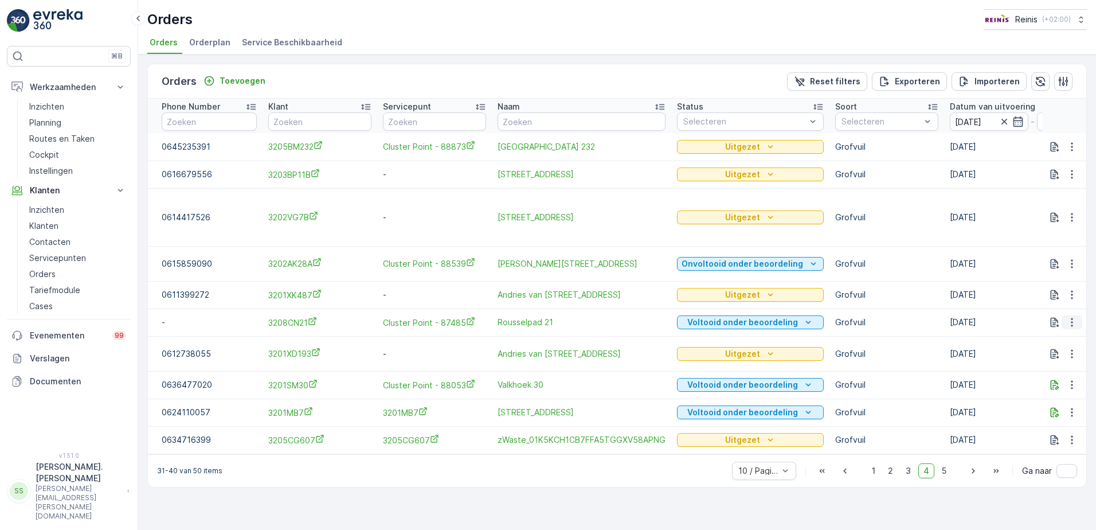
click at [1070, 319] on icon "button" at bounding box center [1071, 321] width 11 height 11
click at [1046, 336] on span "Toon meer details" at bounding box center [1034, 339] width 70 height 11
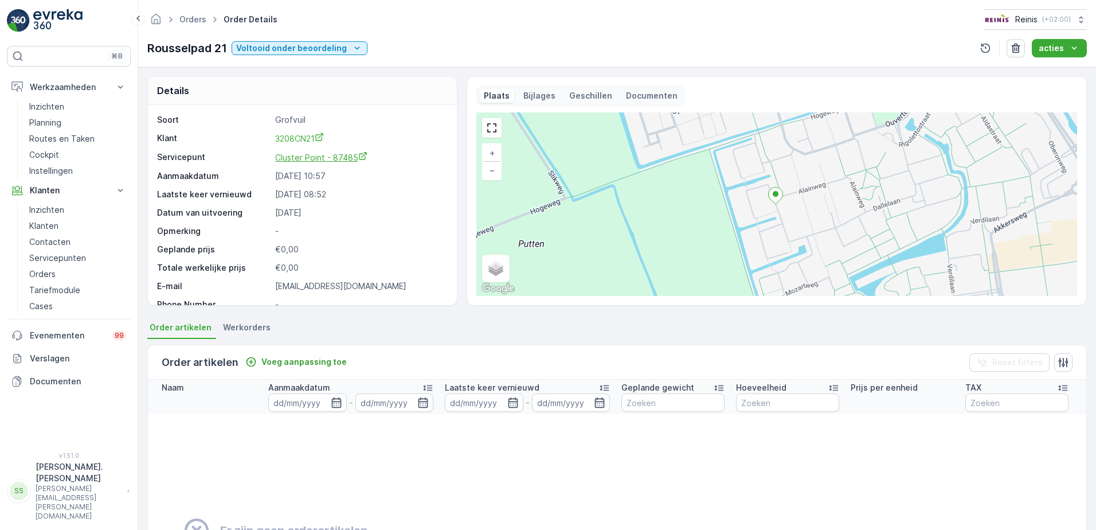
click at [314, 155] on span "Cluster Point - 87485" at bounding box center [321, 157] width 92 height 10
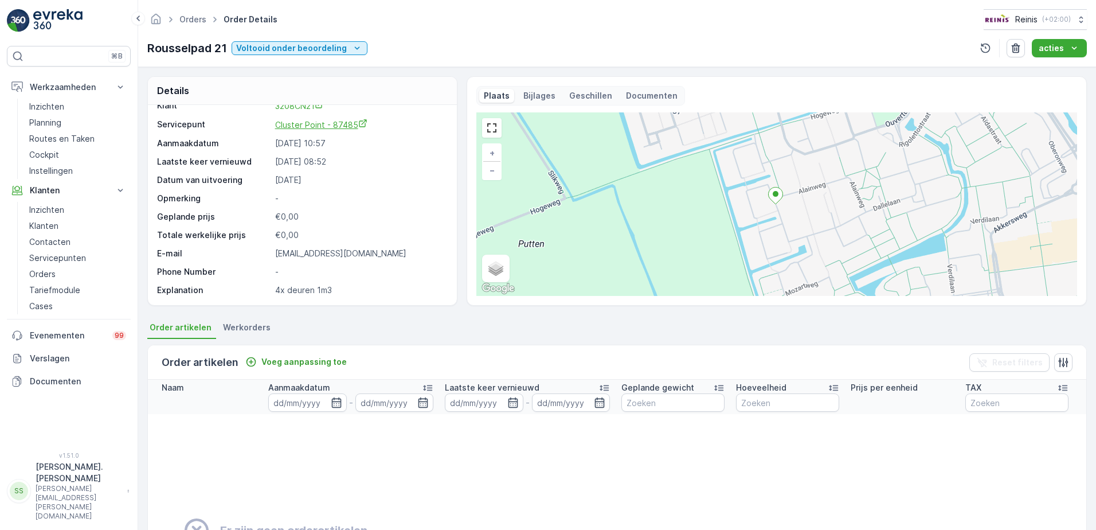
click at [349, 123] on span "Cluster Point - 87485" at bounding box center [321, 125] width 92 height 10
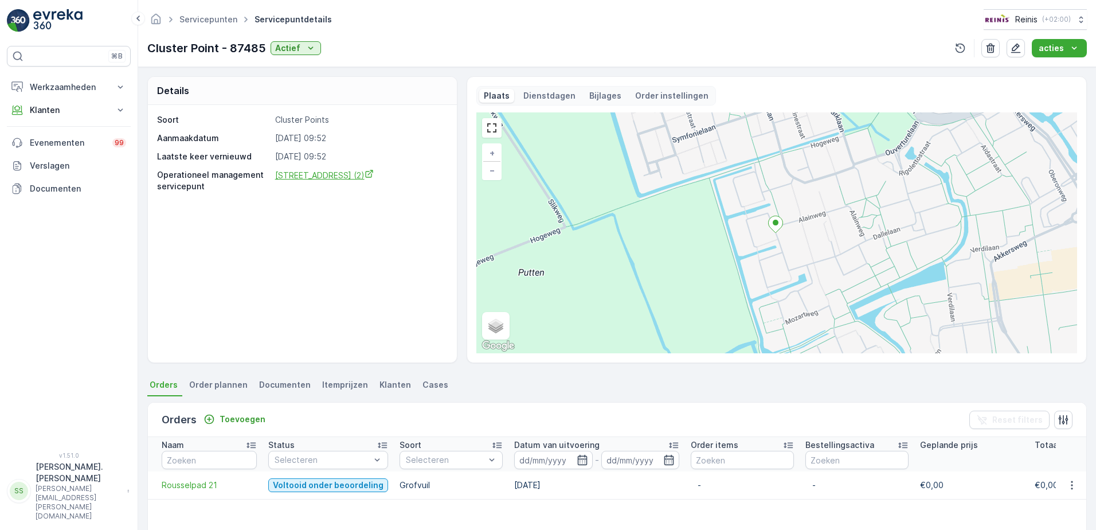
click at [314, 174] on span "[STREET_ADDRESS] (2)" at bounding box center [324, 175] width 99 height 10
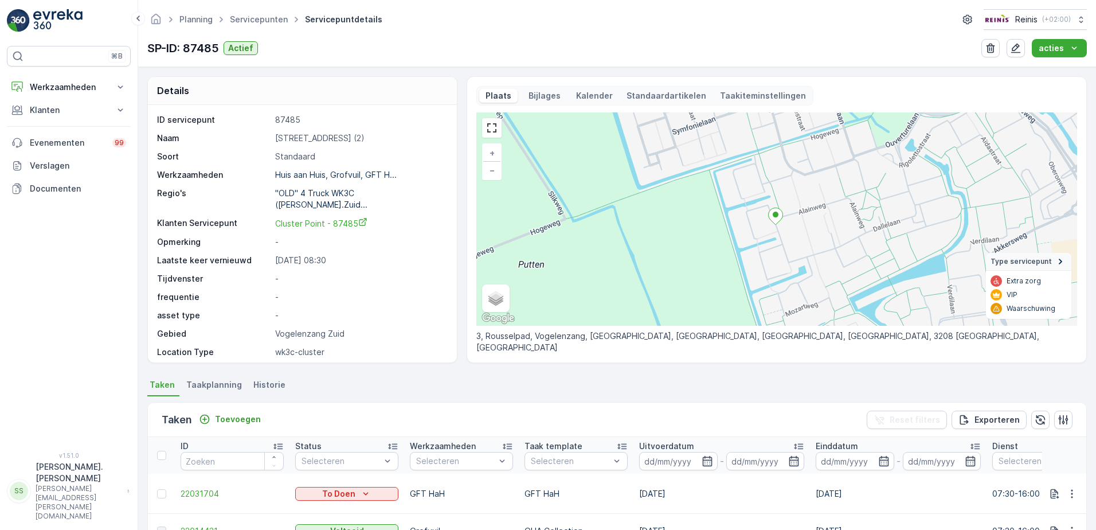
scroll to position [11, 0]
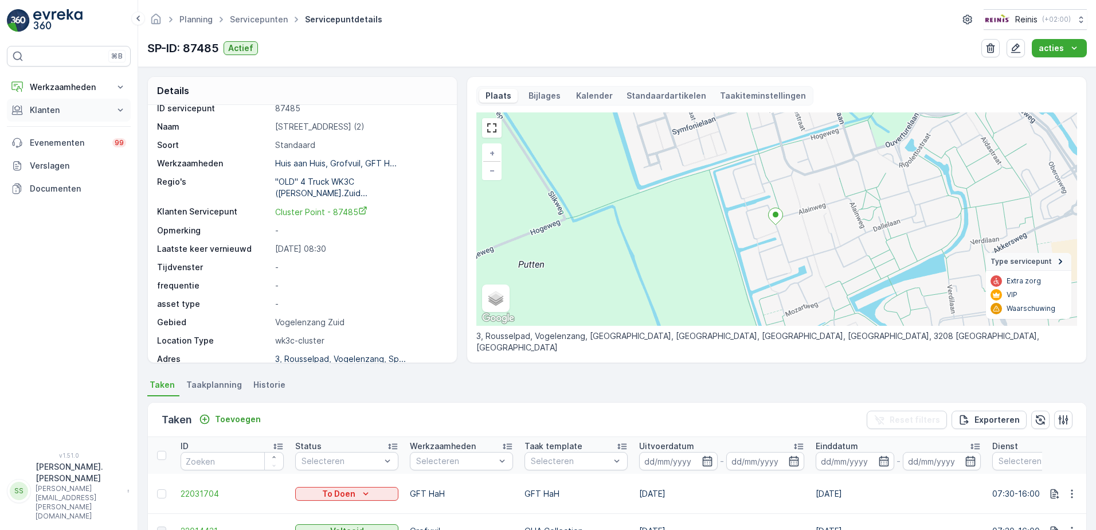
click at [45, 109] on p "Klanten" at bounding box center [69, 109] width 78 height 11
click at [48, 191] on p "Orders" at bounding box center [42, 193] width 26 height 11
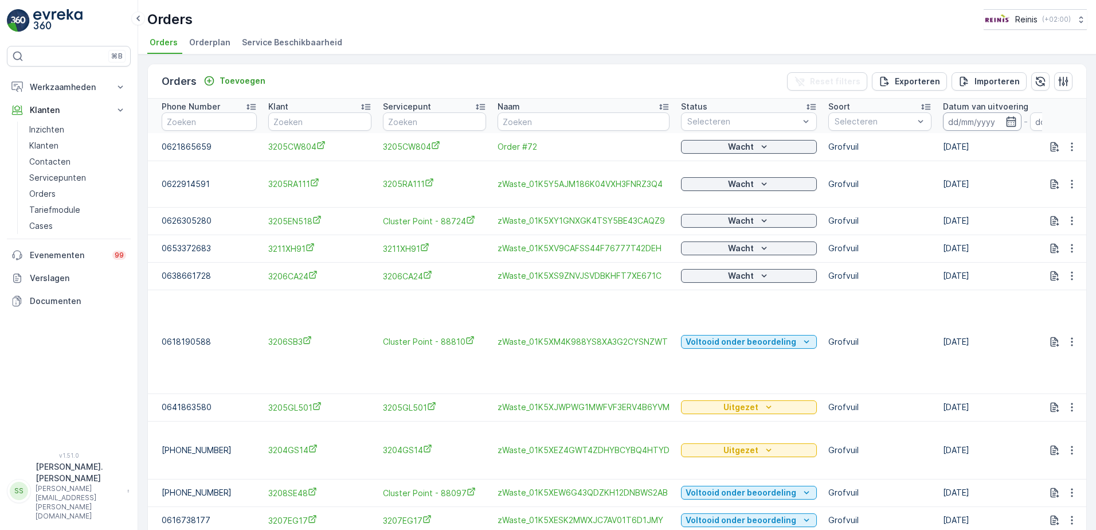
click at [963, 122] on input at bounding box center [982, 121] width 79 height 18
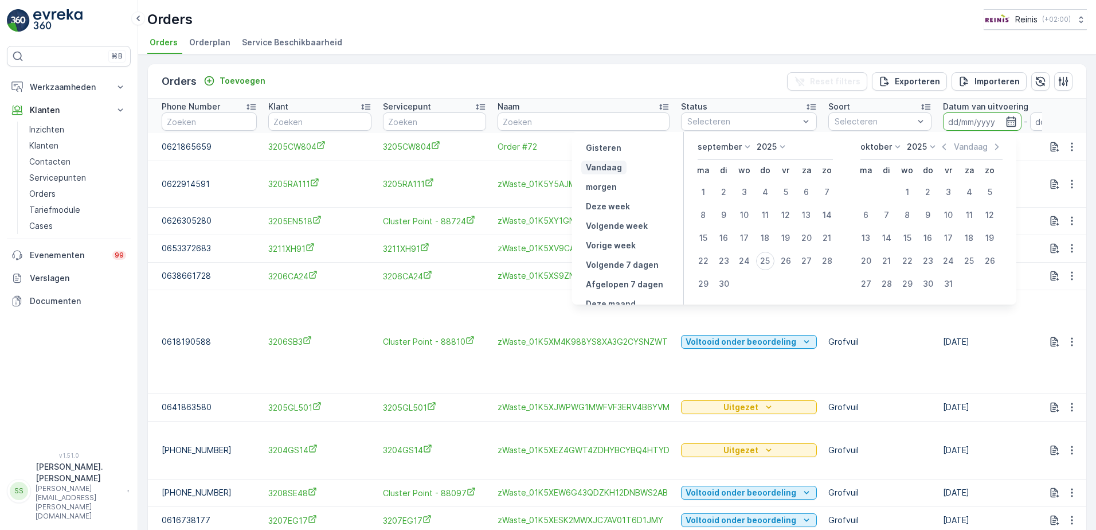
click at [598, 166] on p "Vandaag" at bounding box center [604, 167] width 36 height 11
type input "[DATE]"
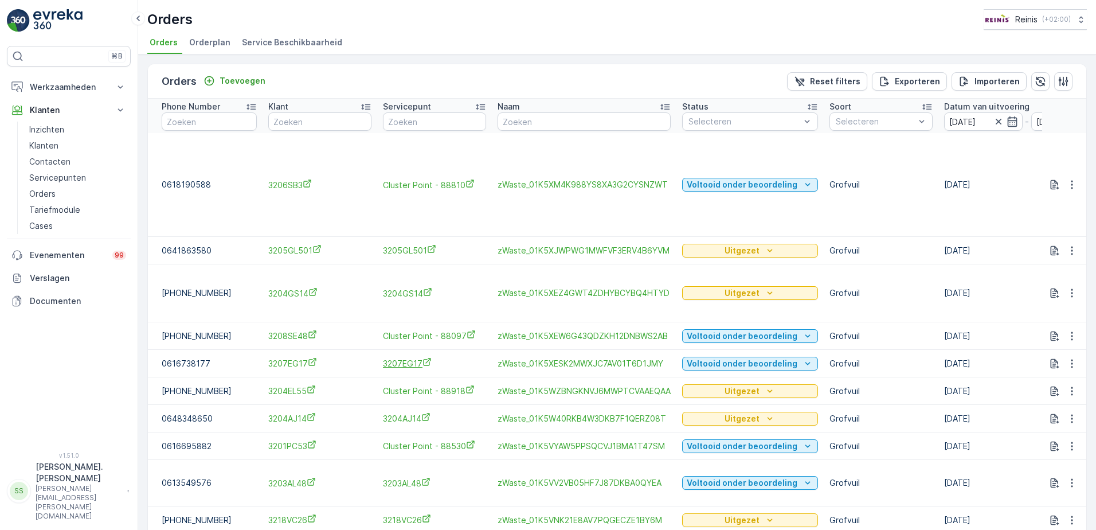
scroll to position [52, 0]
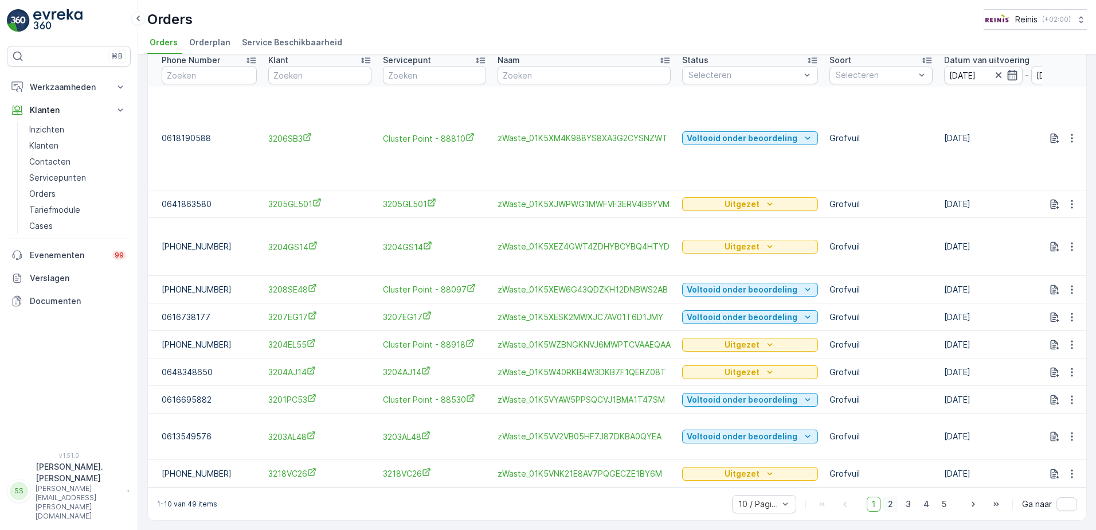
click at [887, 503] on span "2" at bounding box center [890, 503] width 15 height 15
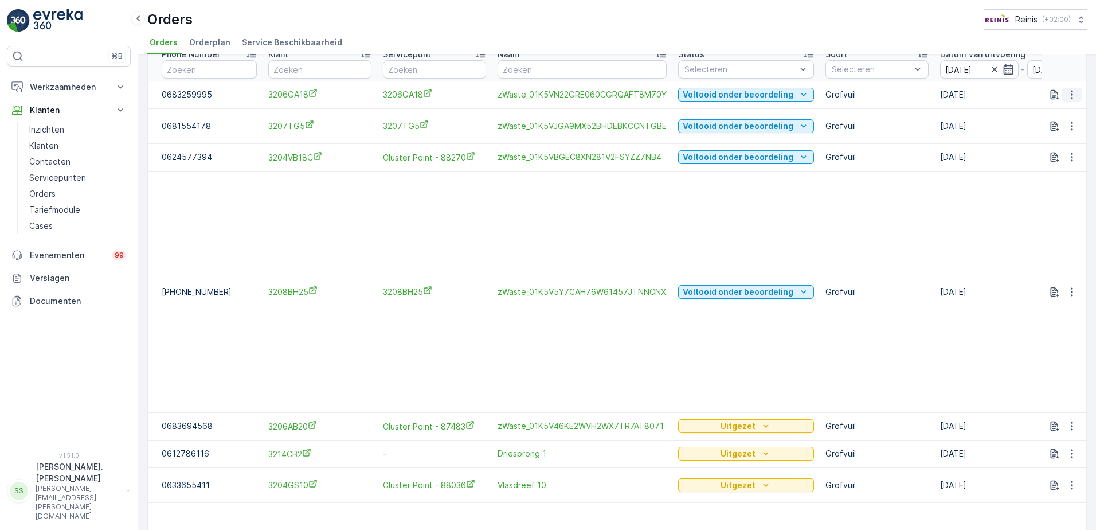
click at [1066, 93] on icon "button" at bounding box center [1071, 94] width 11 height 11
click at [1055, 113] on span "Toon meer details" at bounding box center [1034, 111] width 70 height 11
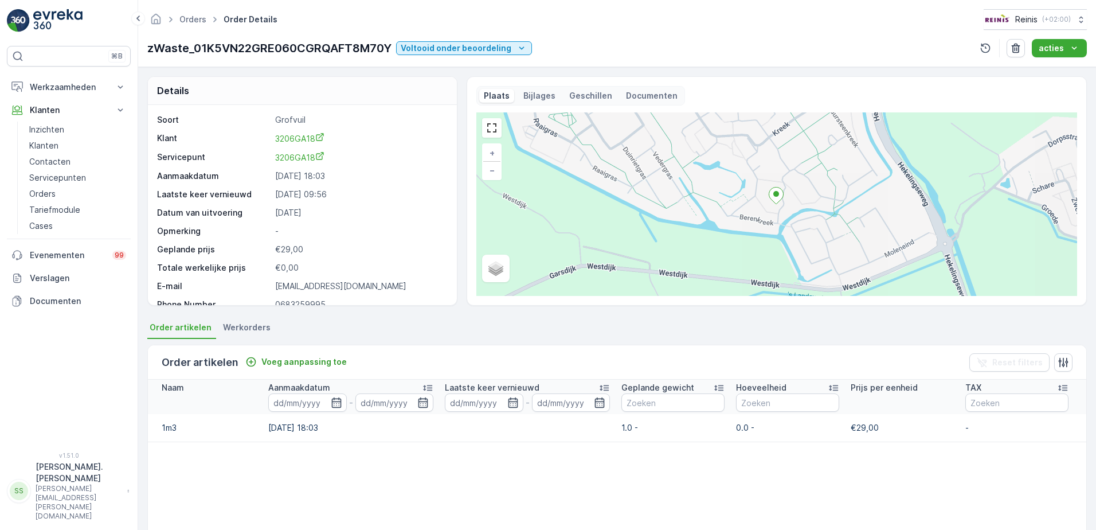
scroll to position [33, 0]
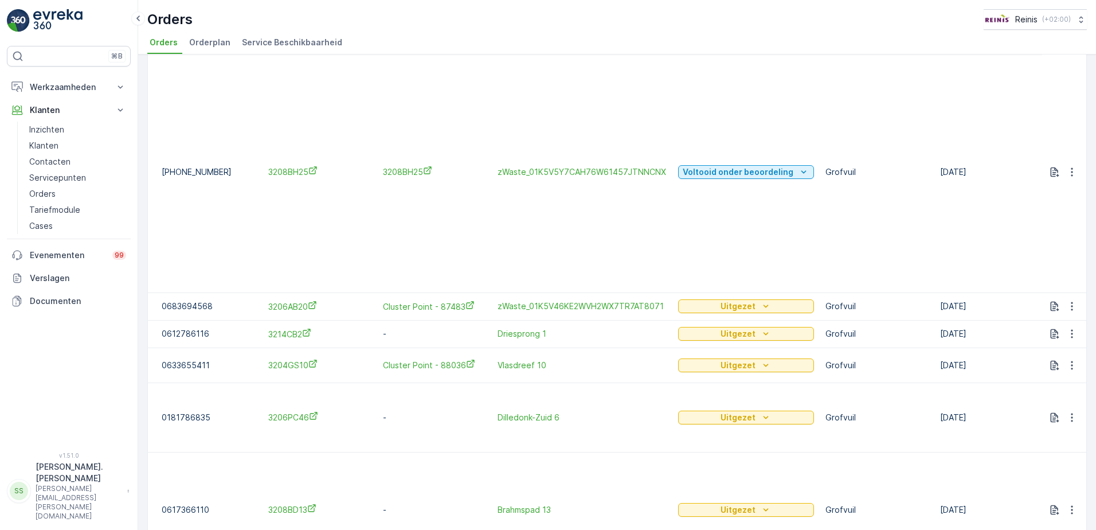
scroll to position [274, 0]
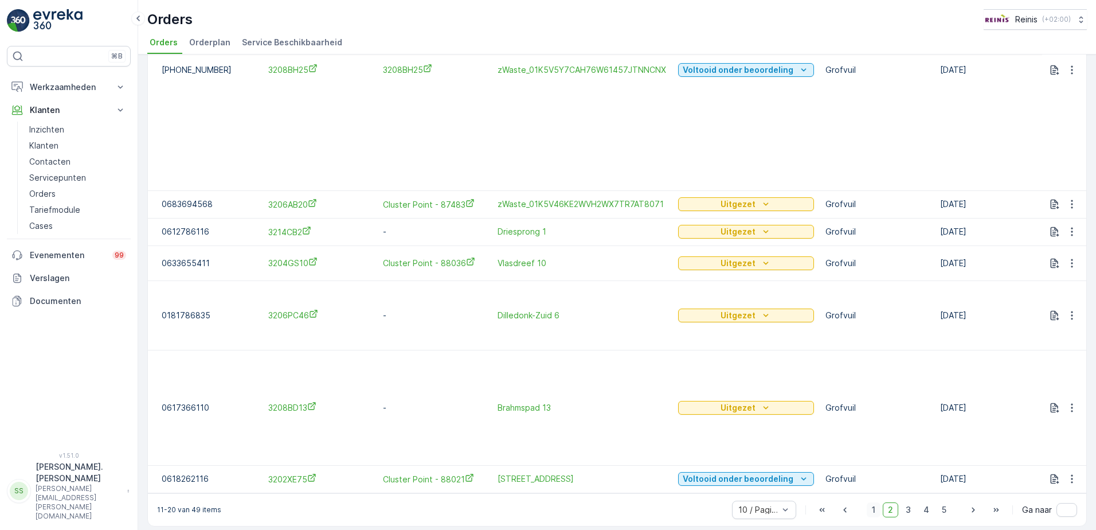
click at [873, 507] on span "1" at bounding box center [874, 509] width 14 height 15
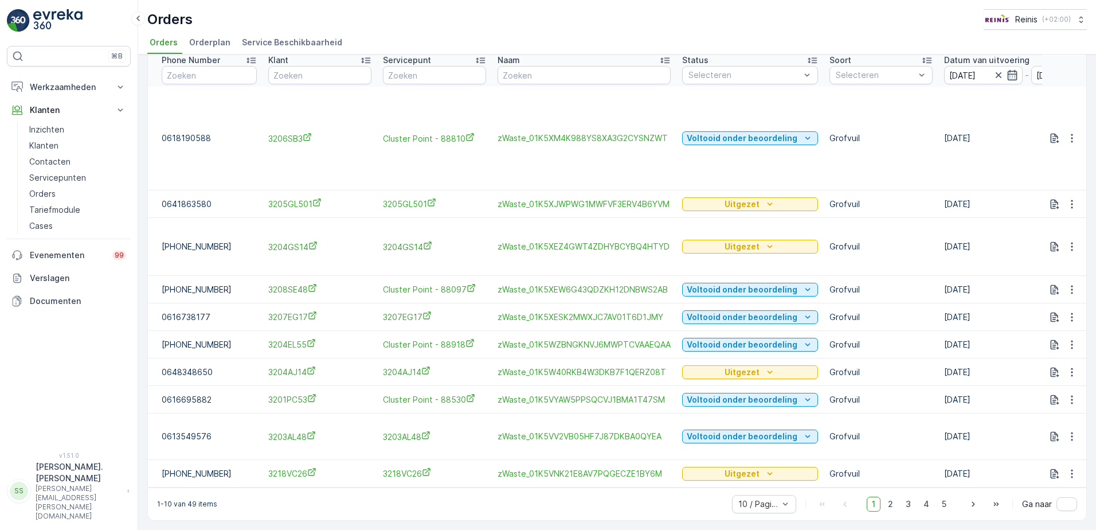
scroll to position [52, 0]
drag, startPoint x: 888, startPoint y: 502, endPoint x: 905, endPoint y: 508, distance: 17.2
click at [890, 503] on span "2" at bounding box center [890, 503] width 15 height 15
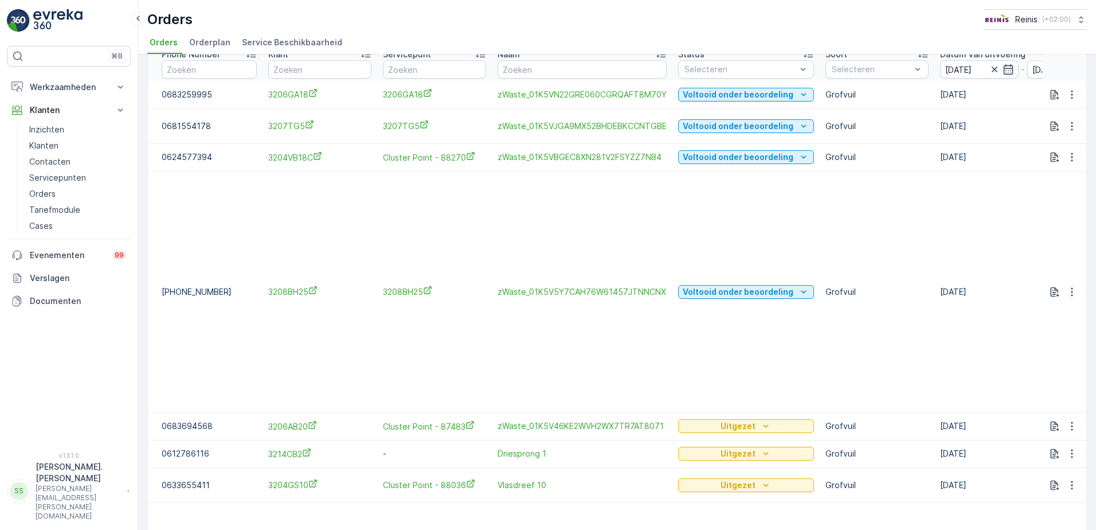
scroll to position [274, 0]
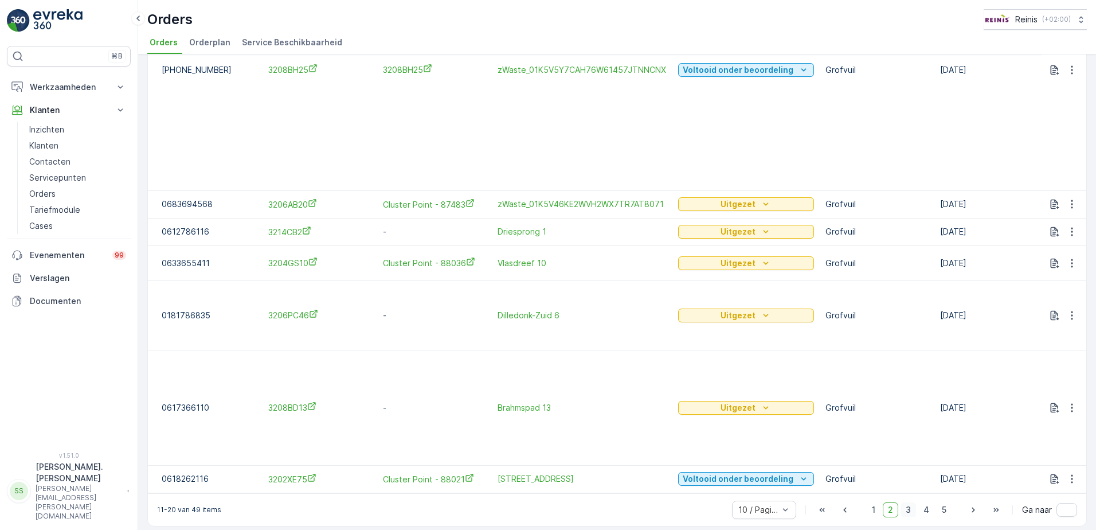
click at [907, 505] on span "3" at bounding box center [908, 509] width 15 height 15
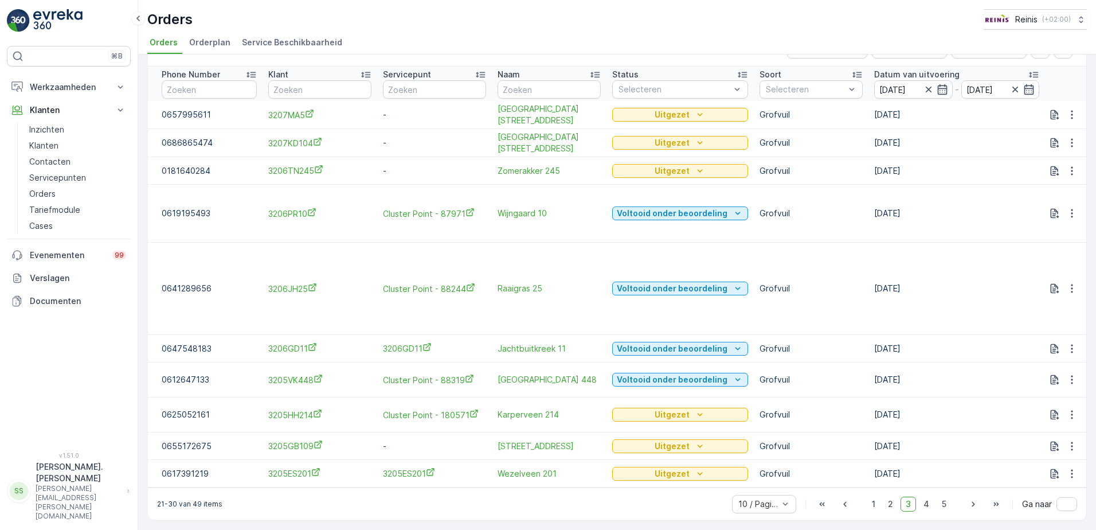
scroll to position [38, 0]
click at [890, 505] on span "2" at bounding box center [890, 503] width 15 height 15
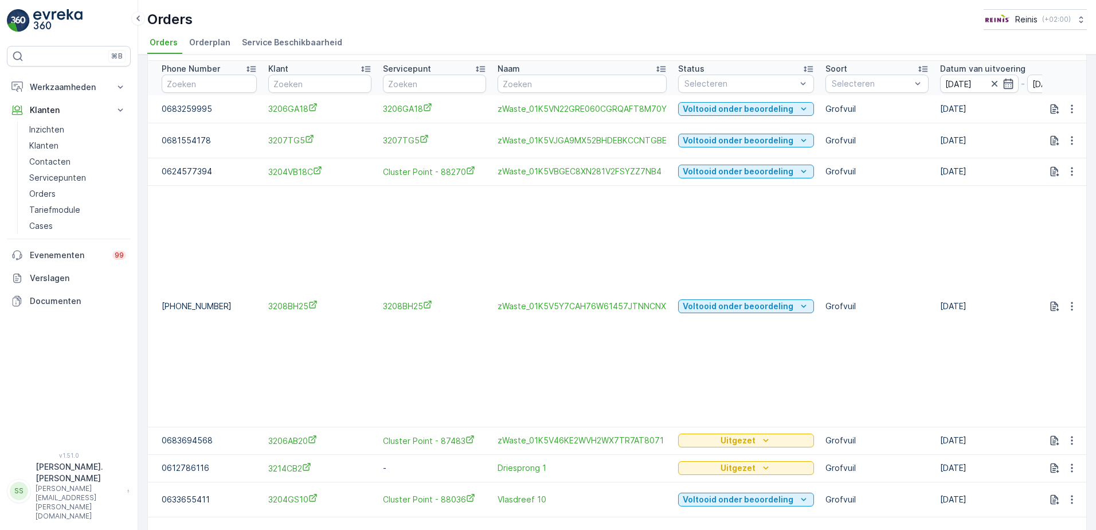
scroll to position [274, 0]
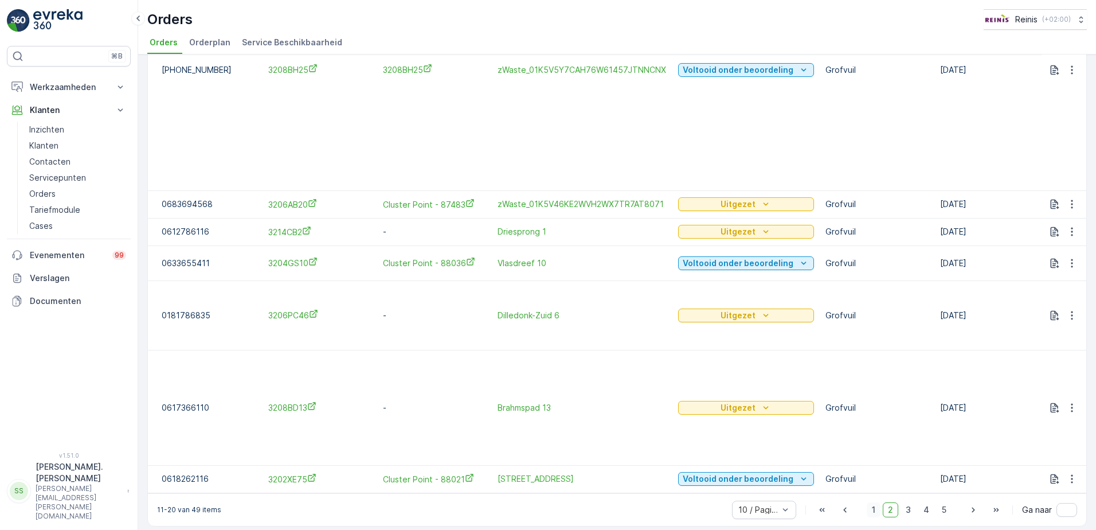
click at [873, 507] on span "1" at bounding box center [874, 509] width 14 height 15
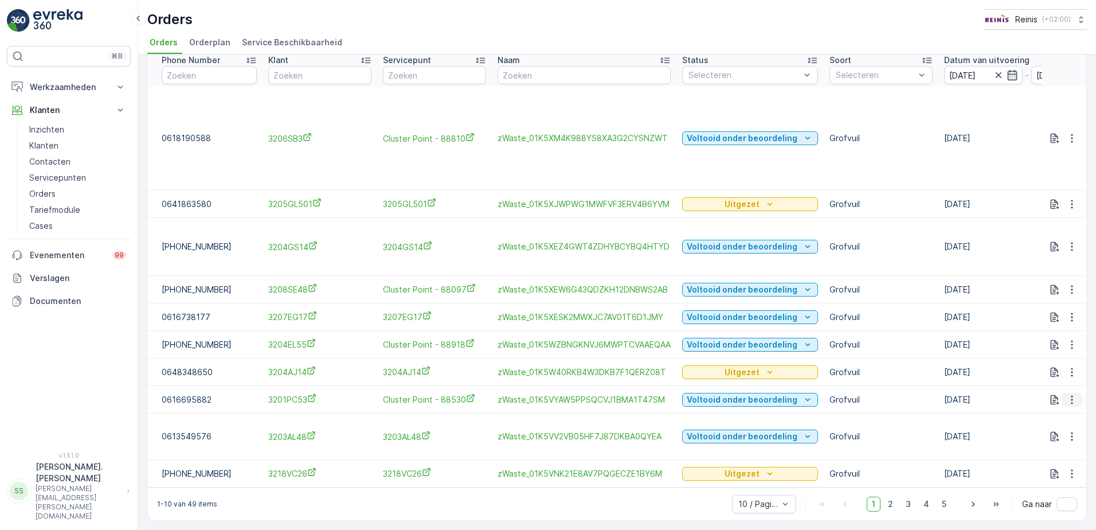
click at [1066, 394] on icon "button" at bounding box center [1071, 399] width 11 height 11
click at [1051, 411] on span "Toon meer details" at bounding box center [1034, 410] width 70 height 11
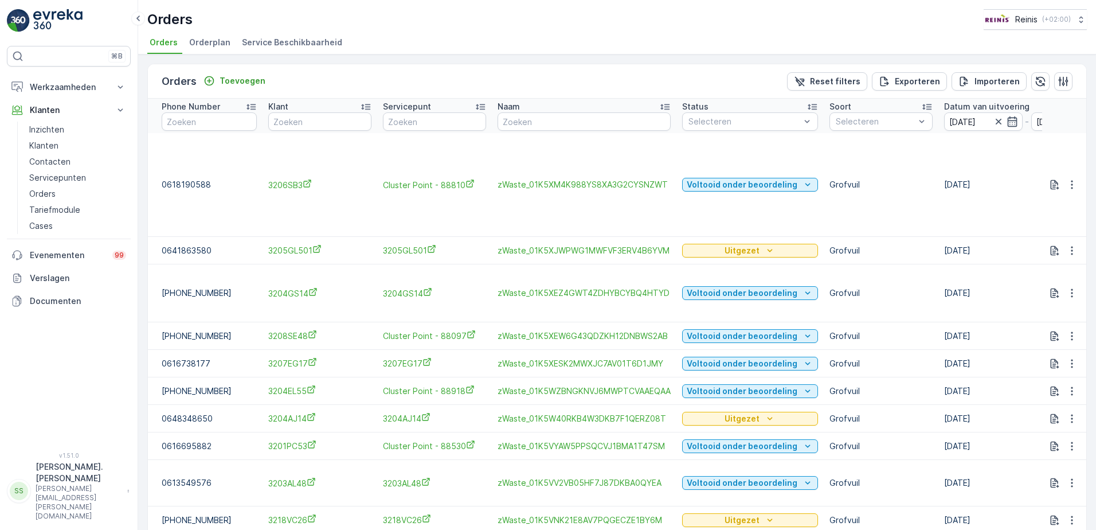
scroll to position [52, 0]
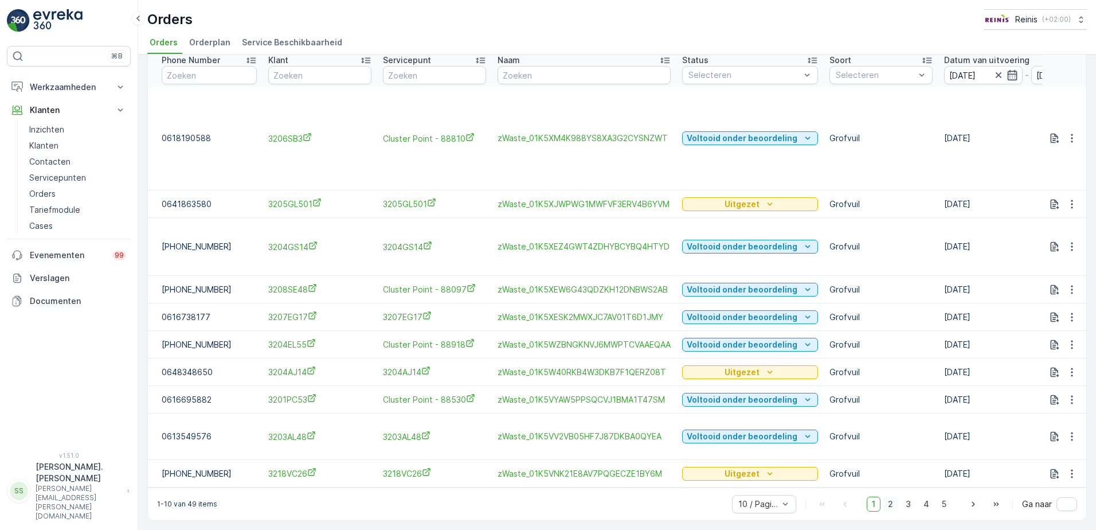
click at [888, 500] on span "2" at bounding box center [890, 503] width 15 height 15
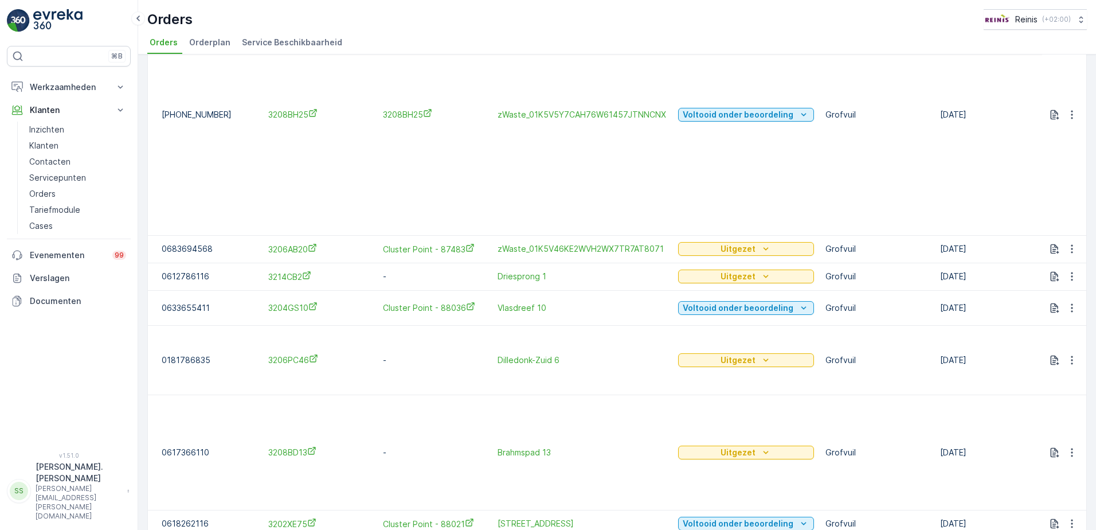
scroll to position [274, 0]
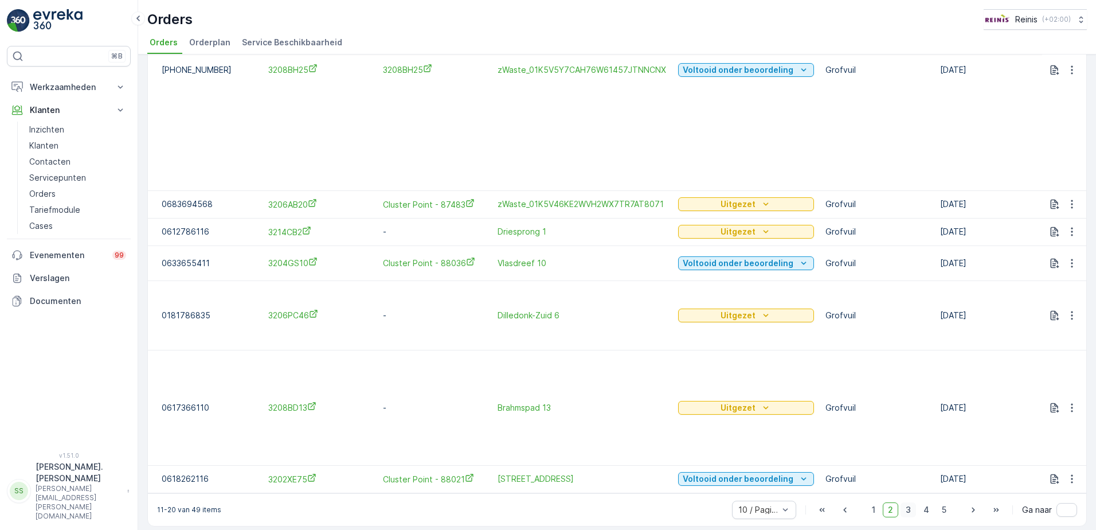
click at [908, 502] on span "3" at bounding box center [908, 509] width 15 height 15
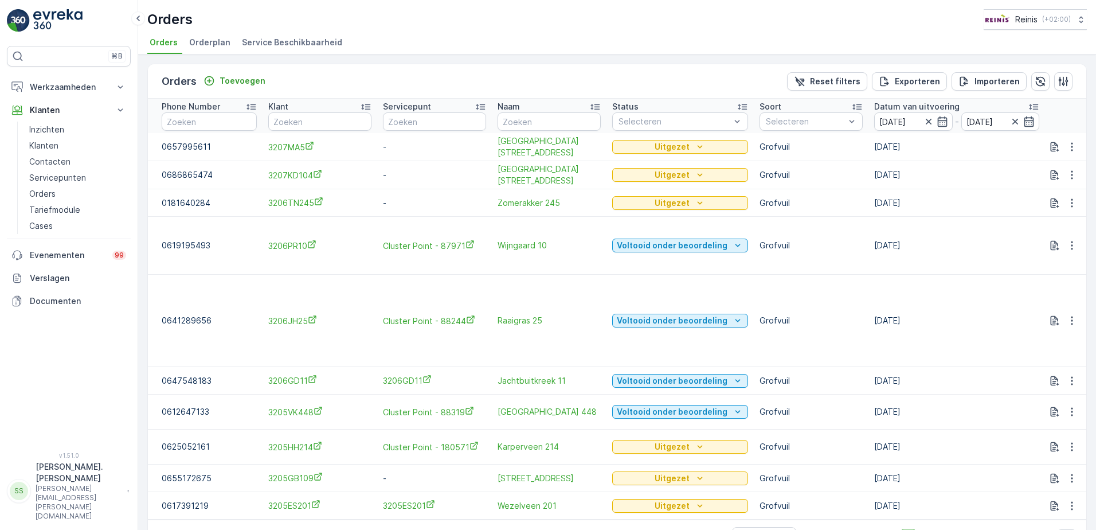
scroll to position [38, 0]
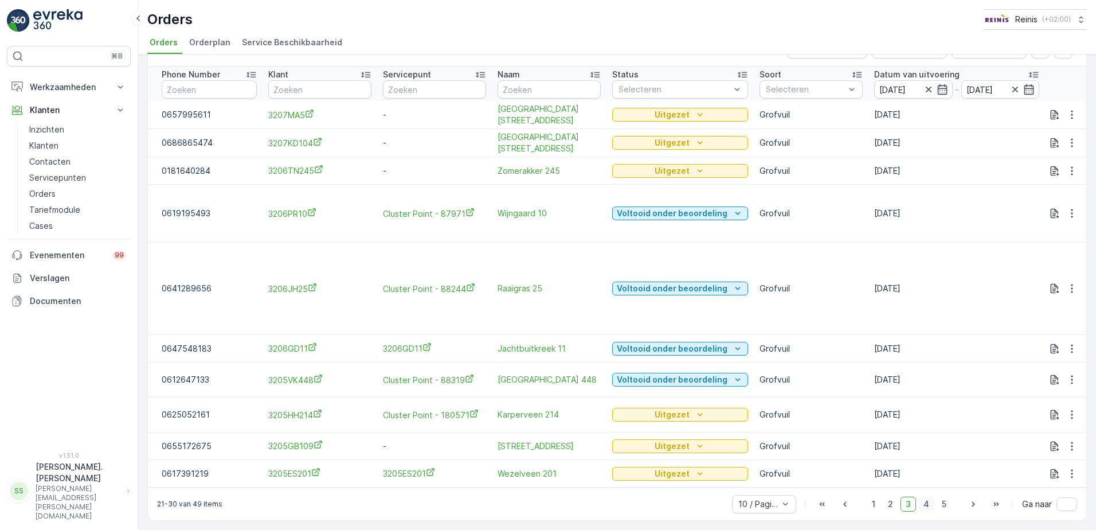
click at [921, 503] on span "4" at bounding box center [926, 503] width 16 height 15
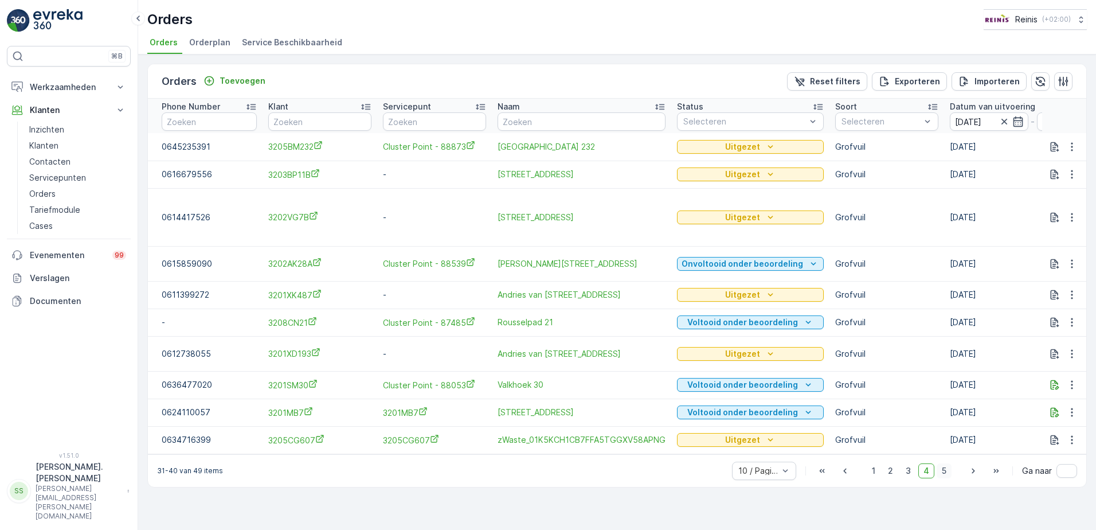
click at [942, 477] on span "5" at bounding box center [944, 470] width 15 height 15
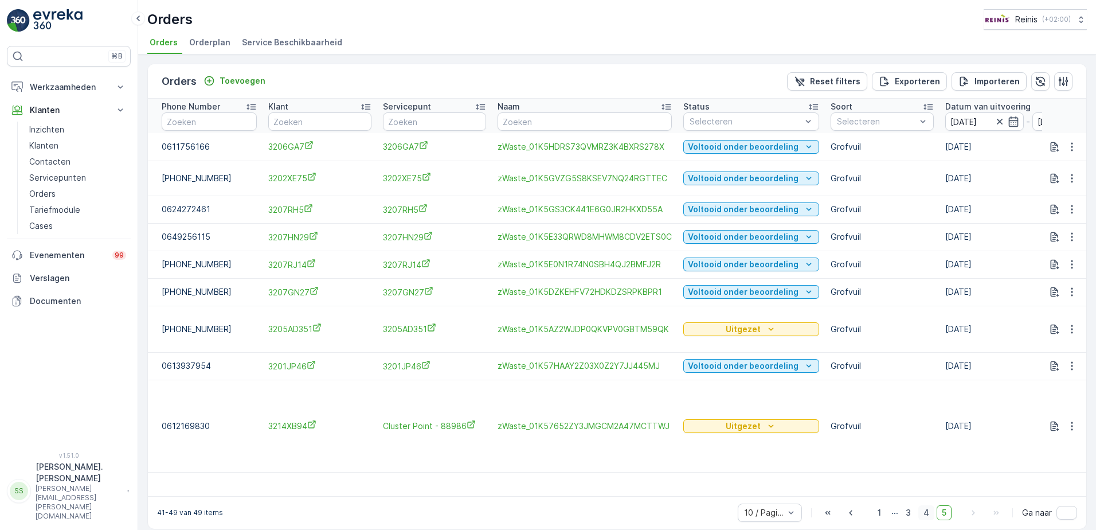
click at [929, 505] on span "4" at bounding box center [926, 512] width 16 height 15
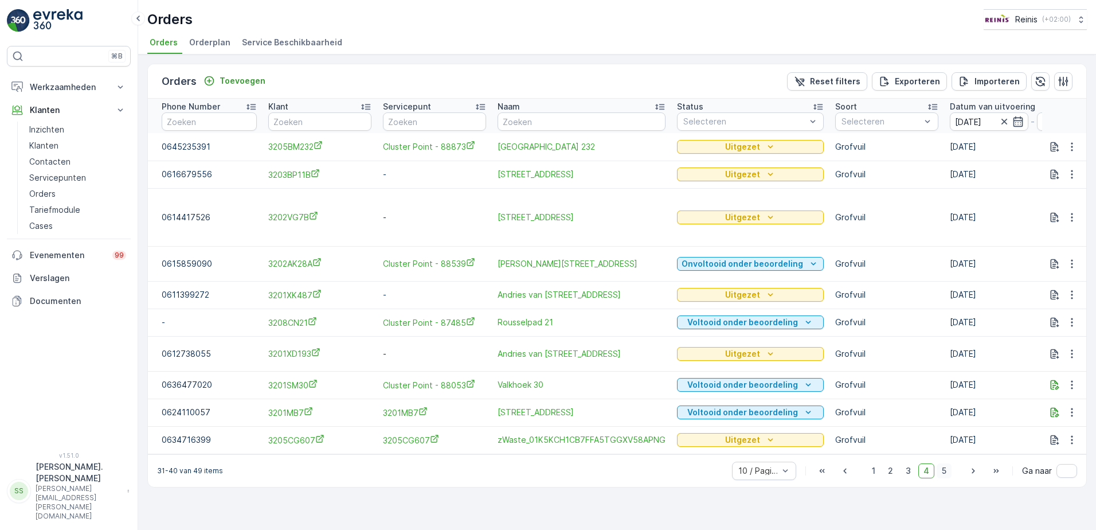
click at [944, 472] on span "5" at bounding box center [944, 470] width 15 height 15
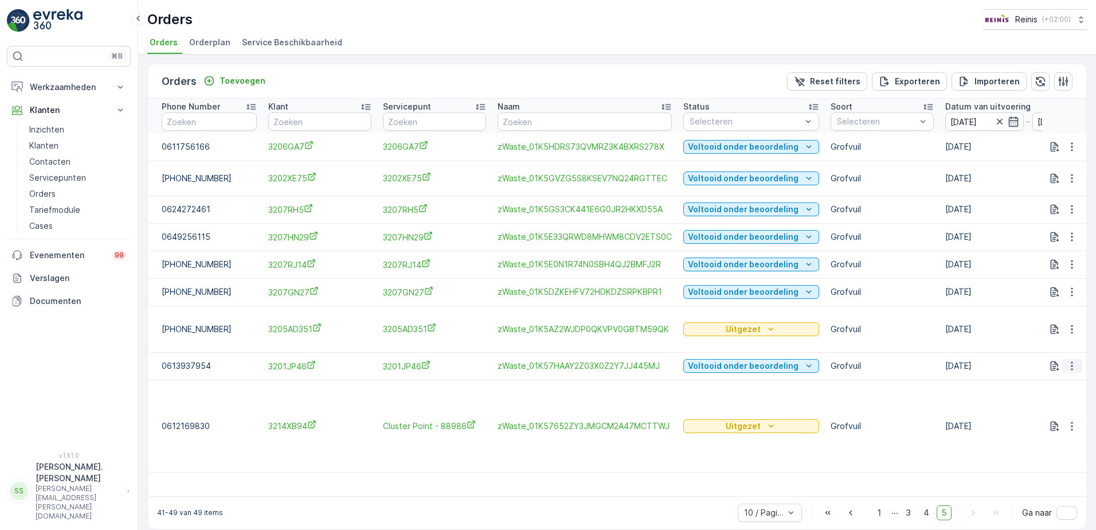
click at [1072, 366] on icon "button" at bounding box center [1072, 366] width 2 height 9
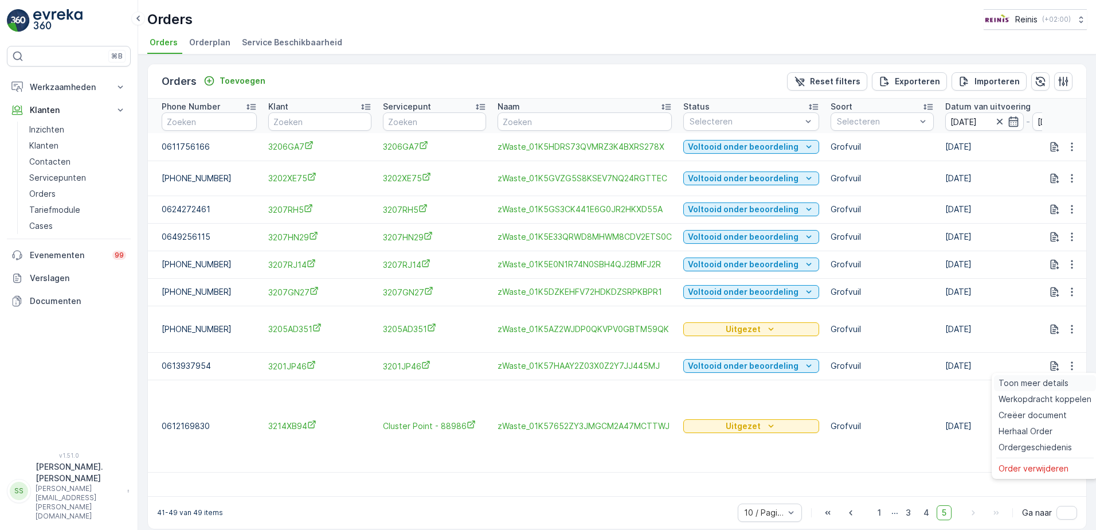
click at [1057, 384] on span "Toon meer details" at bounding box center [1034, 382] width 70 height 11
